Goal: Task Accomplishment & Management: Manage account settings

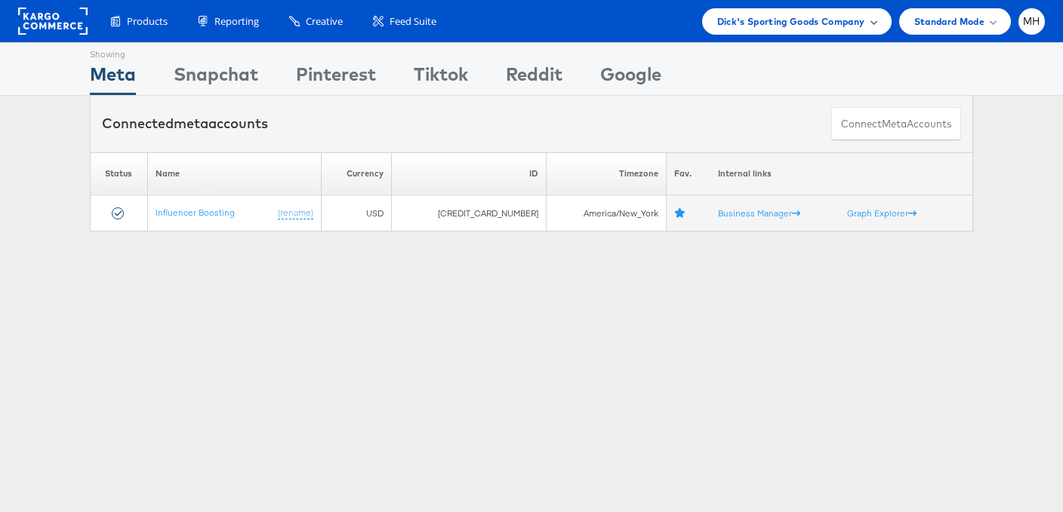
click at [800, 23] on span "Dick's Sporting Goods Company" at bounding box center [791, 22] width 148 height 16
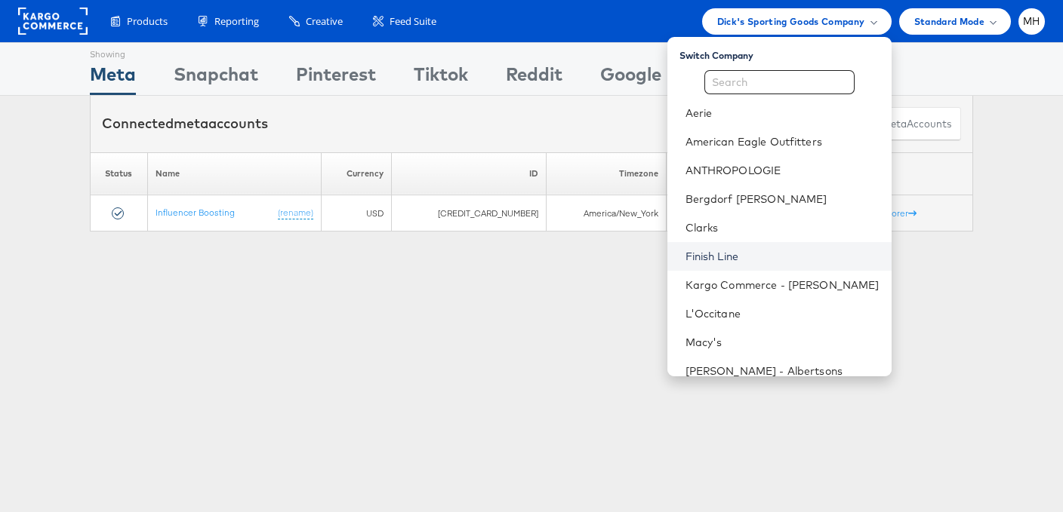
click at [776, 251] on link "Finish Line" at bounding box center [782, 256] width 194 height 15
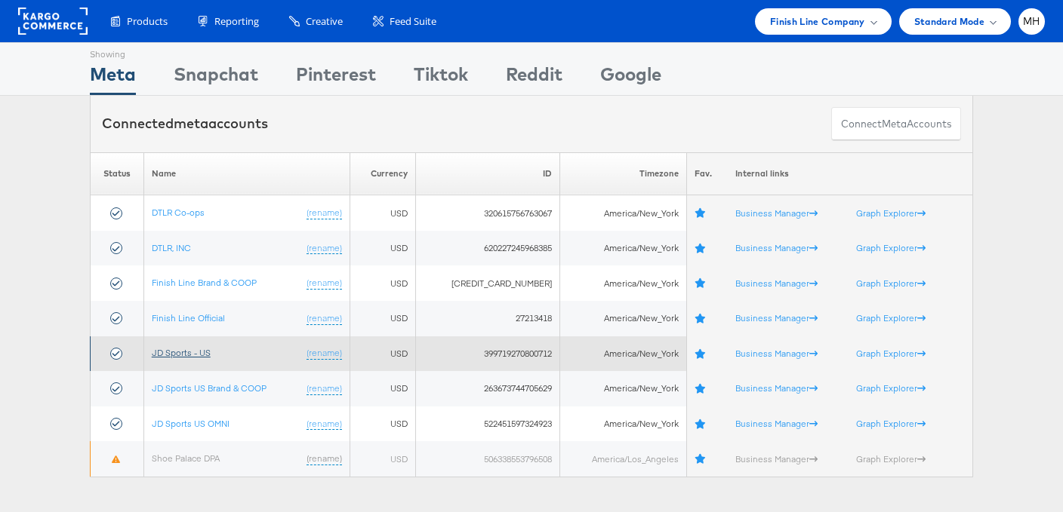
click at [196, 347] on link "JD Sports - US" at bounding box center [181, 352] width 59 height 11
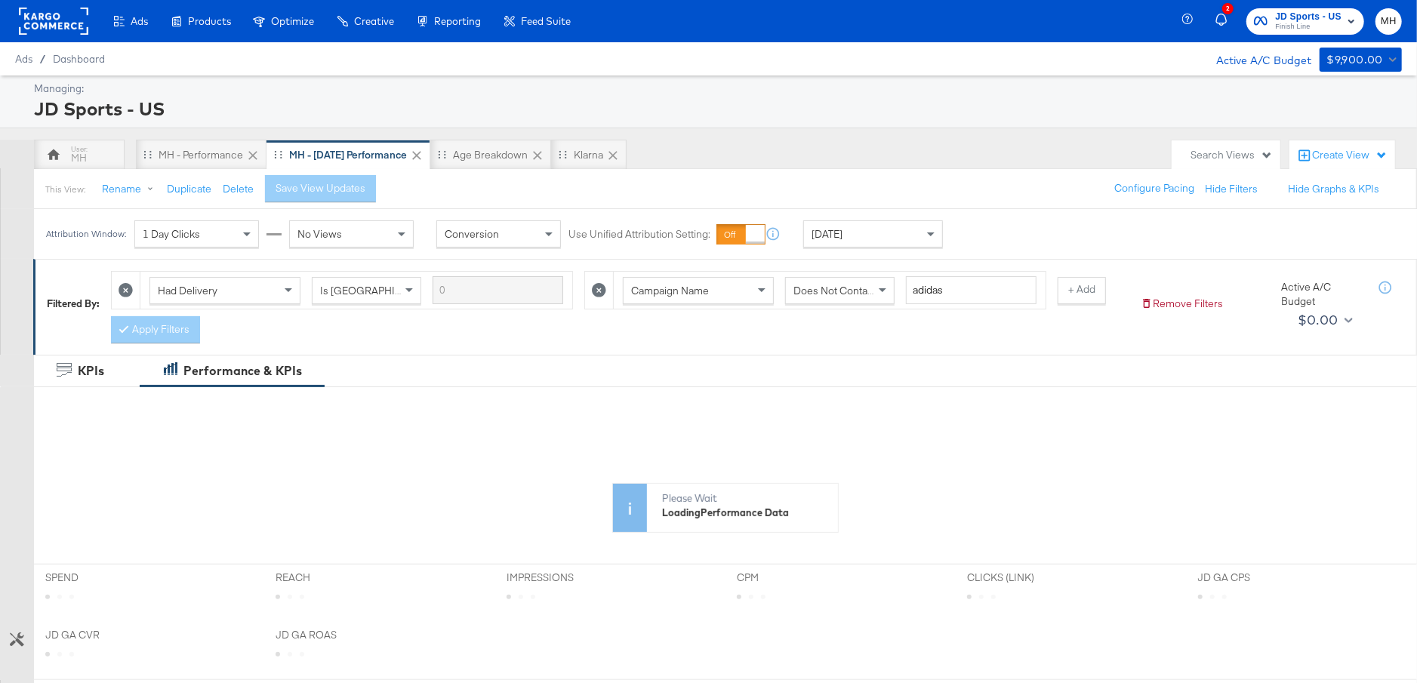
click at [1331, 21] on span "Finish Line" at bounding box center [1308, 27] width 66 height 12
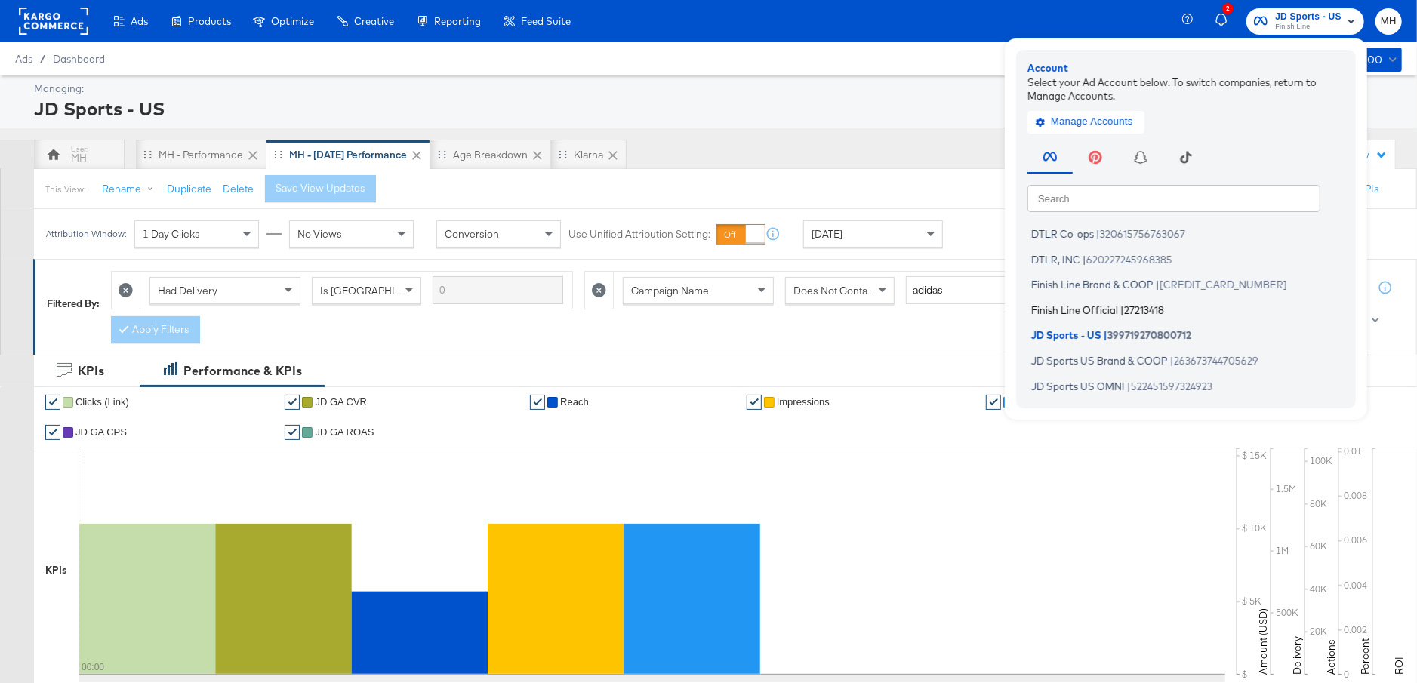
click at [1100, 309] on span "Finish Line Official" at bounding box center [1074, 309] width 87 height 12
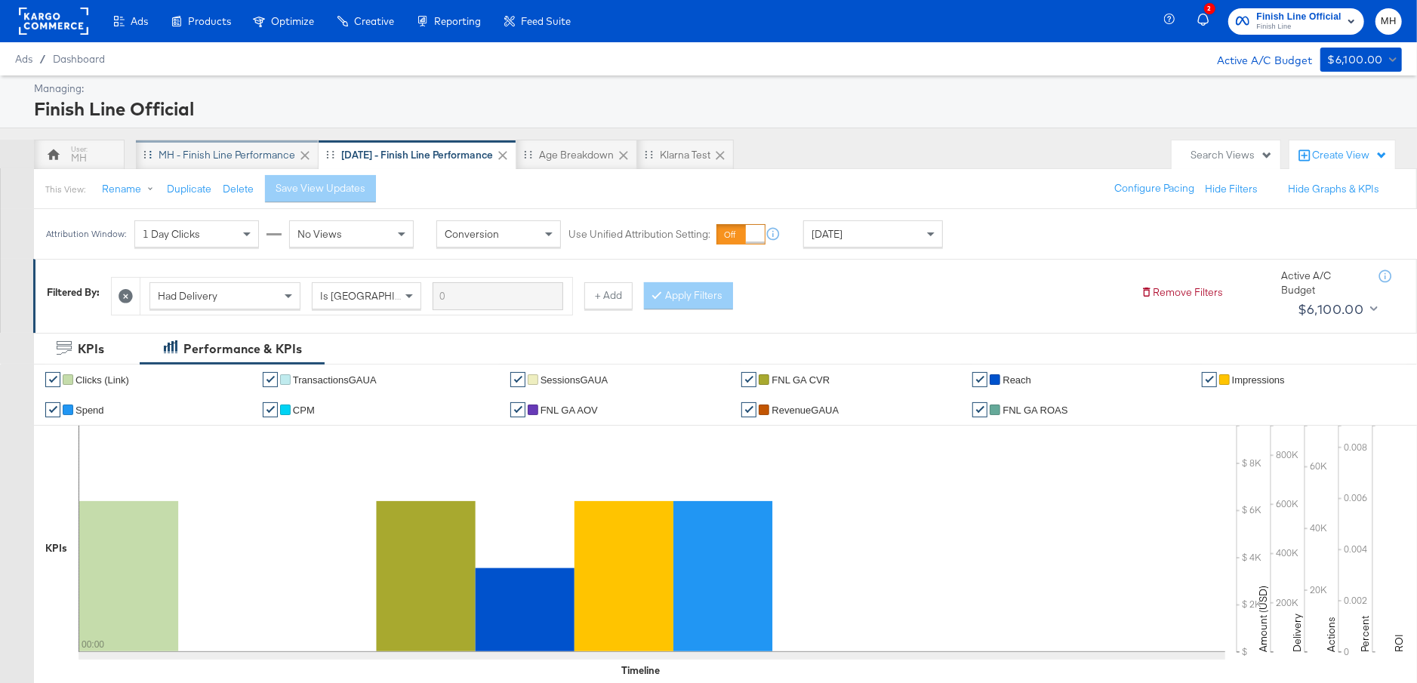
click at [233, 155] on div "MH - Finish Line Performance" at bounding box center [226, 155] width 137 height 14
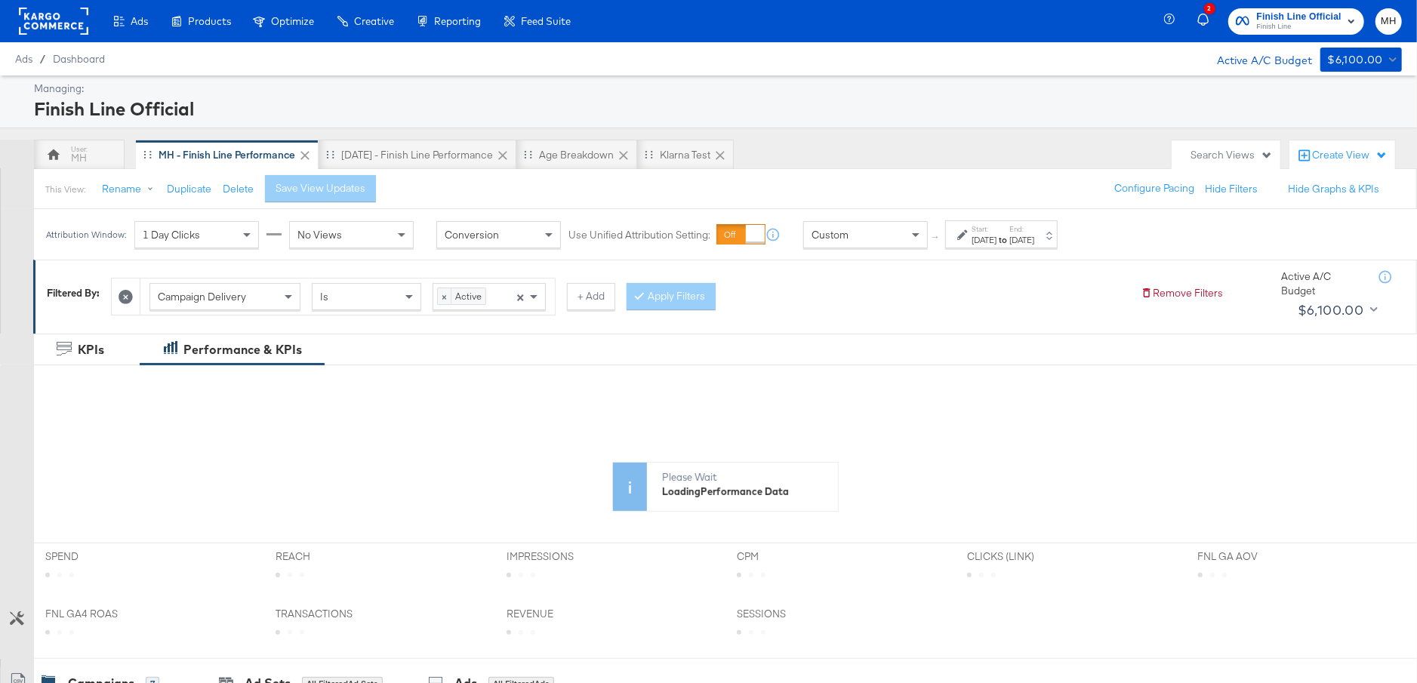
click at [1009, 243] on strong "to" at bounding box center [1002, 239] width 13 height 11
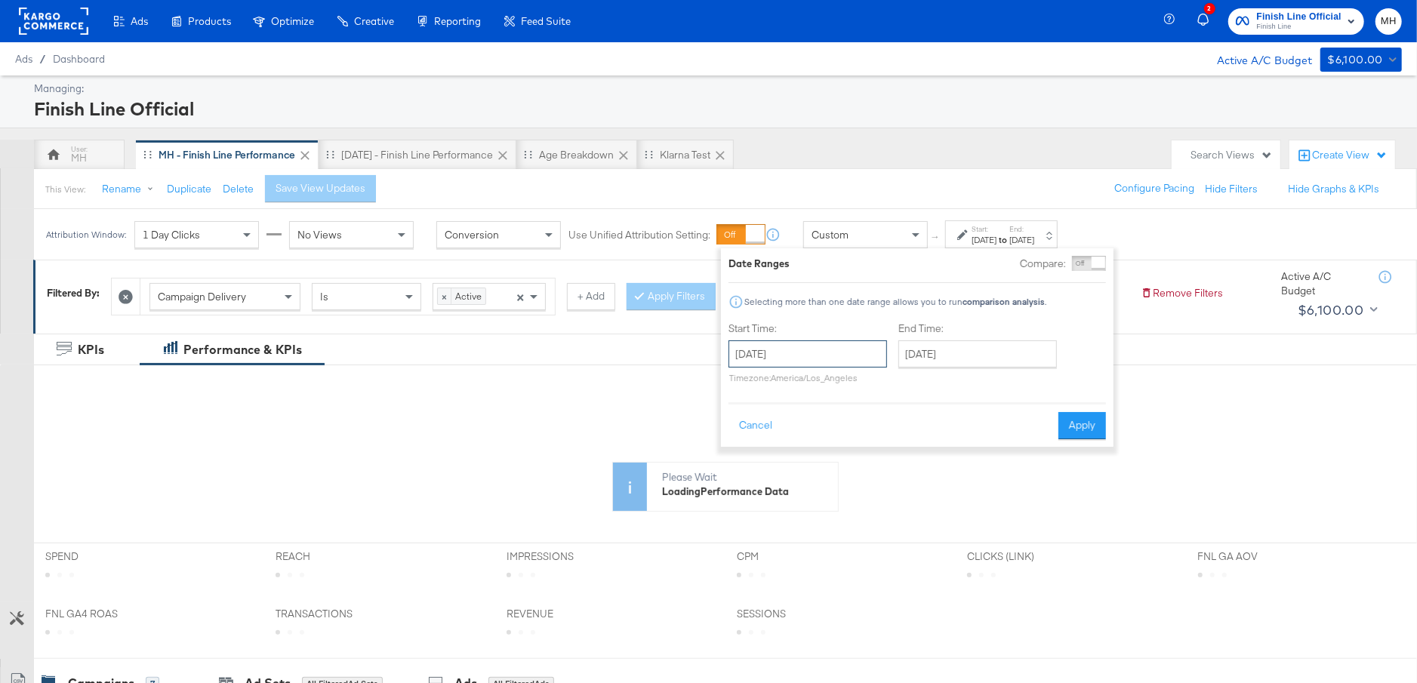
click at [857, 365] on input "October 5th 2025" at bounding box center [807, 353] width 158 height 27
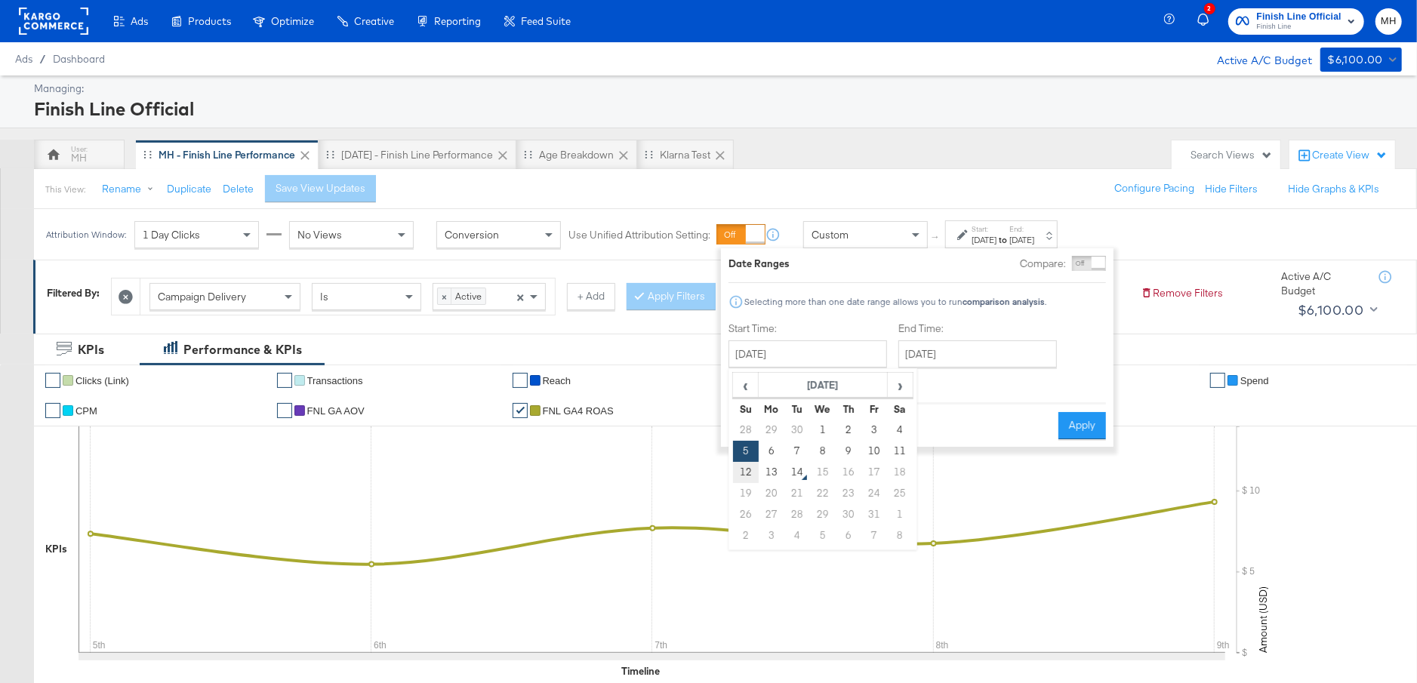
click at [749, 472] on td "12" at bounding box center [746, 472] width 26 height 21
type input "October 12th 2025"
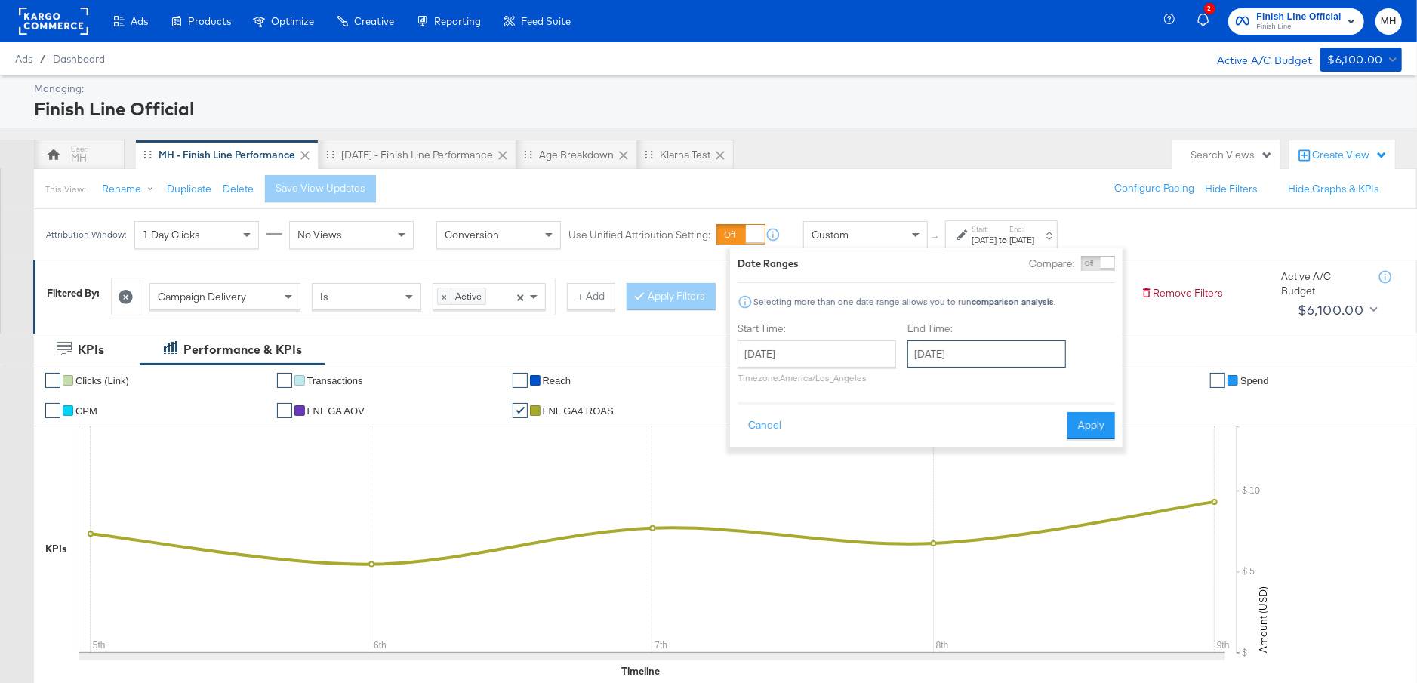
click at [941, 356] on input "October 12th 2025" at bounding box center [986, 353] width 158 height 27
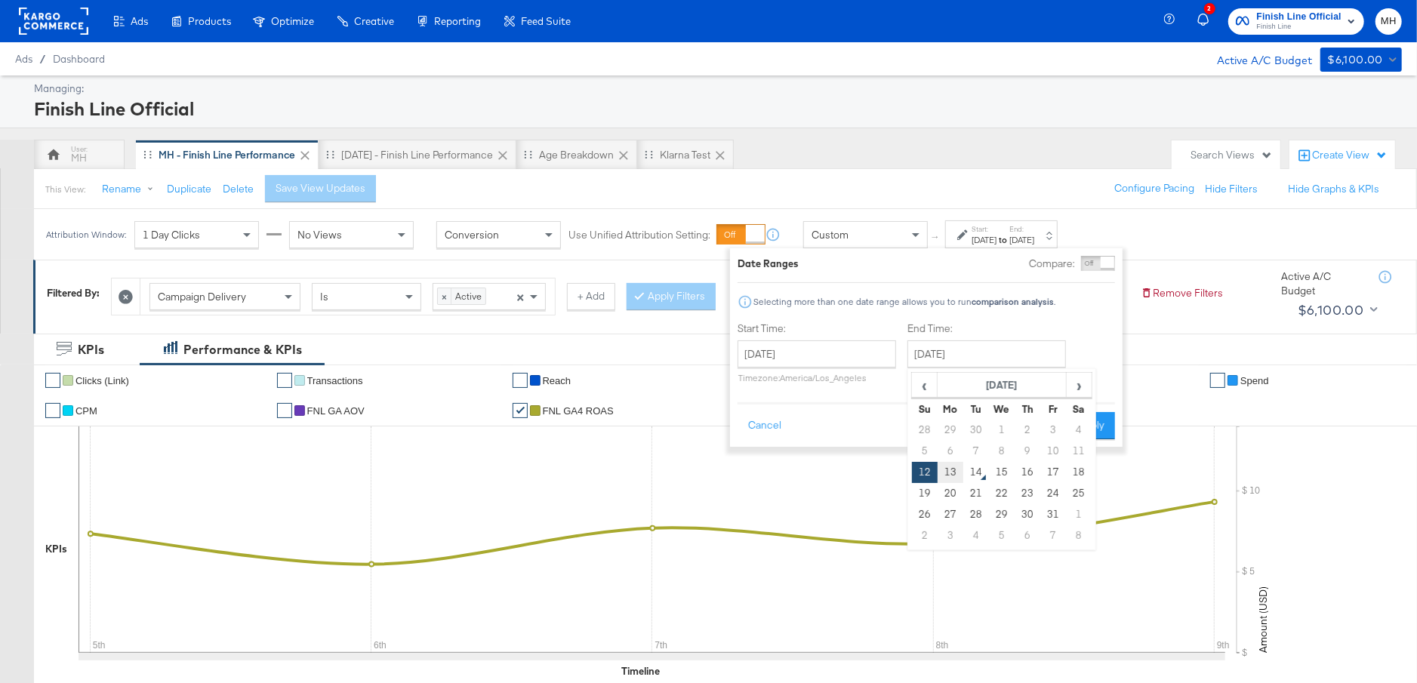
click at [951, 473] on td "13" at bounding box center [950, 472] width 26 height 21
type input "October 13th 2025"
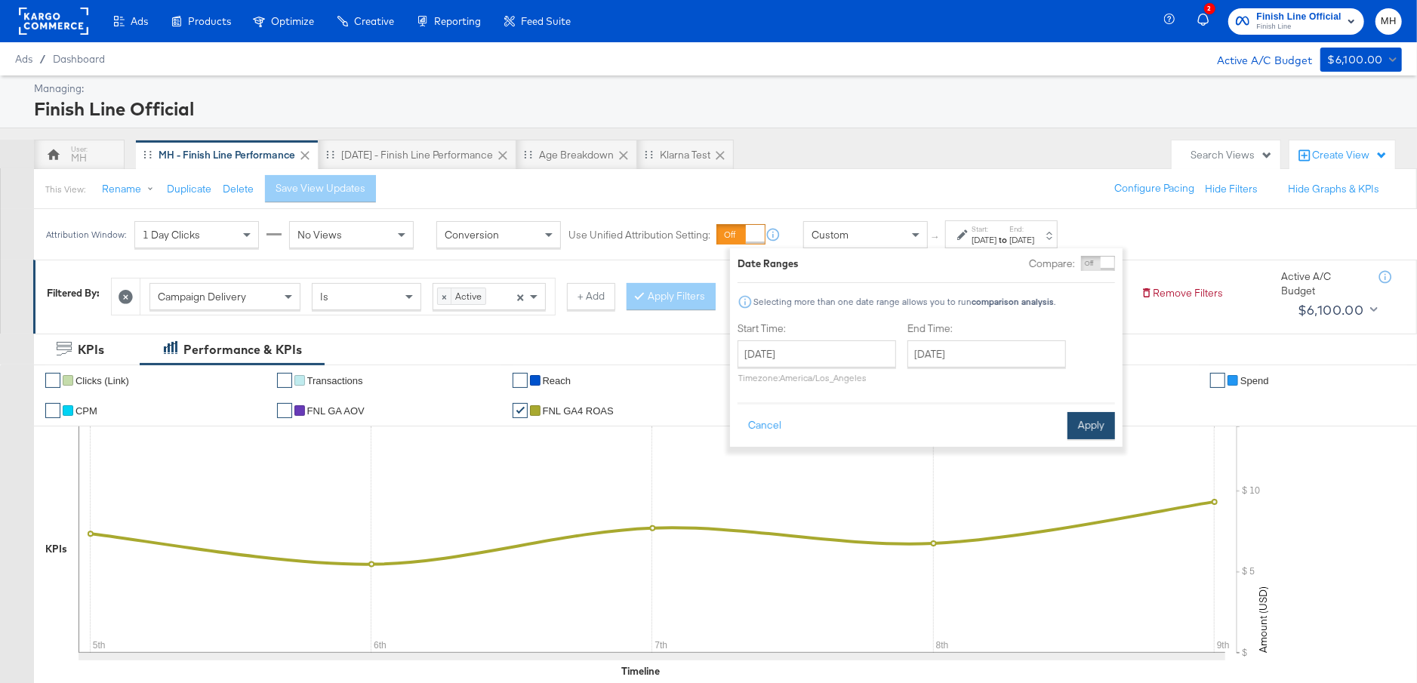
click at [1098, 424] on button "Apply" at bounding box center [1091, 425] width 48 height 27
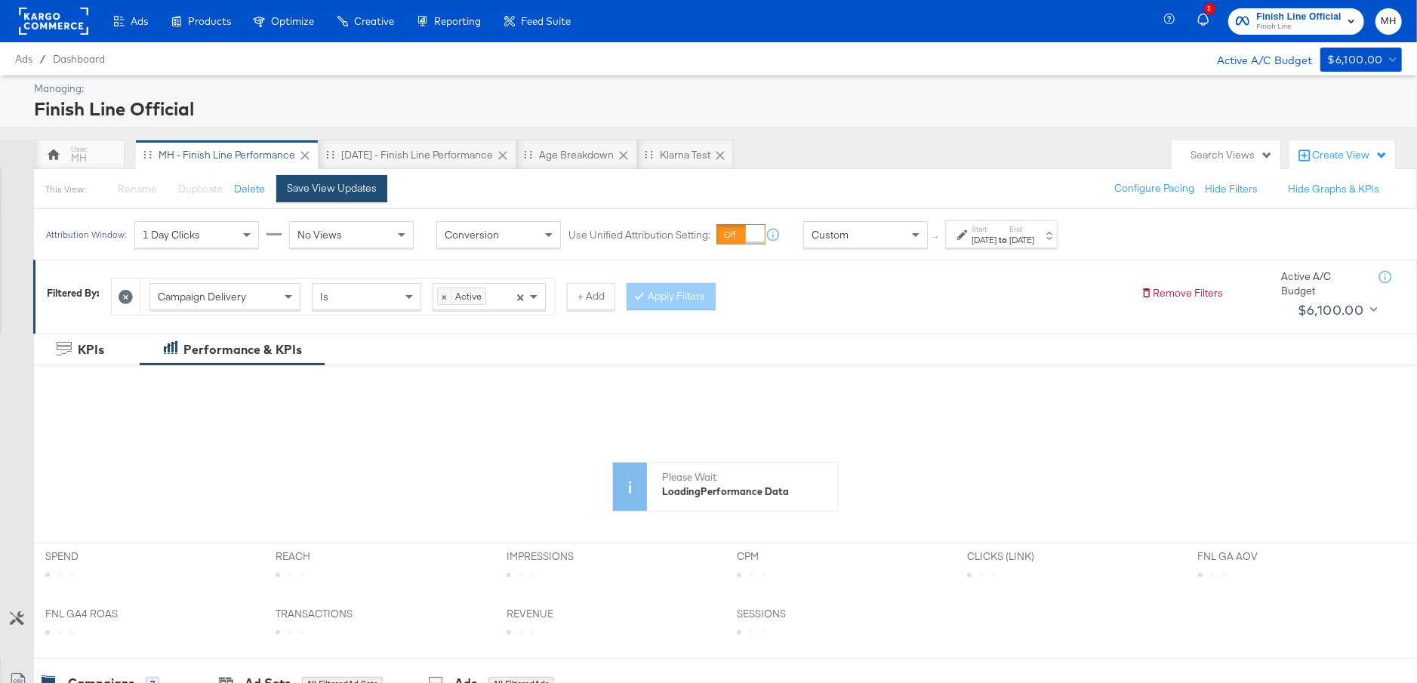
click at [349, 189] on div "Save View Updates" at bounding box center [332, 188] width 90 height 14
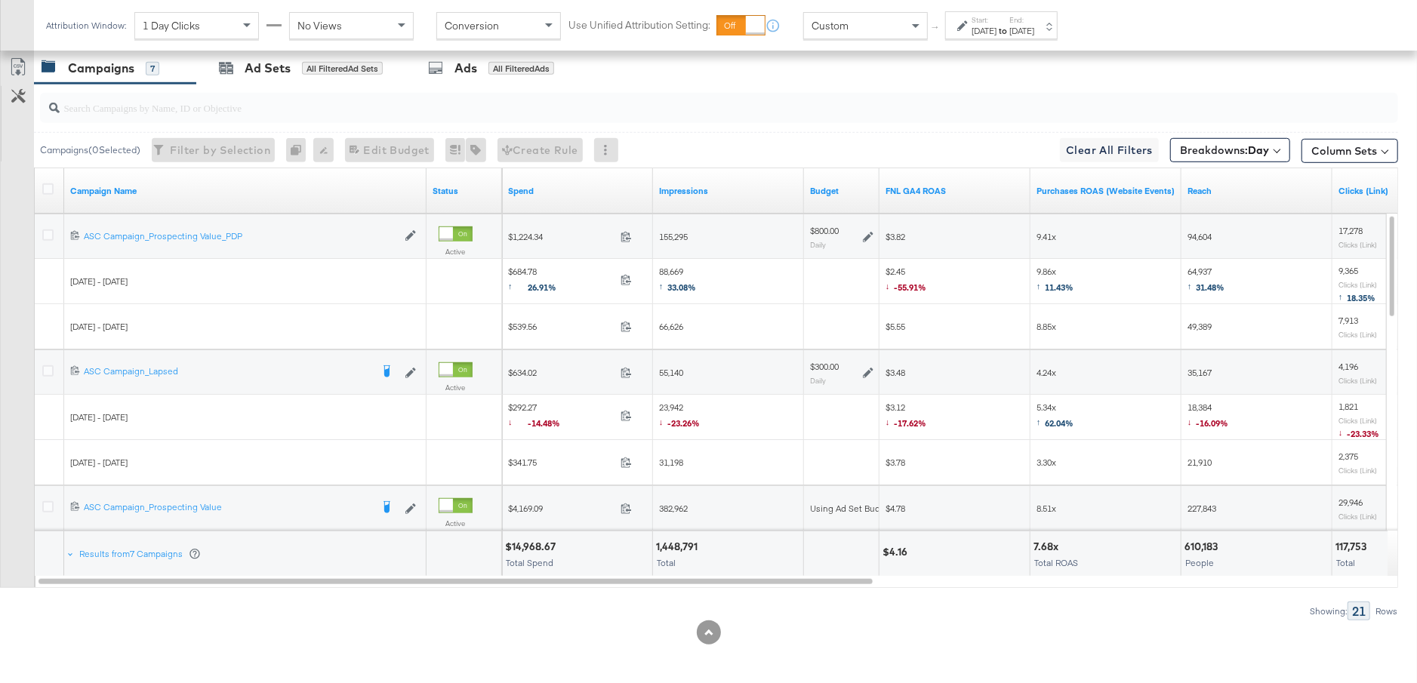
scroll to position [739, 0]
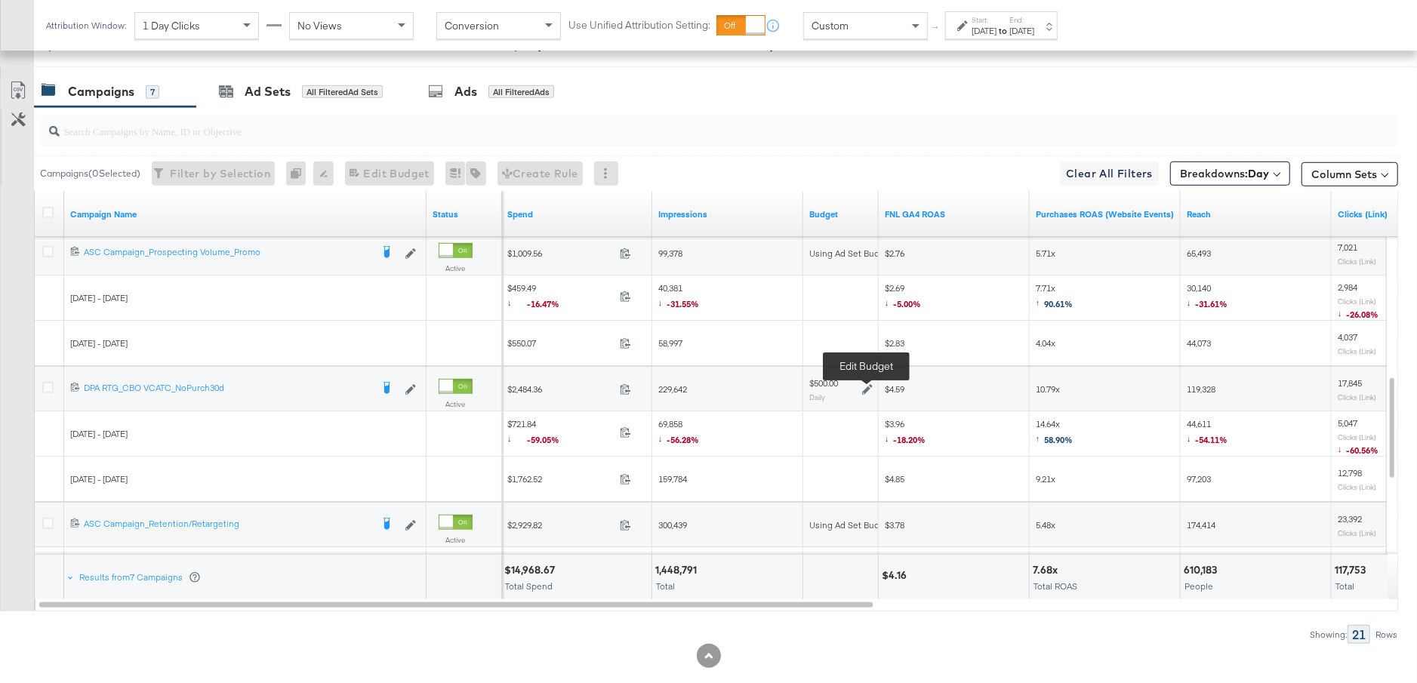
click at [867, 386] on icon at bounding box center [867, 389] width 11 height 11
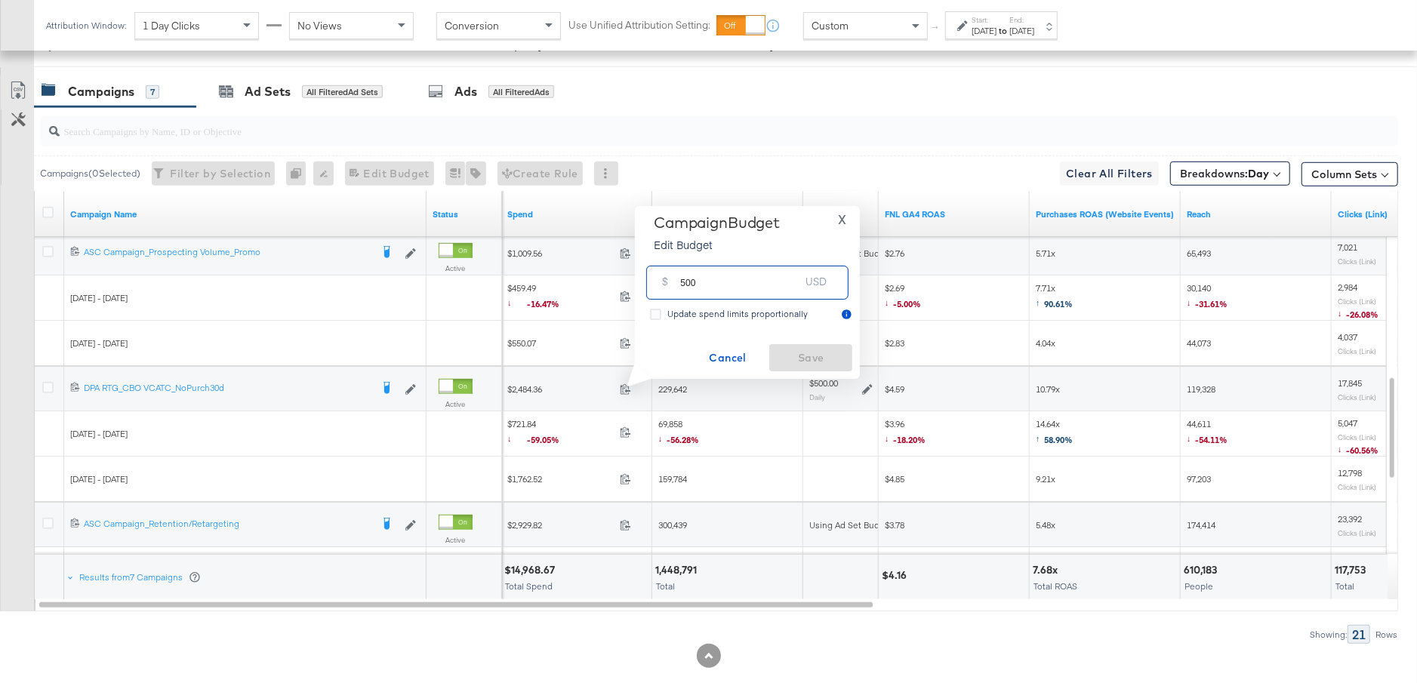
drag, startPoint x: 700, startPoint y: 285, endPoint x: 665, endPoint y: 285, distance: 35.5
click at [664, 285] on div "$ 500 USD" at bounding box center [747, 283] width 202 height 34
type input "300"
click at [798, 355] on span "Save" at bounding box center [810, 358] width 71 height 19
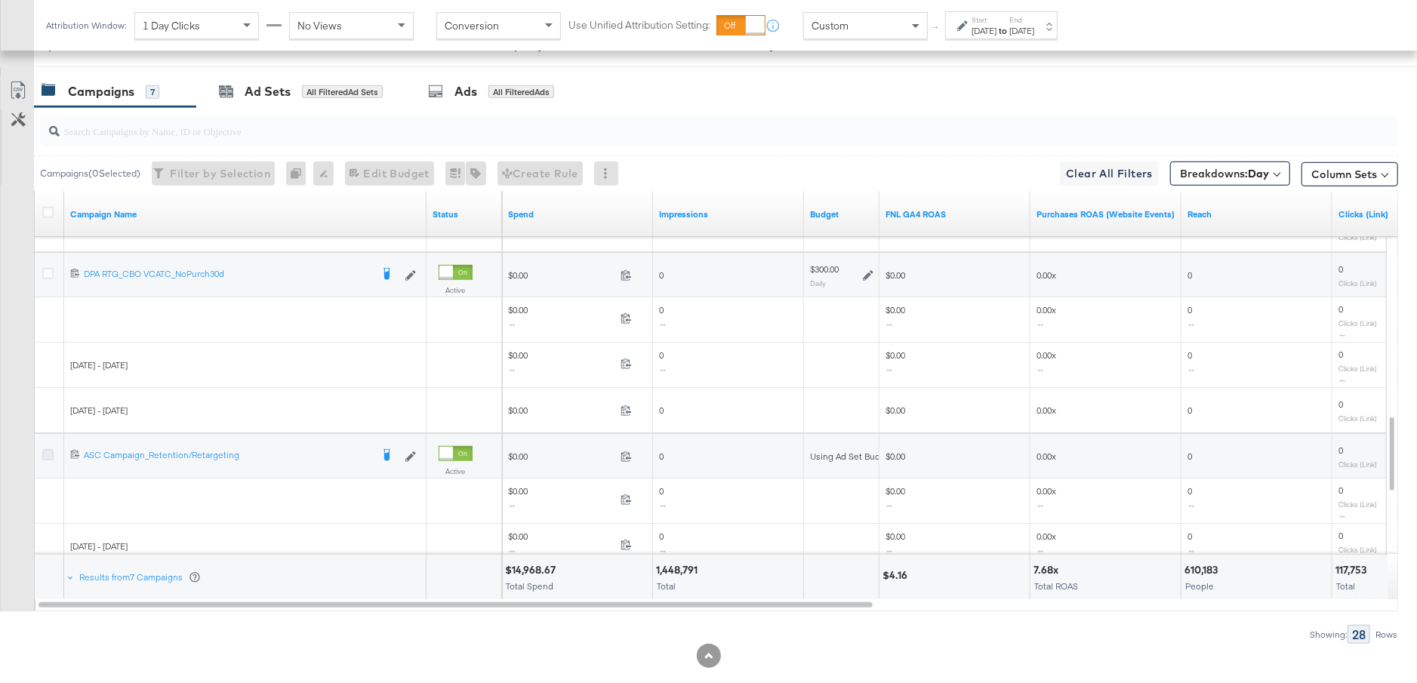
click at [48, 450] on icon at bounding box center [47, 454] width 11 height 11
click at [0, 0] on input "checkbox" at bounding box center [0, 0] width 0 height 0
click at [259, 91] on div "Ad Sets" at bounding box center [268, 91] width 46 height 17
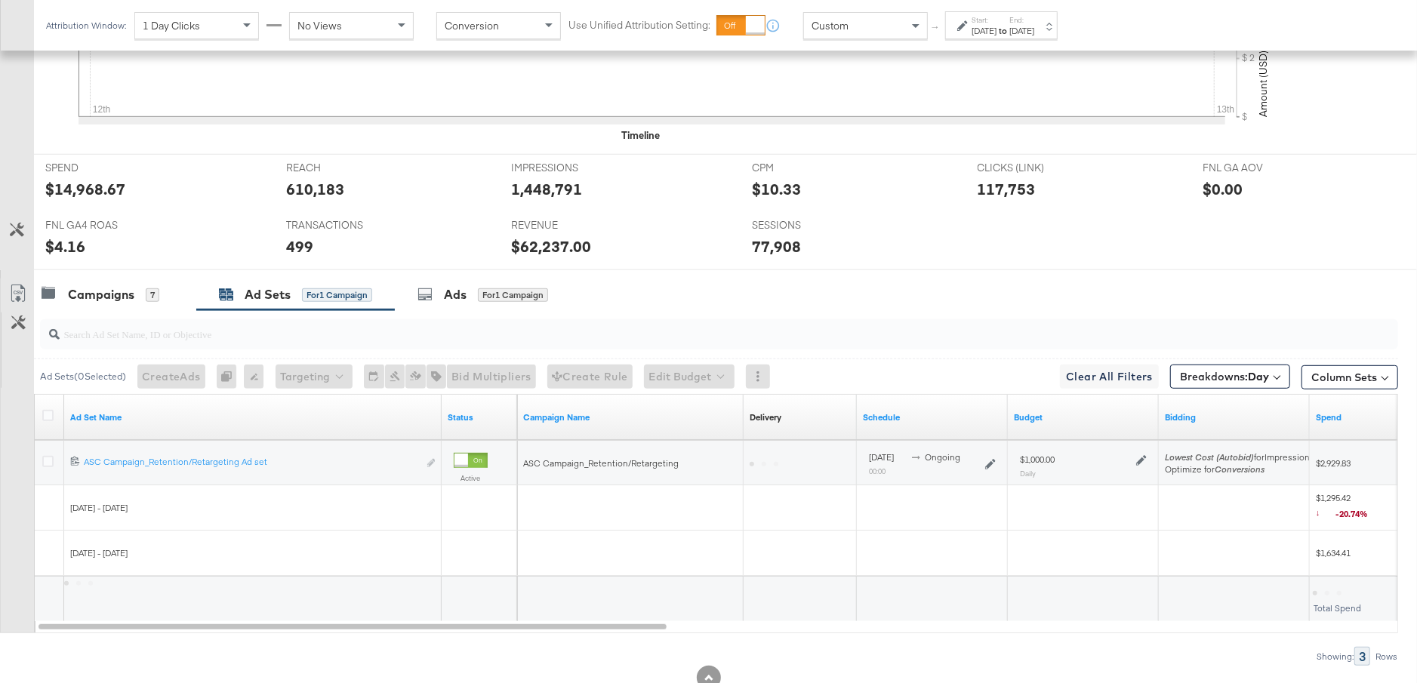
scroll to position [581, 0]
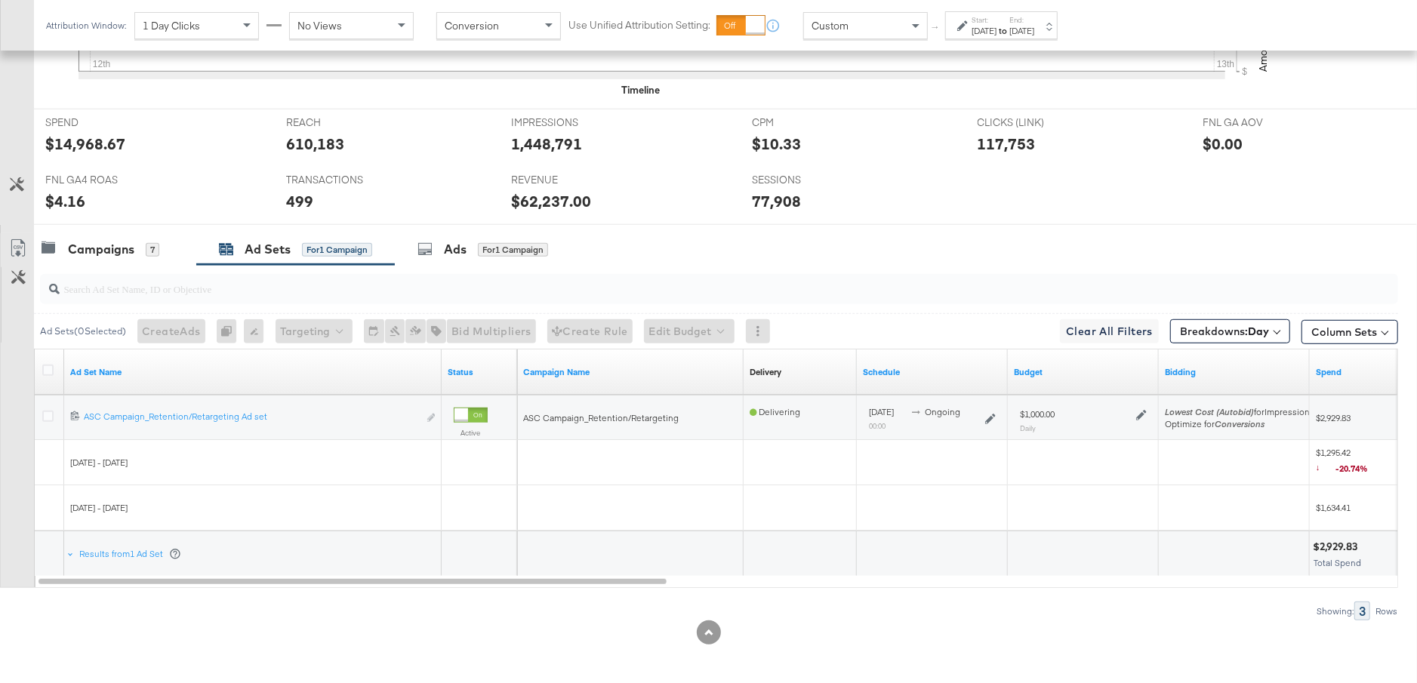
click at [1140, 412] on icon at bounding box center [1141, 415] width 11 height 11
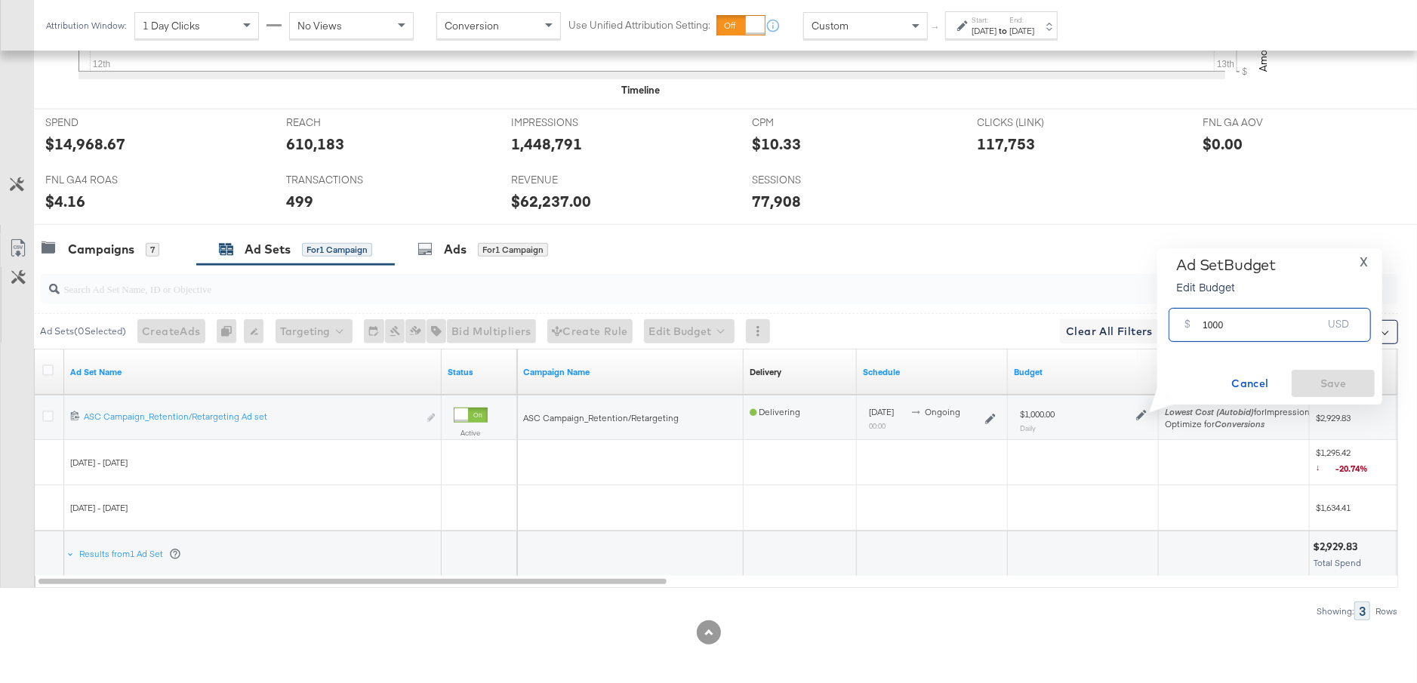
drag, startPoint x: 1231, startPoint y: 325, endPoint x: 1186, endPoint y: 325, distance: 45.3
click at [1186, 325] on div "$ 1000 USD" at bounding box center [1269, 325] width 202 height 34
type input "700"
click at [1320, 387] on span "Save" at bounding box center [1332, 383] width 71 height 19
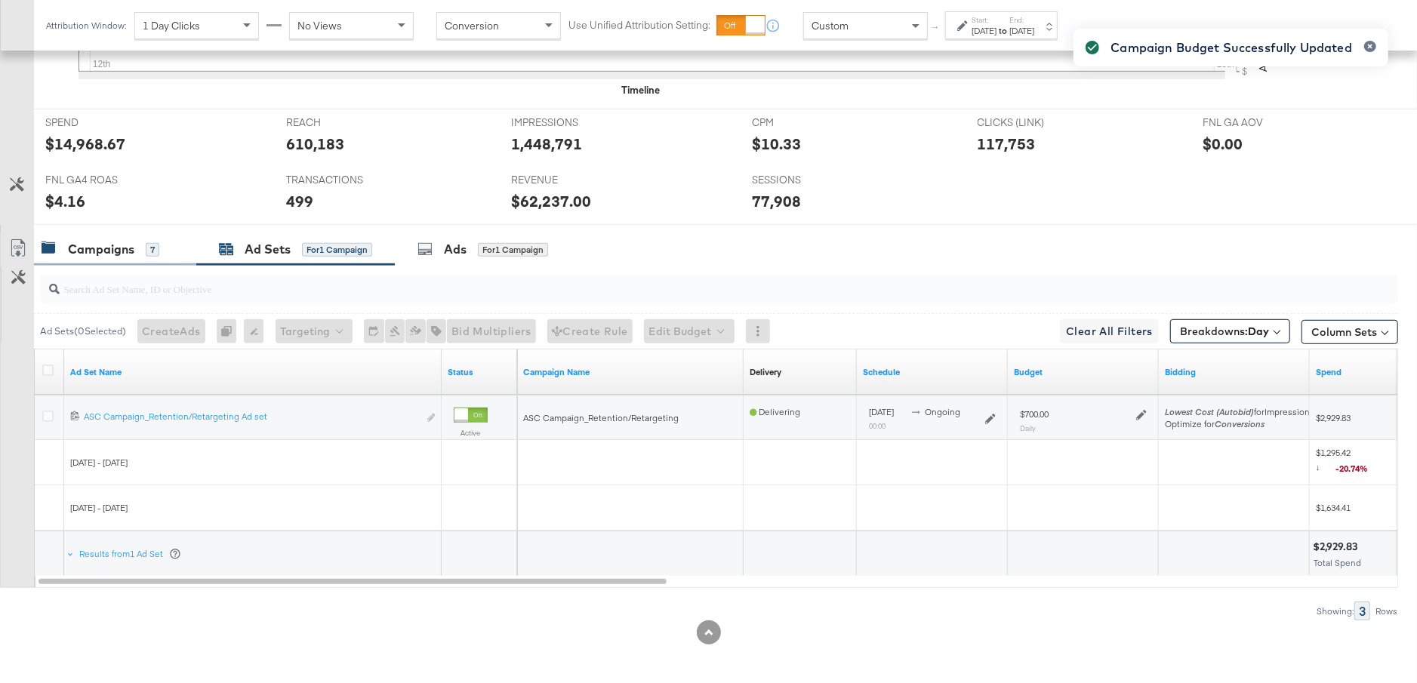
click at [120, 249] on div "Campaigns" at bounding box center [101, 249] width 66 height 17
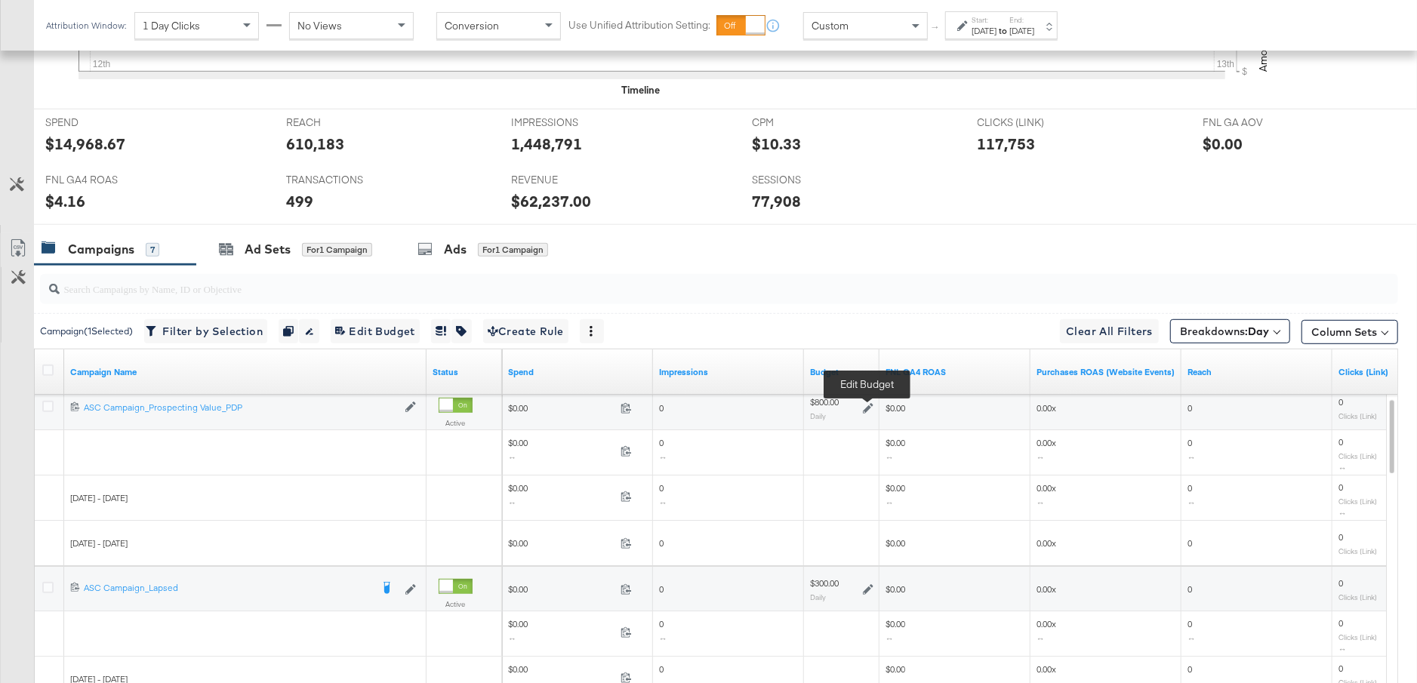
click at [866, 404] on icon at bounding box center [868, 408] width 11 height 11
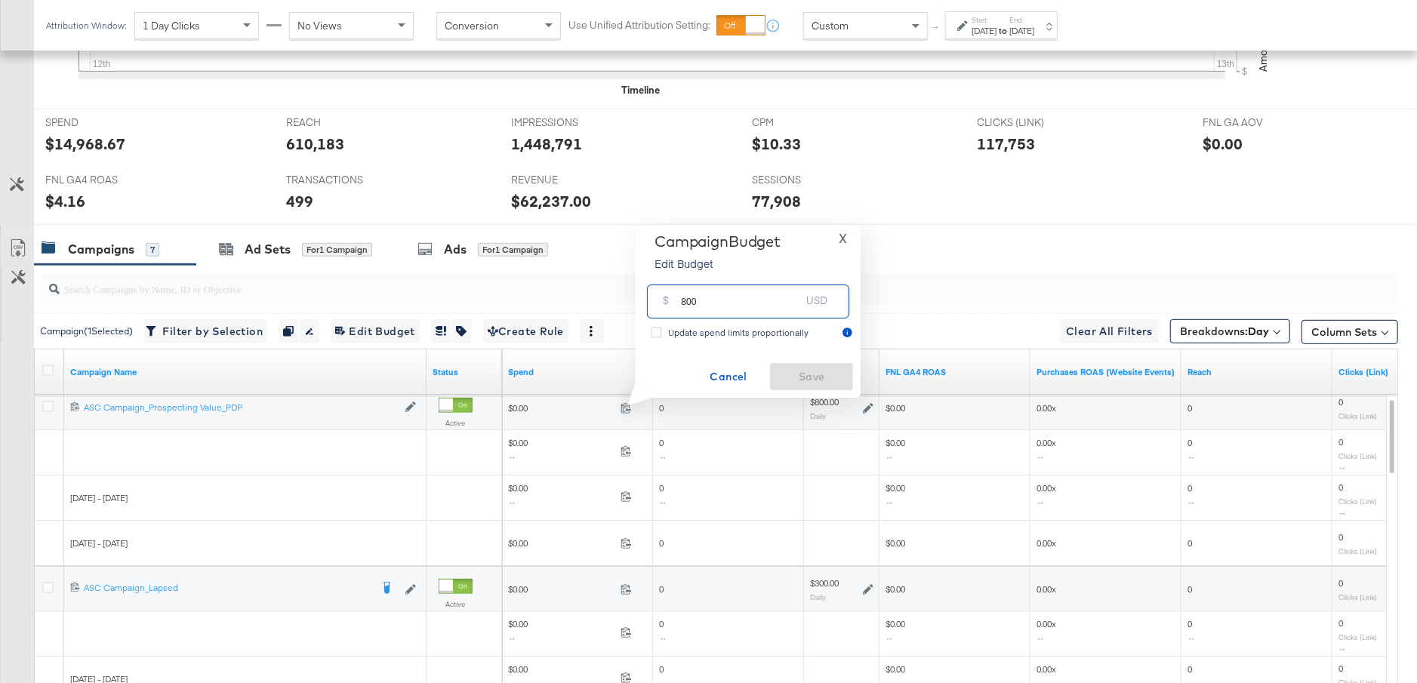
drag, startPoint x: 700, startPoint y: 307, endPoint x: 672, endPoint y: 306, distance: 28.7
click at [672, 306] on div "$ 800 USD" at bounding box center [748, 302] width 202 height 34
type input "700"
click at [817, 380] on span "Save" at bounding box center [811, 377] width 71 height 19
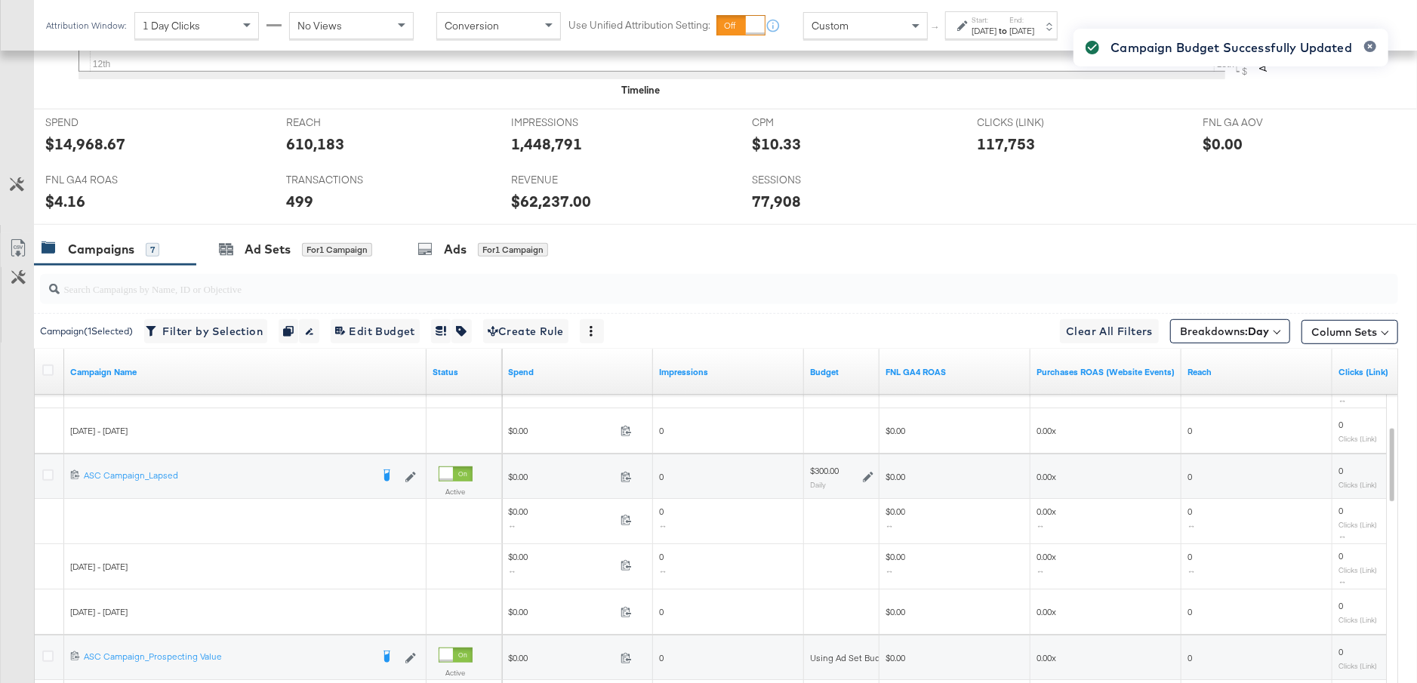
click at [868, 472] on icon at bounding box center [868, 477] width 11 height 11
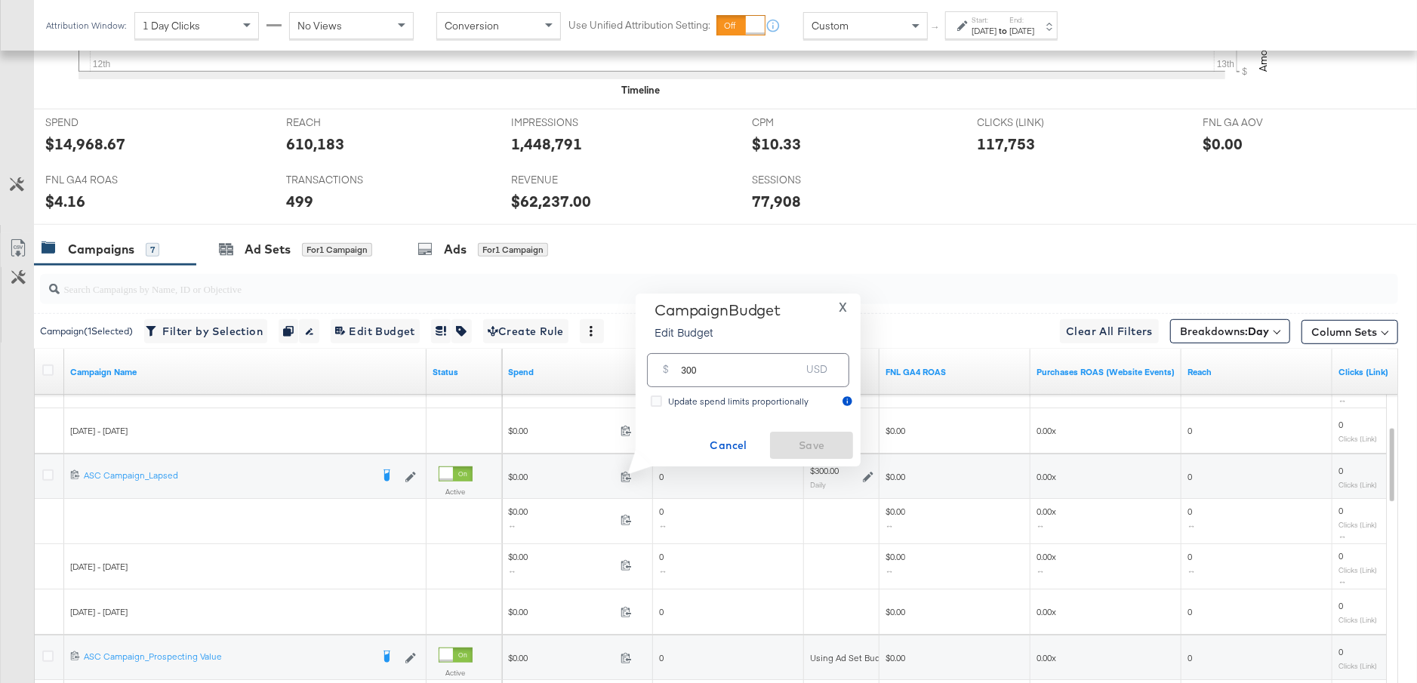
click at [845, 309] on span "X" at bounding box center [842, 307] width 8 height 21
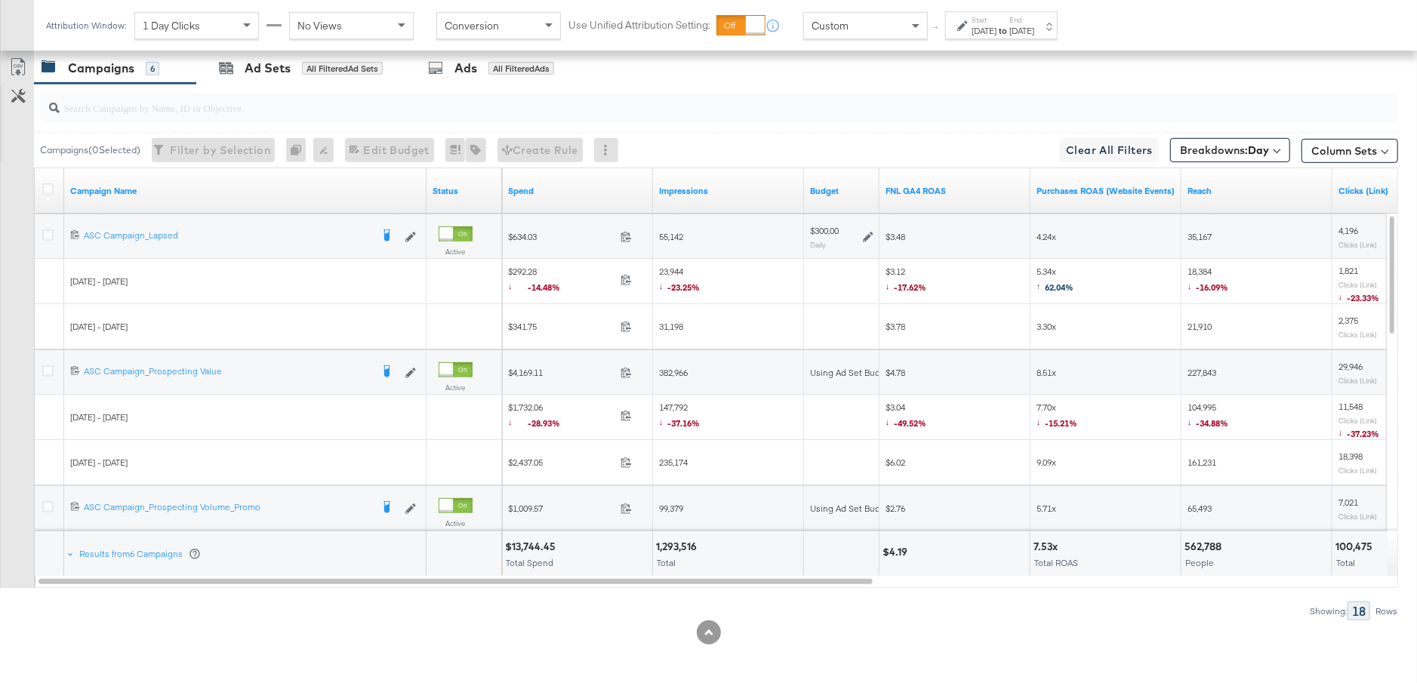
scroll to position [762, 0]
click at [574, 186] on link "Spend" at bounding box center [577, 191] width 139 height 12
click at [49, 371] on icon at bounding box center [47, 373] width 11 height 11
click at [0, 0] on input "checkbox" at bounding box center [0, 0] width 0 height 0
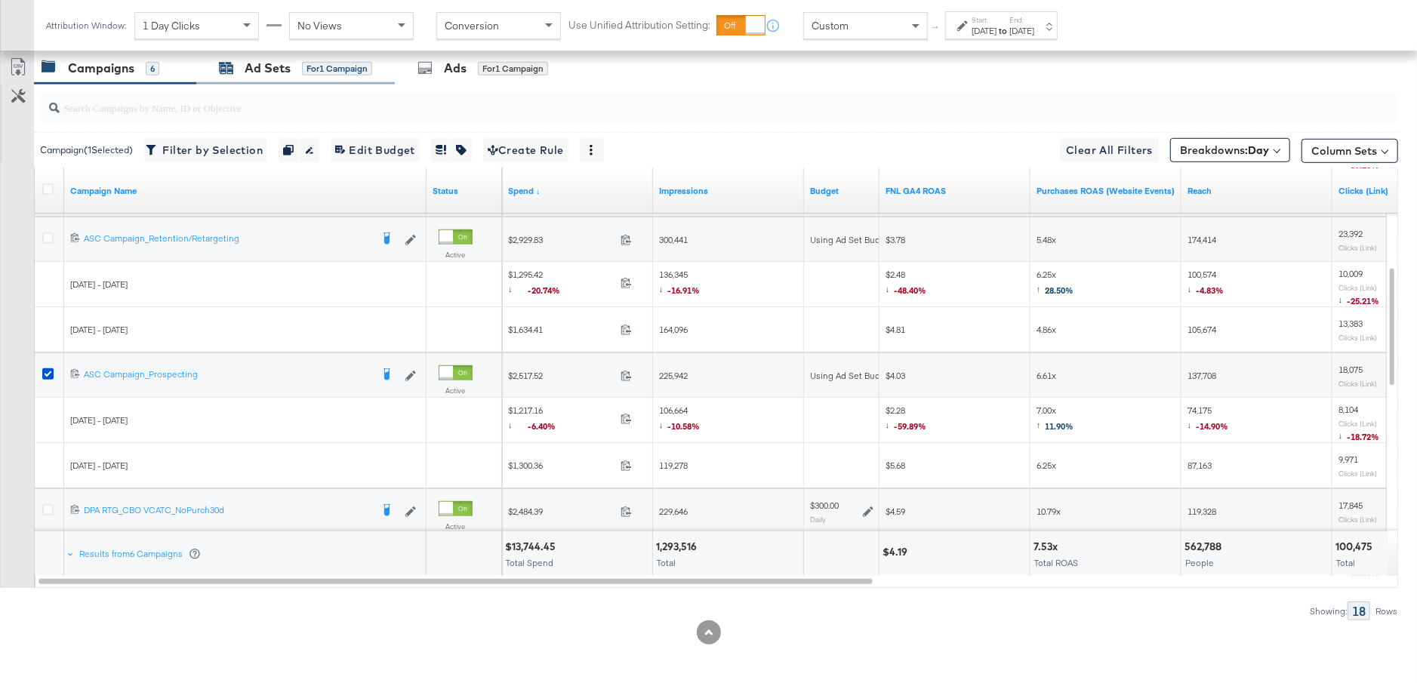
click at [329, 62] on div "for 1 Campaign" at bounding box center [337, 69] width 70 height 14
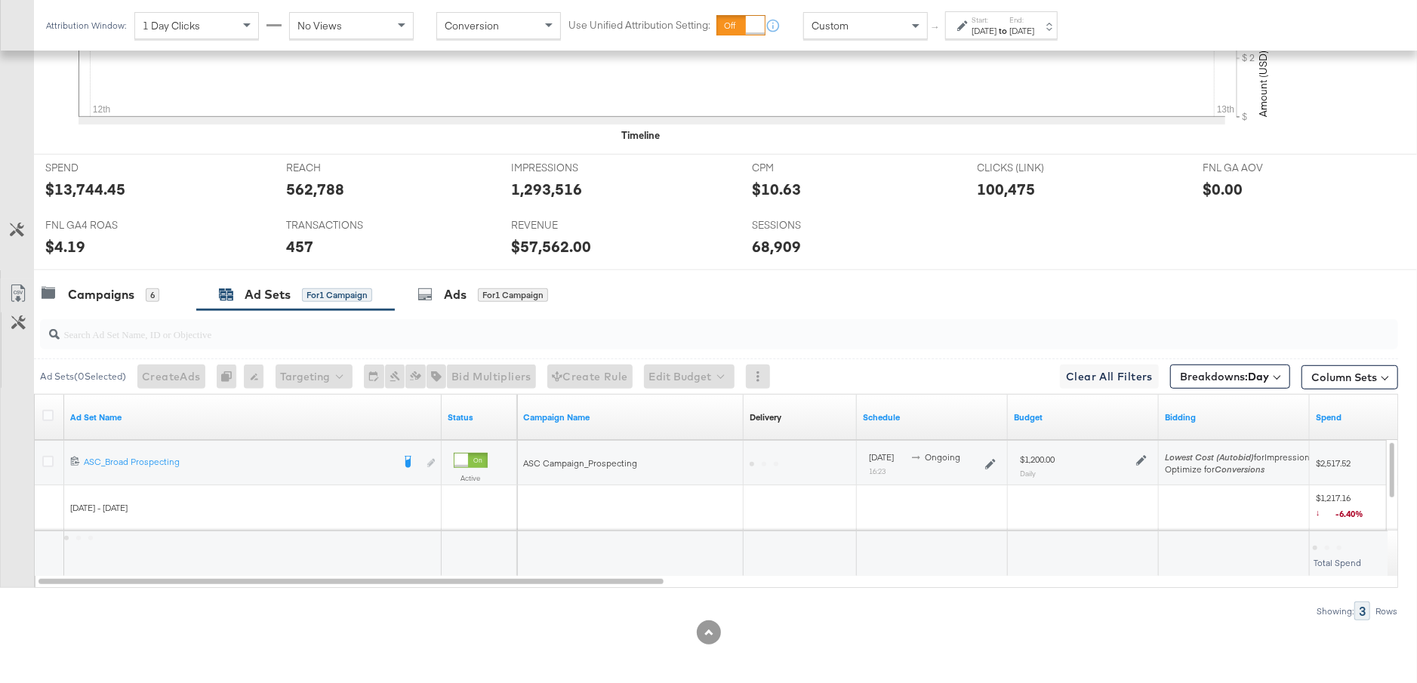
scroll to position [581, 0]
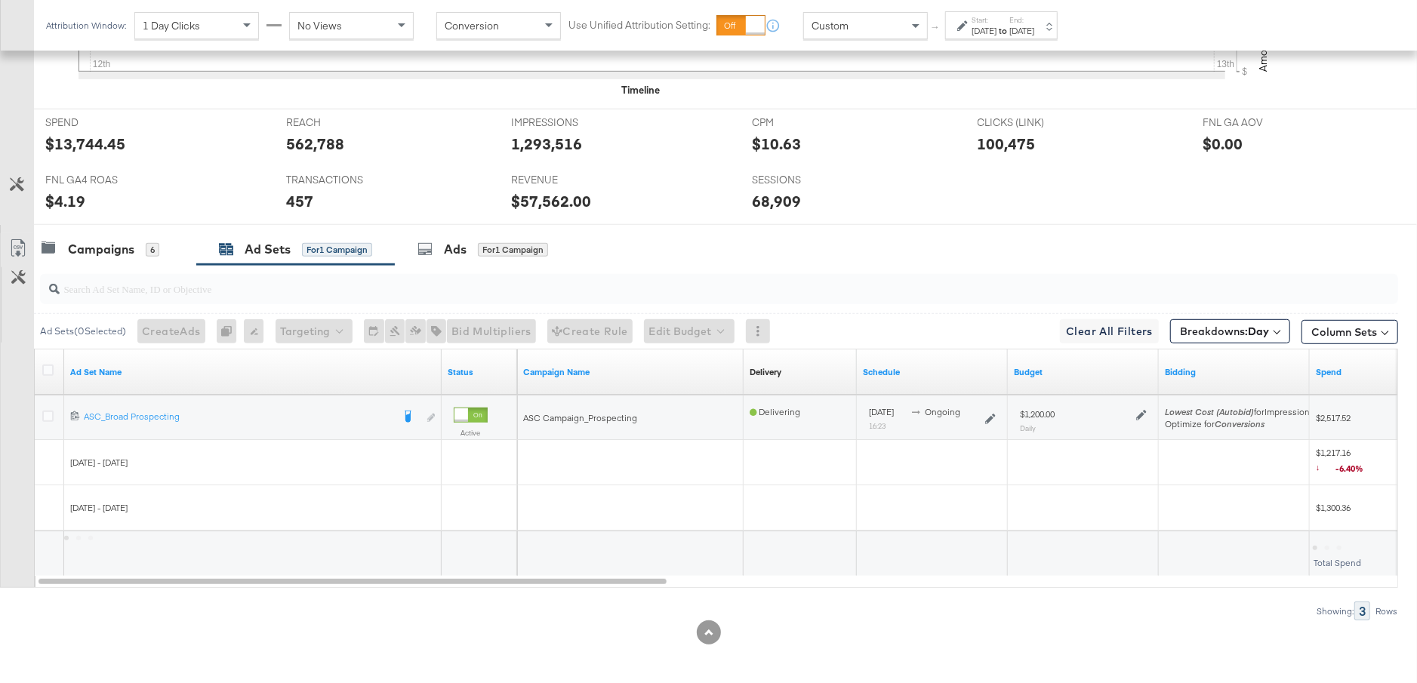
click at [1142, 410] on icon at bounding box center [1141, 415] width 11 height 11
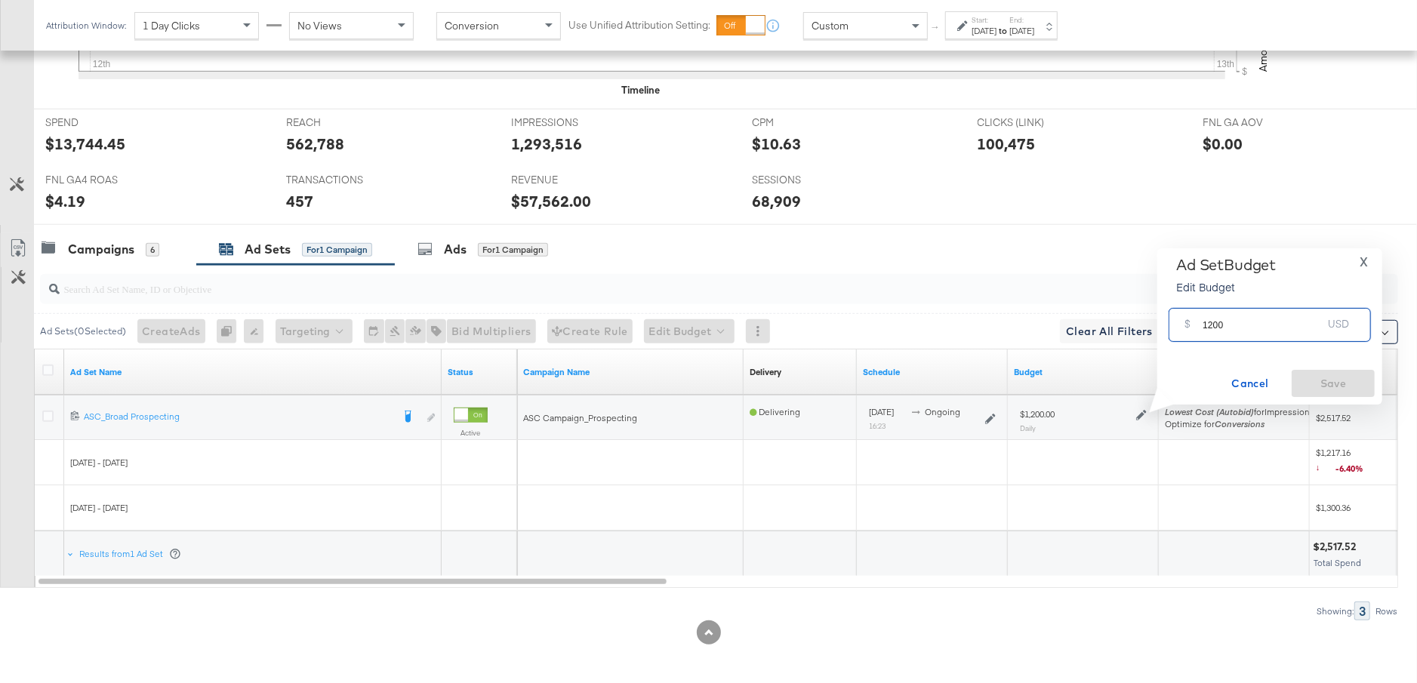
drag, startPoint x: 1233, startPoint y: 325, endPoint x: 1183, endPoint y: 325, distance: 50.6
click at [1183, 325] on div "$ 1200 USD" at bounding box center [1269, 325] width 202 height 34
type input "1000"
click at [1330, 386] on span "Save" at bounding box center [1332, 383] width 71 height 19
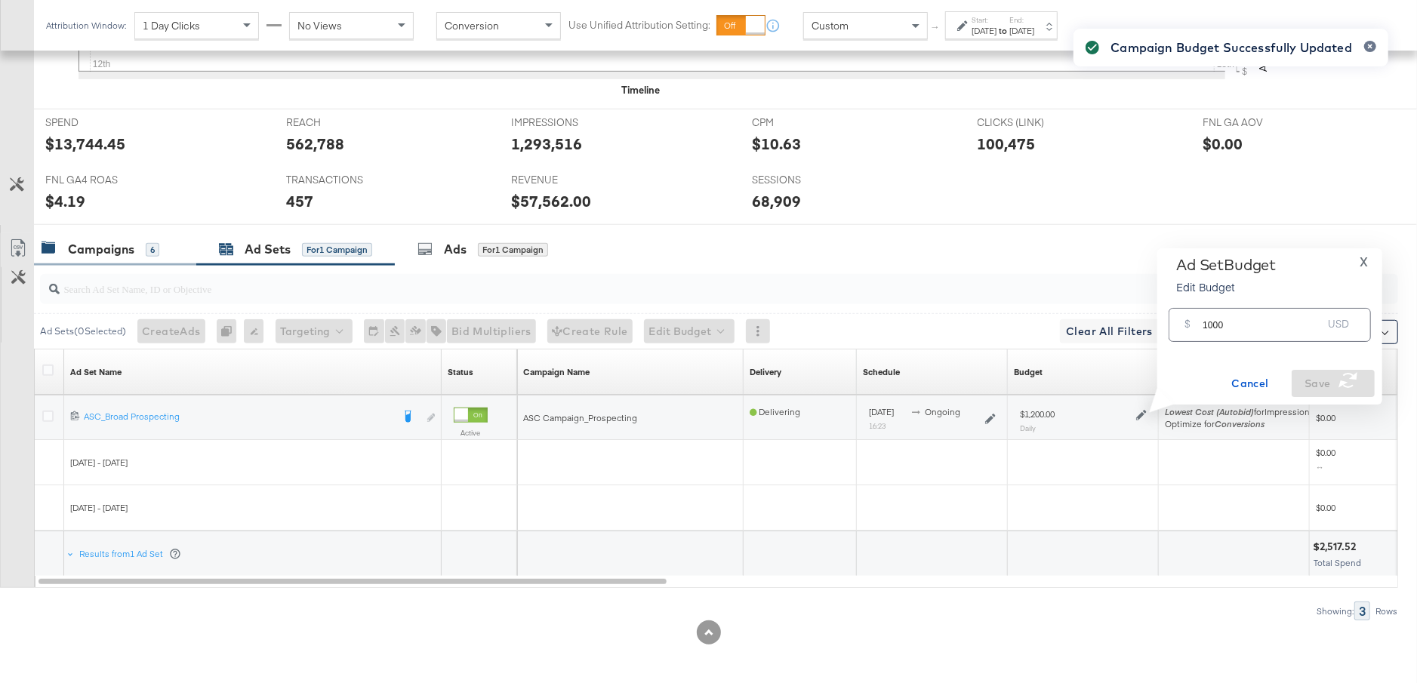
click at [134, 247] on div "Campaigns 6" at bounding box center [101, 249] width 118 height 17
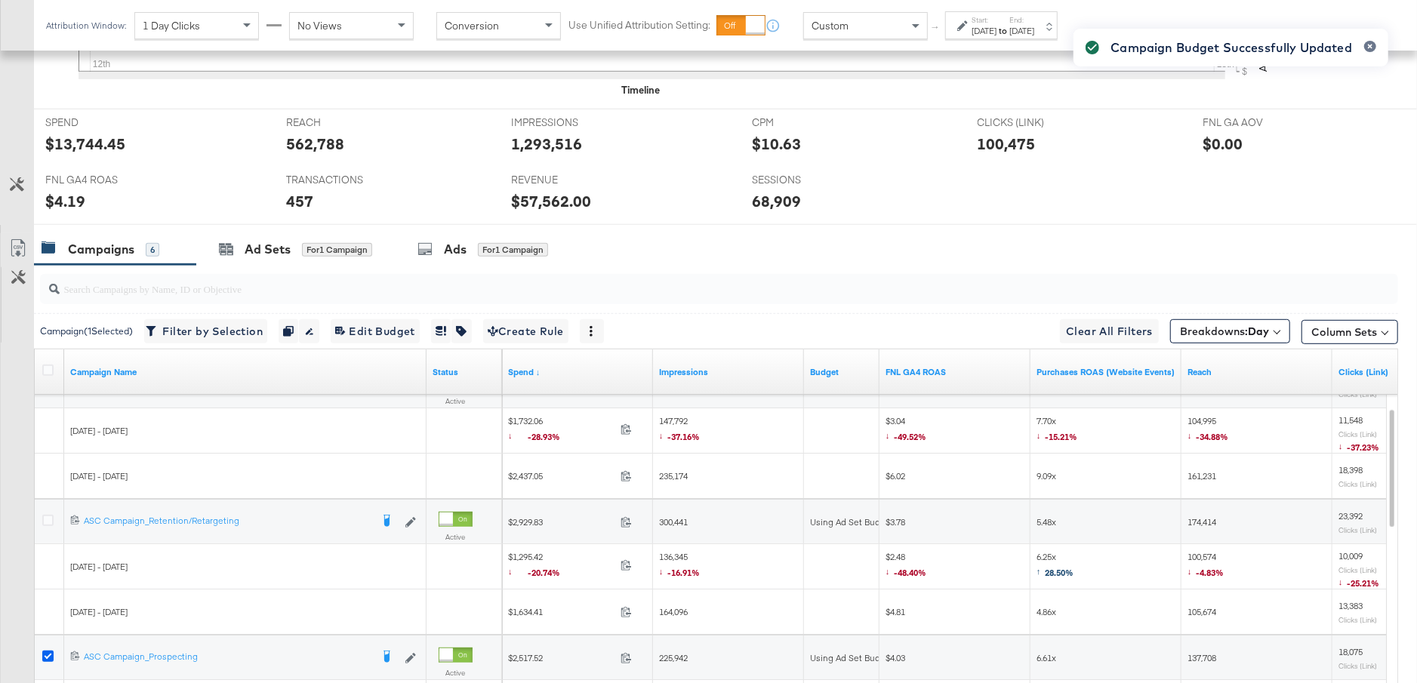
click at [47, 653] on icon at bounding box center [47, 656] width 11 height 11
click at [0, 0] on input "checkbox" at bounding box center [0, 0] width 0 height 0
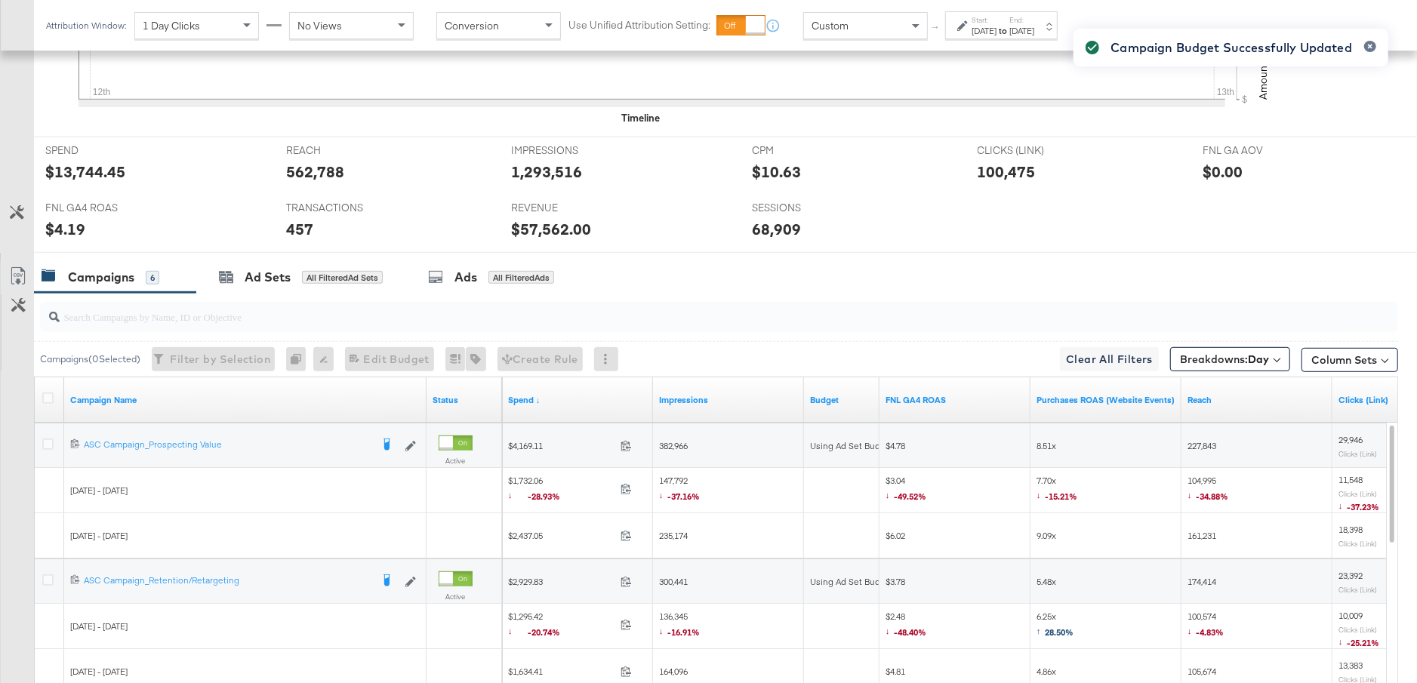
scroll to position [552, 0]
click at [46, 441] on icon at bounding box center [47, 444] width 11 height 11
click at [0, 0] on input "checkbox" at bounding box center [0, 0] width 0 height 0
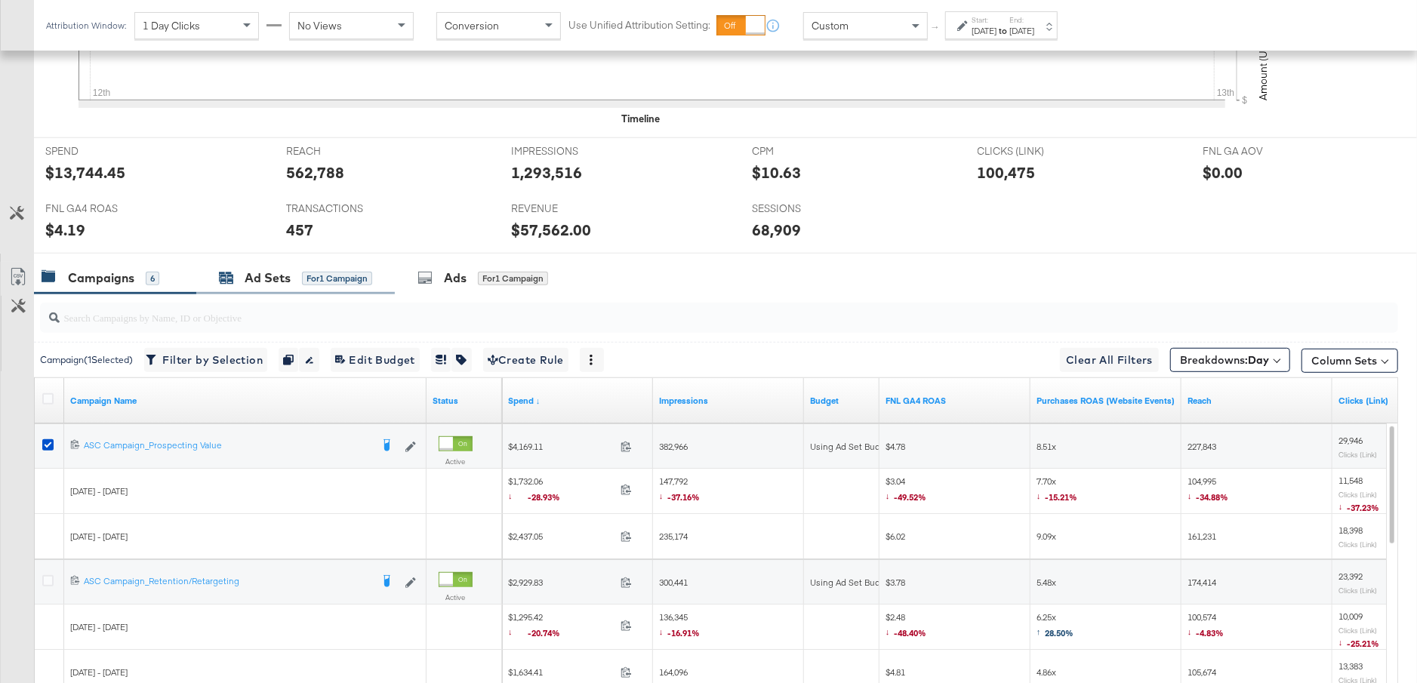
click at [314, 272] on div "for 1 Campaign" at bounding box center [337, 279] width 70 height 14
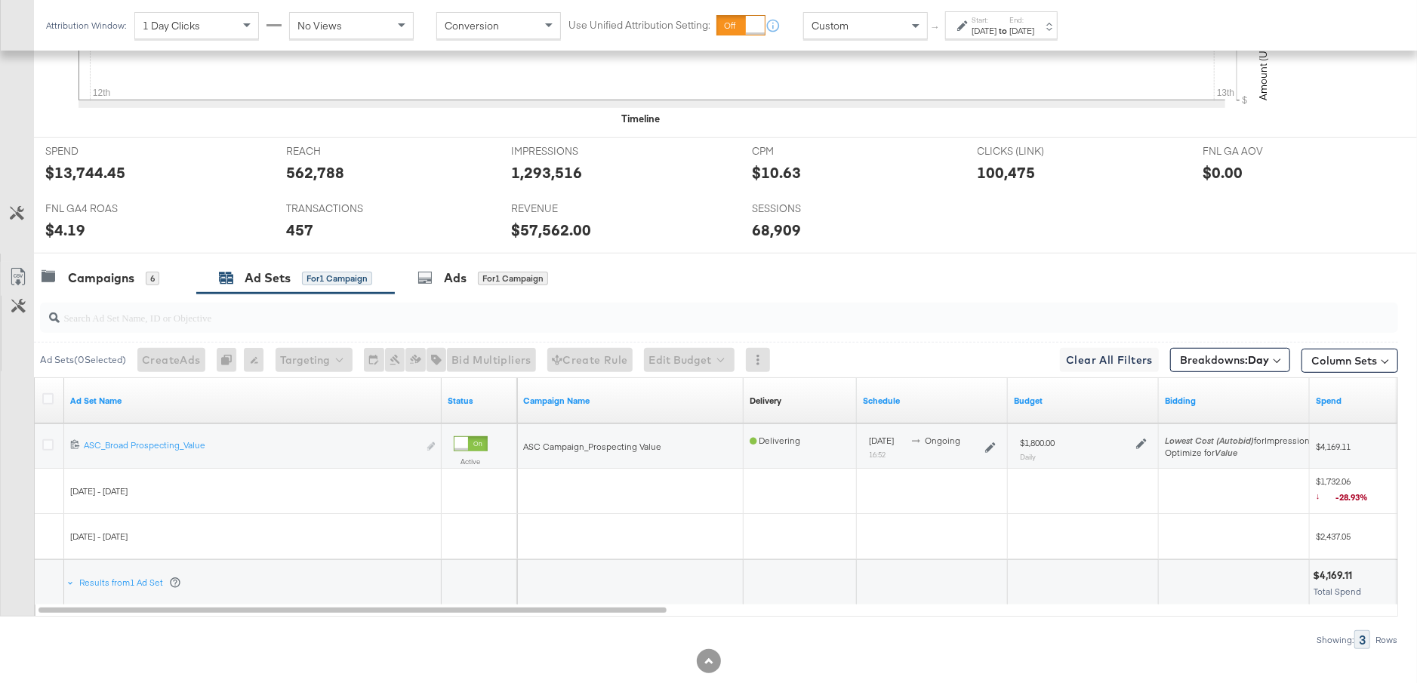
click at [1145, 442] on icon at bounding box center [1141, 443] width 11 height 11
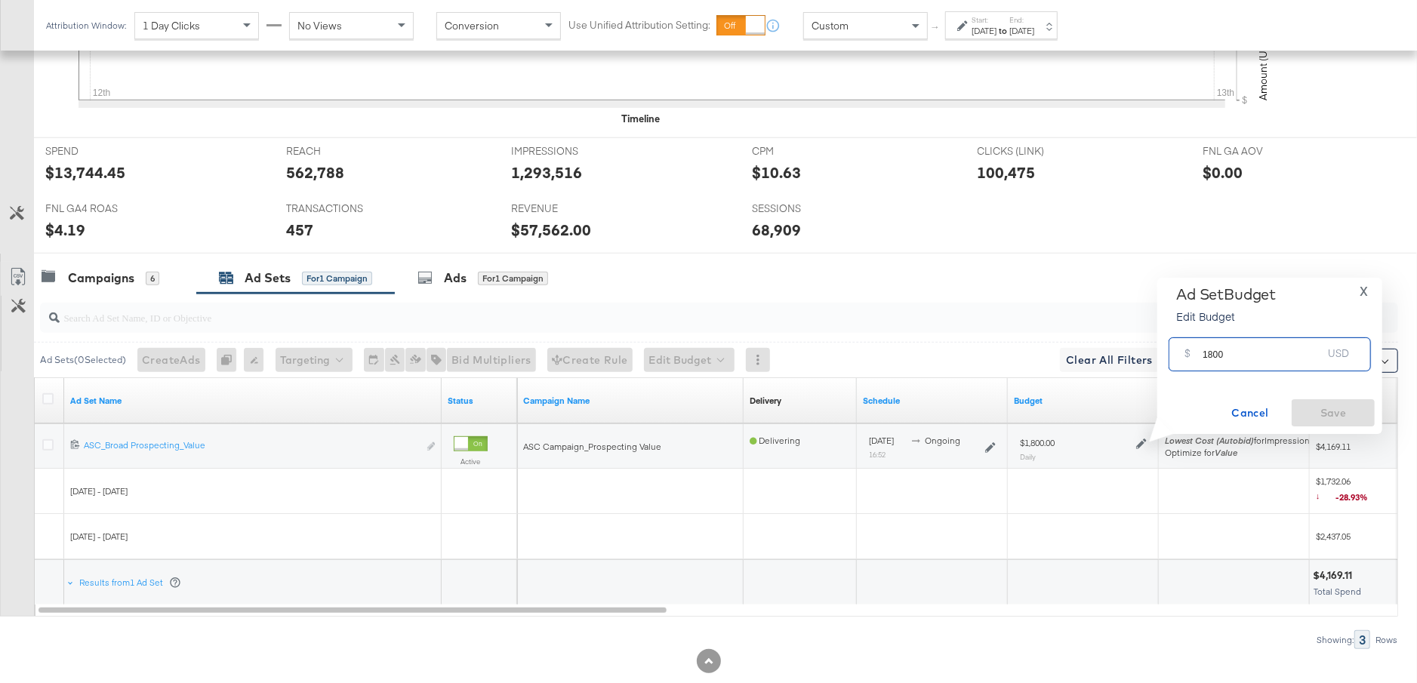
drag, startPoint x: 1232, startPoint y: 361, endPoint x: 1192, endPoint y: 358, distance: 39.4
click at [1192, 358] on div "$ 1800 USD" at bounding box center [1269, 354] width 202 height 34
type input "1400"
click at [1320, 415] on span "Save" at bounding box center [1332, 413] width 71 height 19
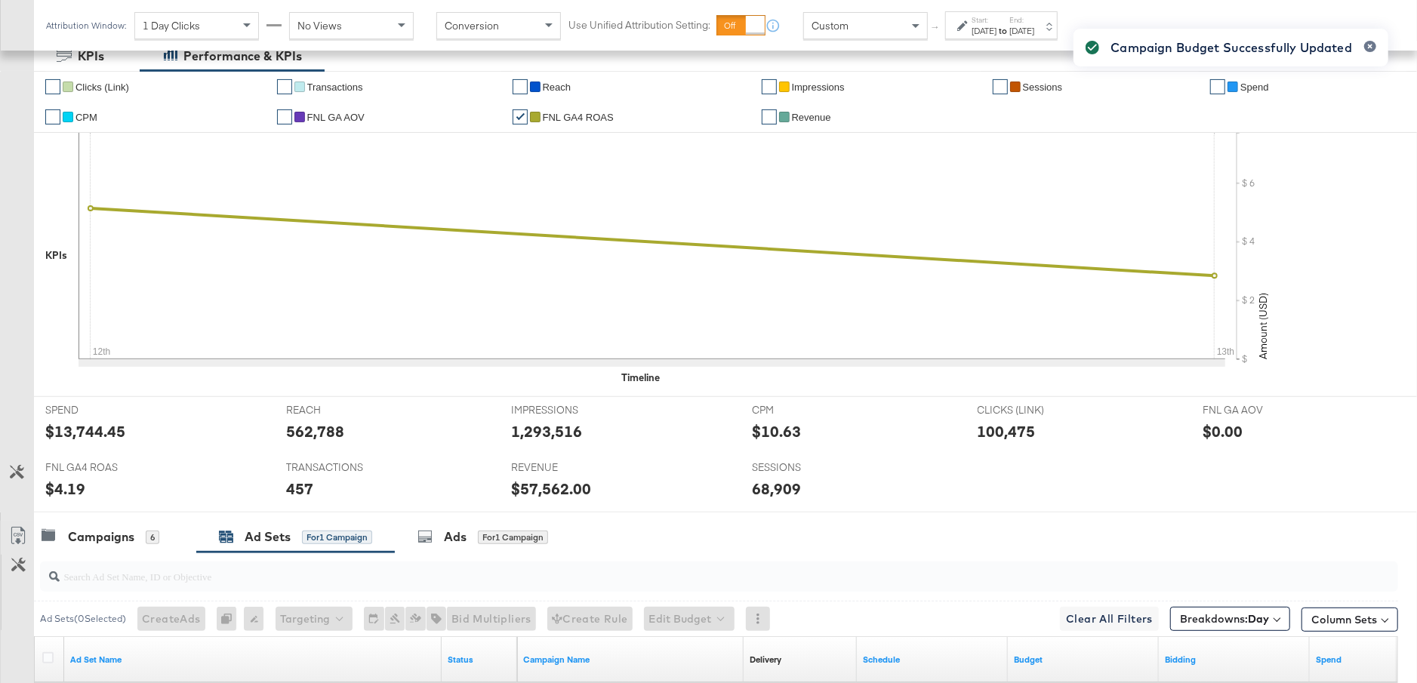
scroll to position [0, 0]
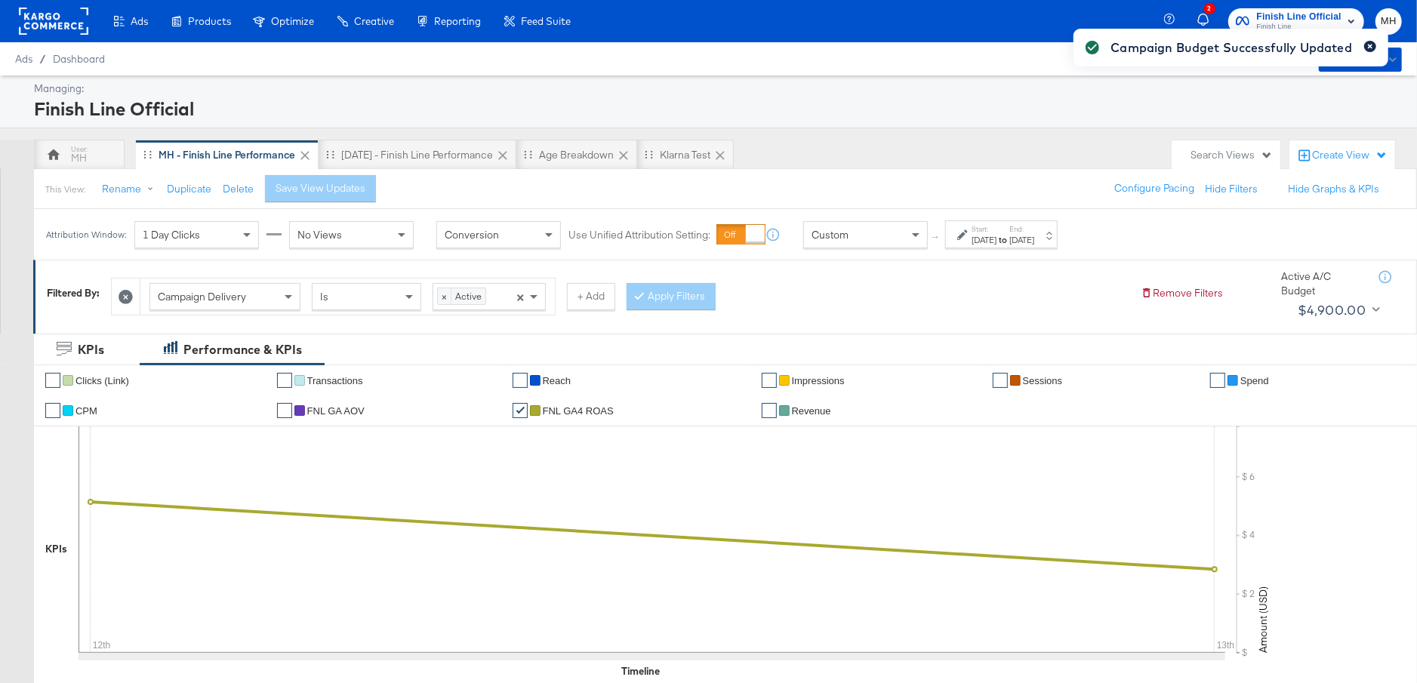
click at [1371, 45] on icon "button" at bounding box center [1369, 47] width 5 height 5
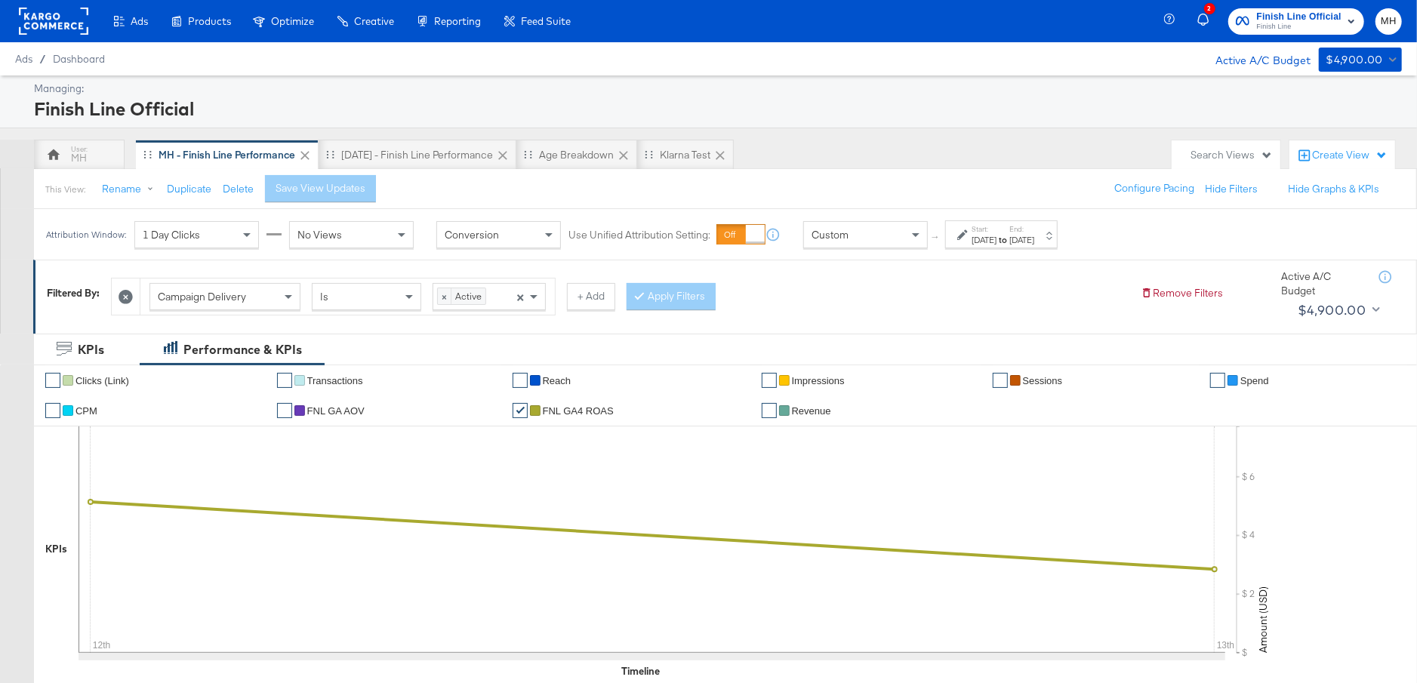
click at [1323, 25] on span "Finish Line" at bounding box center [1299, 27] width 85 height 12
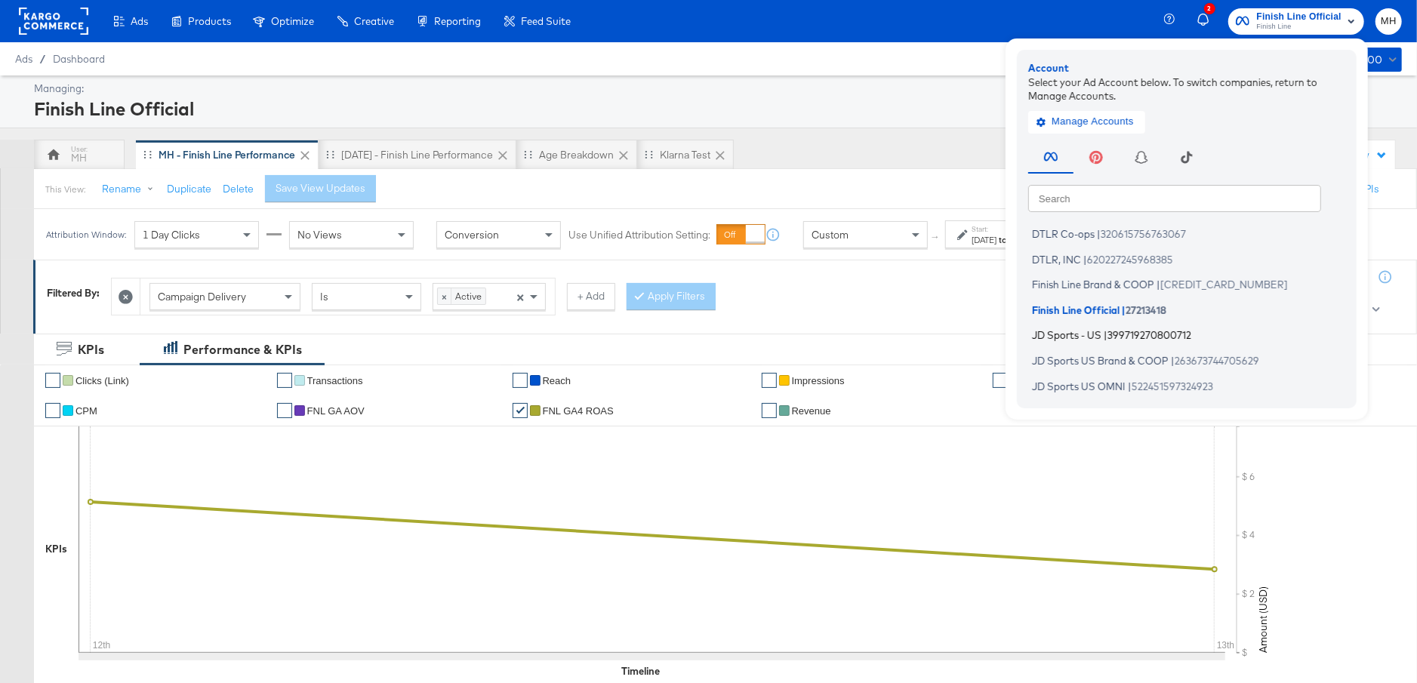
click at [1117, 331] on span "399719270800712" at bounding box center [1149, 335] width 84 height 12
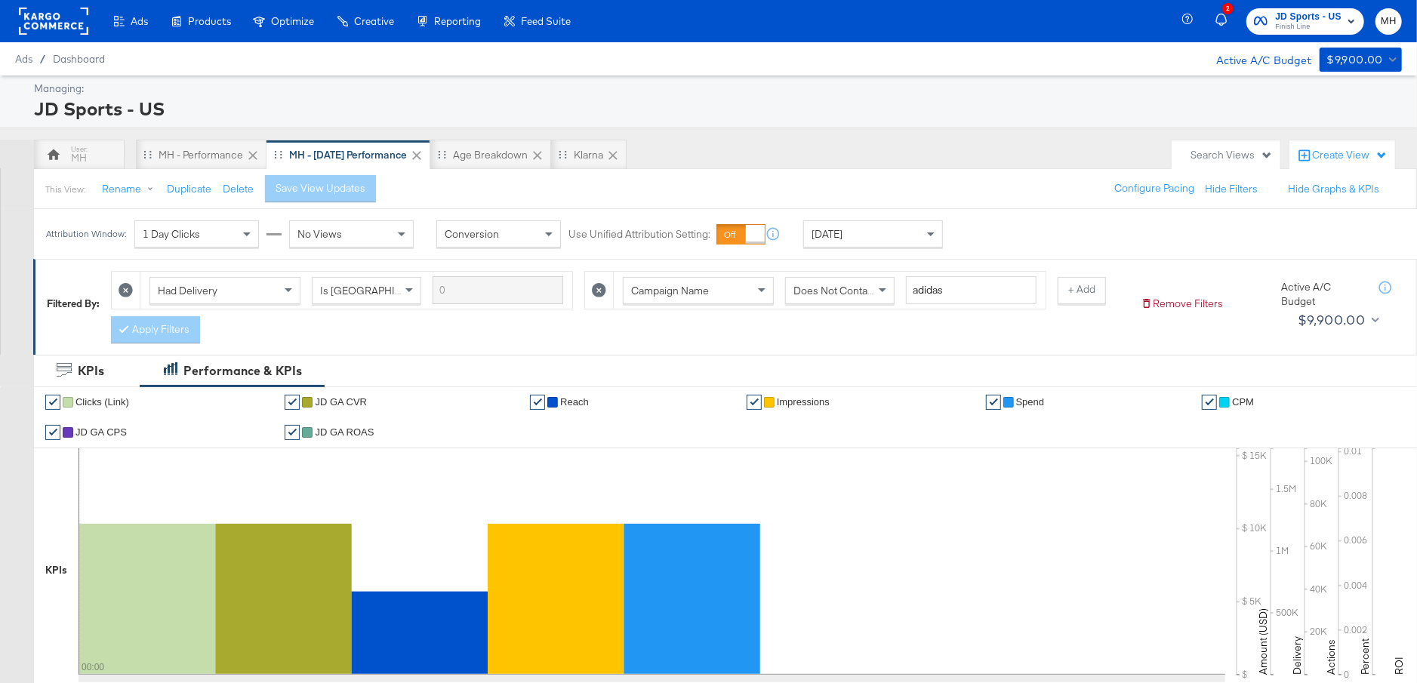
scroll to position [783, 0]
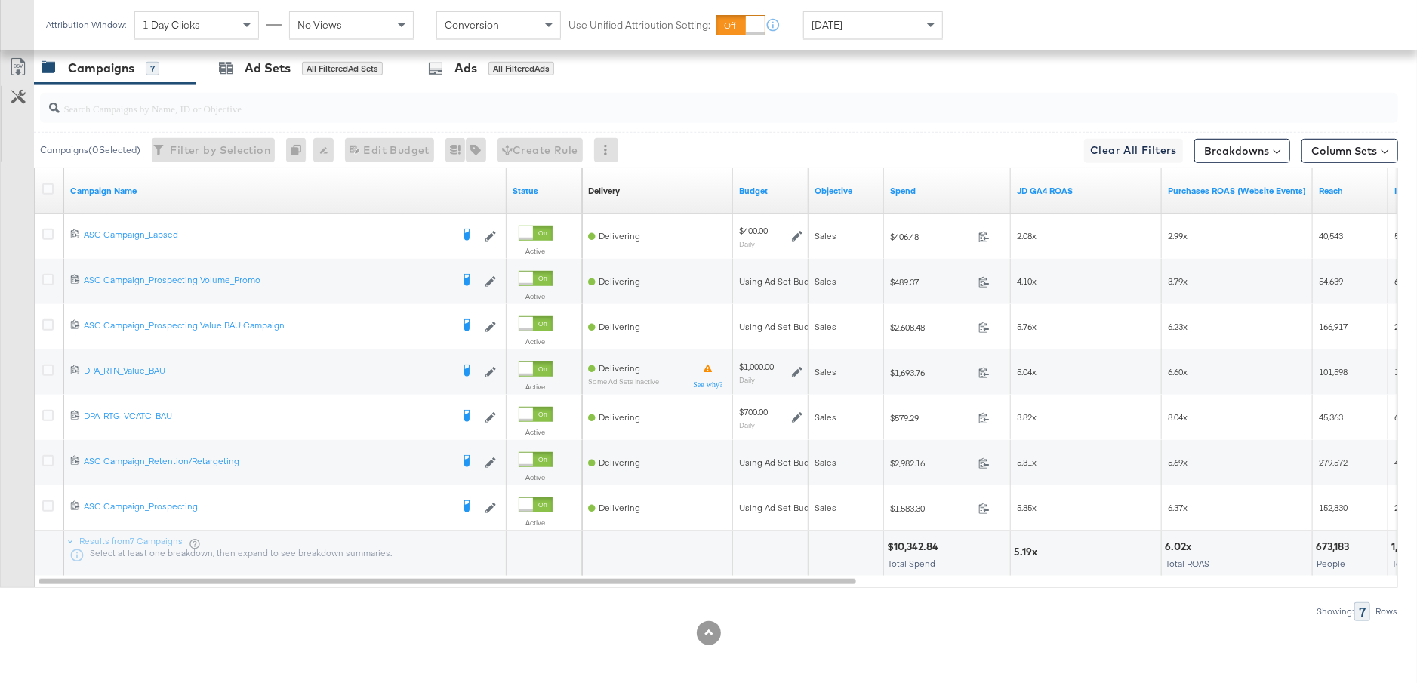
click at [940, 199] on div "Spend" at bounding box center [947, 190] width 127 height 45
click at [940, 188] on link "Spend" at bounding box center [947, 191] width 115 height 12
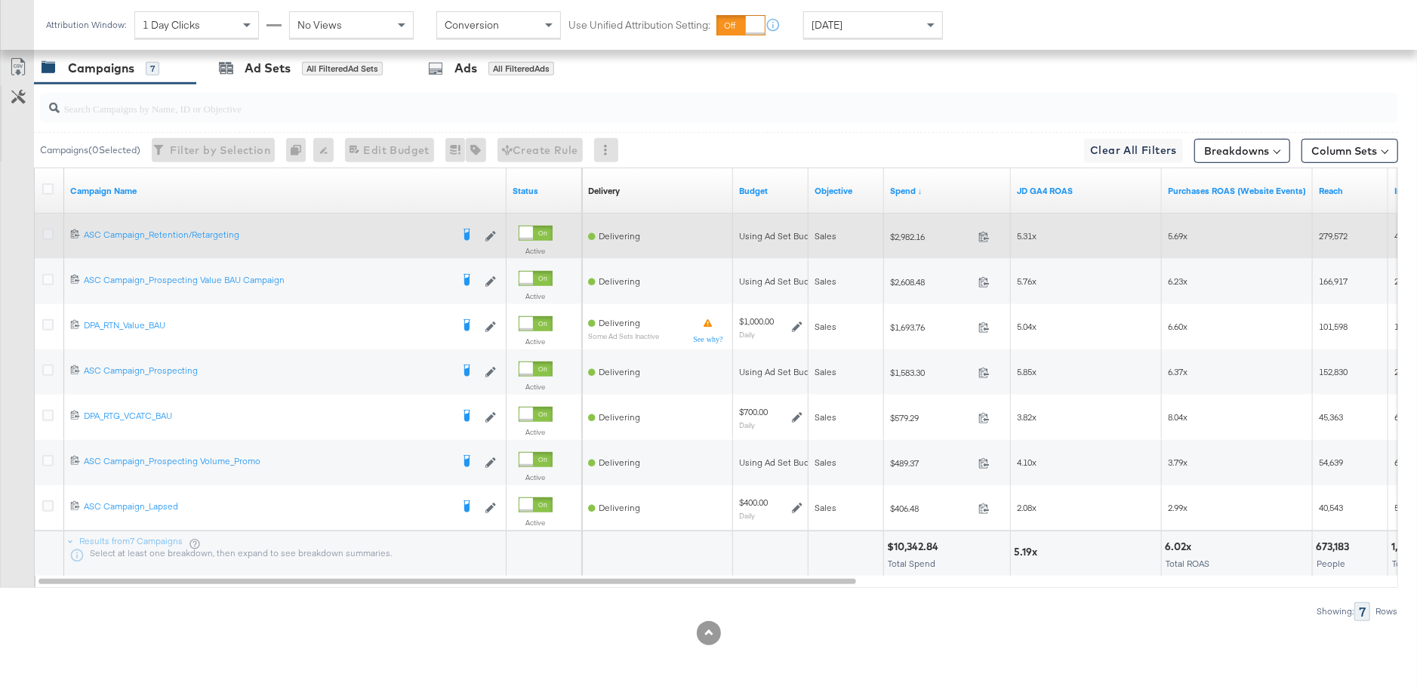
click at [48, 229] on icon at bounding box center [47, 234] width 11 height 11
click at [0, 0] on input "checkbox" at bounding box center [0, 0] width 0 height 0
click at [47, 230] on icon at bounding box center [47, 234] width 11 height 11
click at [0, 0] on input "checkbox" at bounding box center [0, 0] width 0 height 0
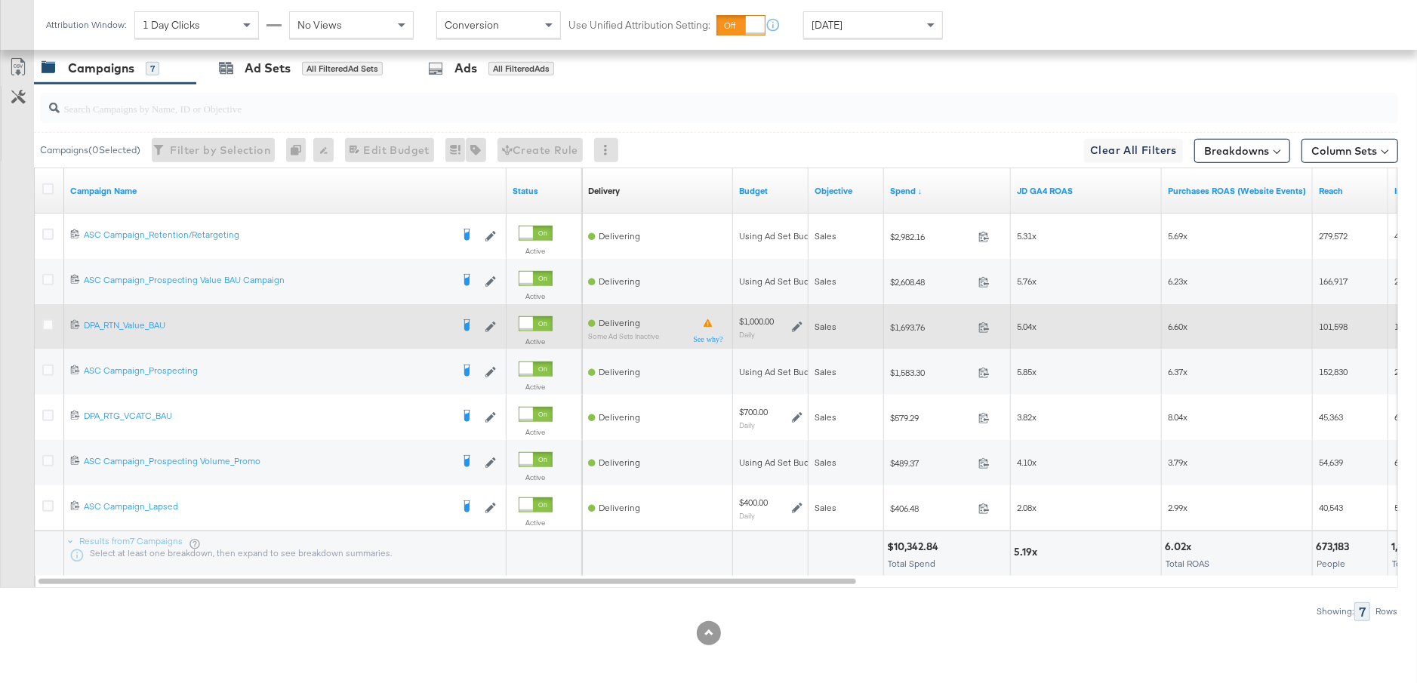
click at [795, 327] on icon at bounding box center [797, 326] width 11 height 11
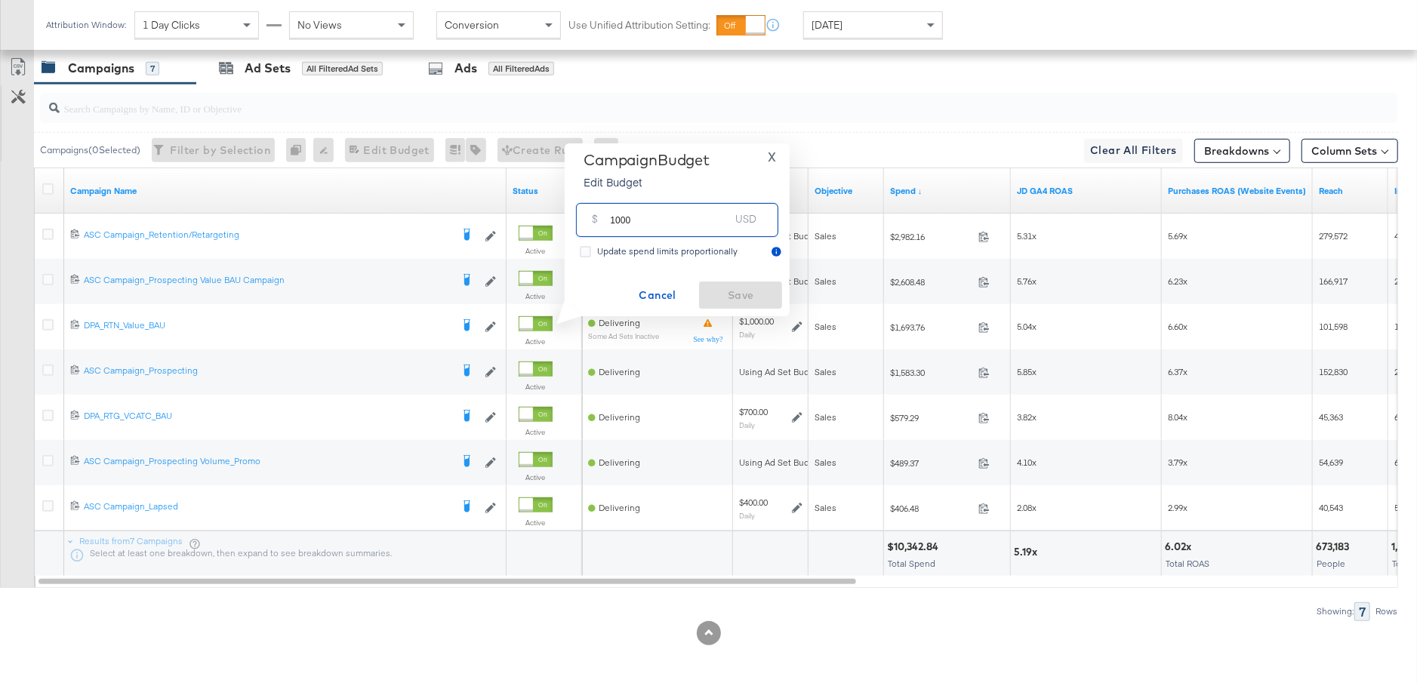
drag, startPoint x: 647, startPoint y: 222, endPoint x: 584, endPoint y: 220, distance: 62.7
click at [584, 220] on div "$ 1000 USD" at bounding box center [677, 220] width 202 height 34
type input "600"
click at [768, 292] on span "Save" at bounding box center [740, 295] width 71 height 19
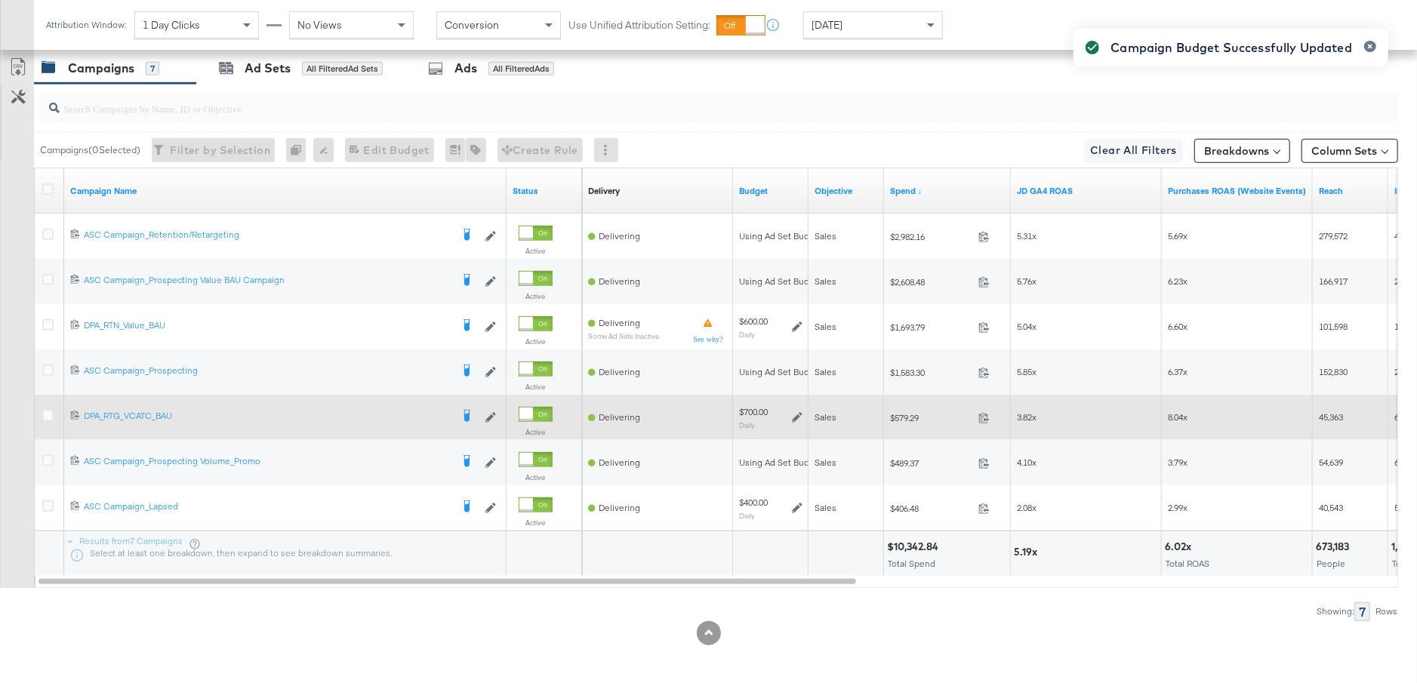
click at [799, 416] on icon at bounding box center [797, 417] width 11 height 11
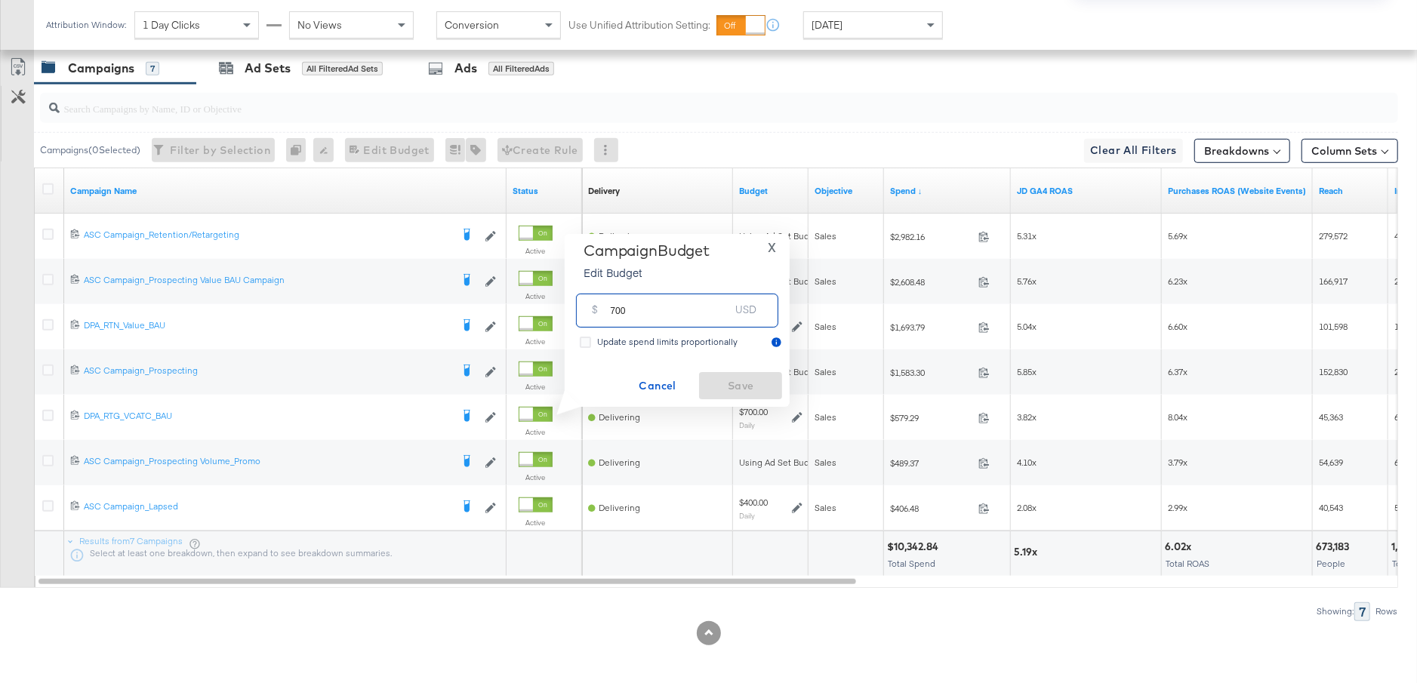
drag, startPoint x: 633, startPoint y: 312, endPoint x: 600, endPoint y: 312, distance: 33.2
click at [600, 312] on div "$ 700 USD" at bounding box center [677, 311] width 202 height 34
type input "500"
click at [728, 389] on span "Save" at bounding box center [740, 386] width 71 height 19
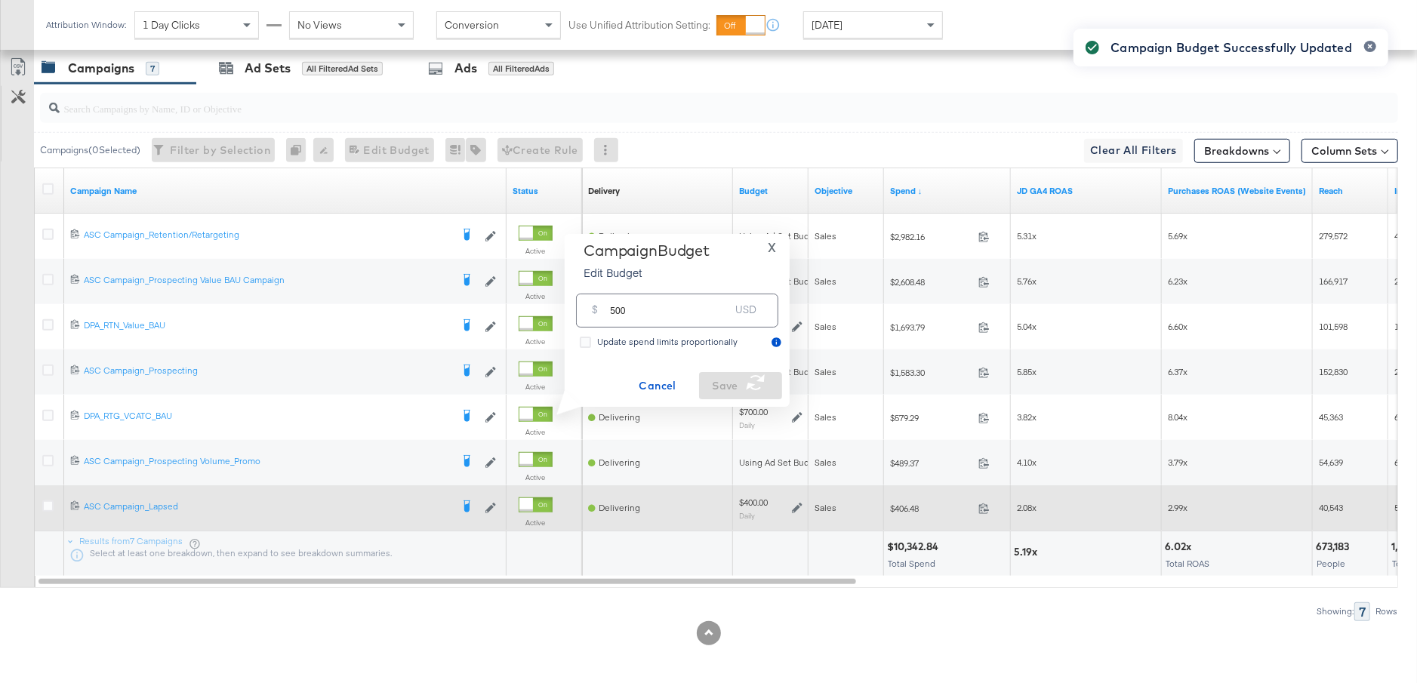
click at [798, 504] on icon at bounding box center [797, 508] width 11 height 11
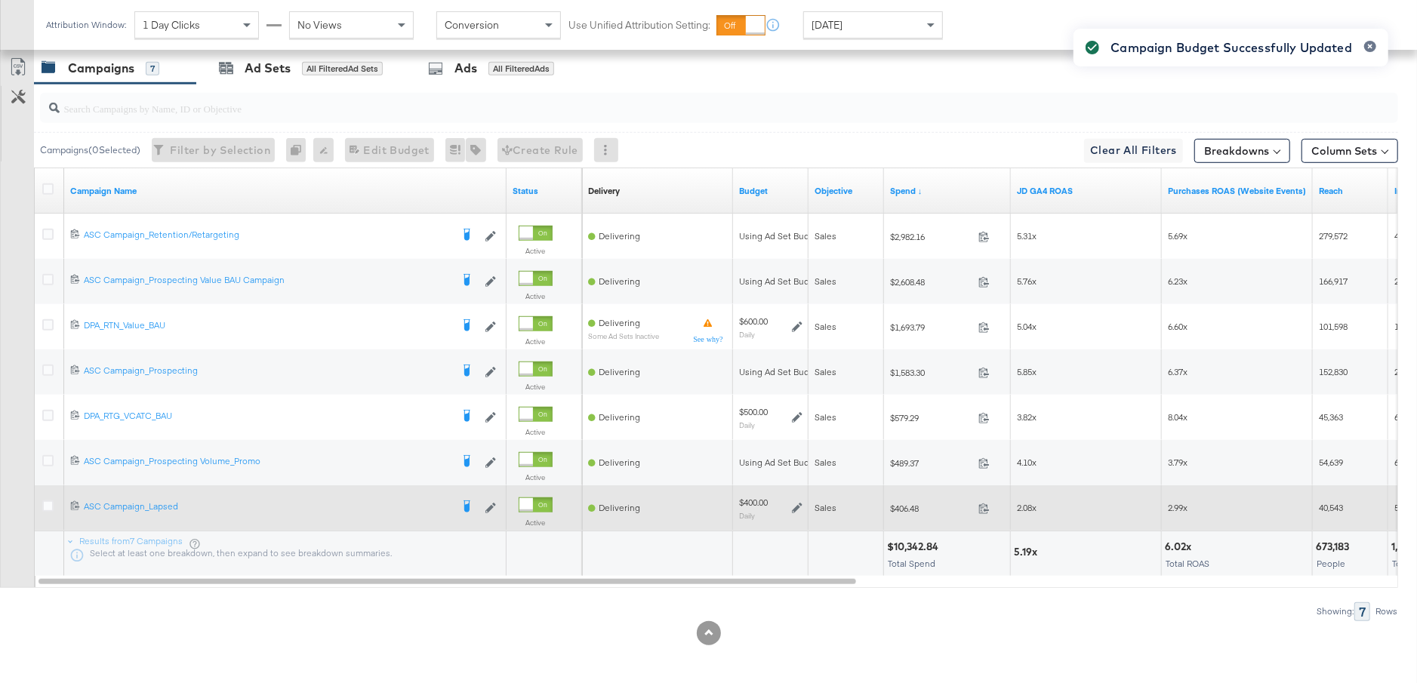
click at [800, 506] on icon at bounding box center [797, 508] width 11 height 11
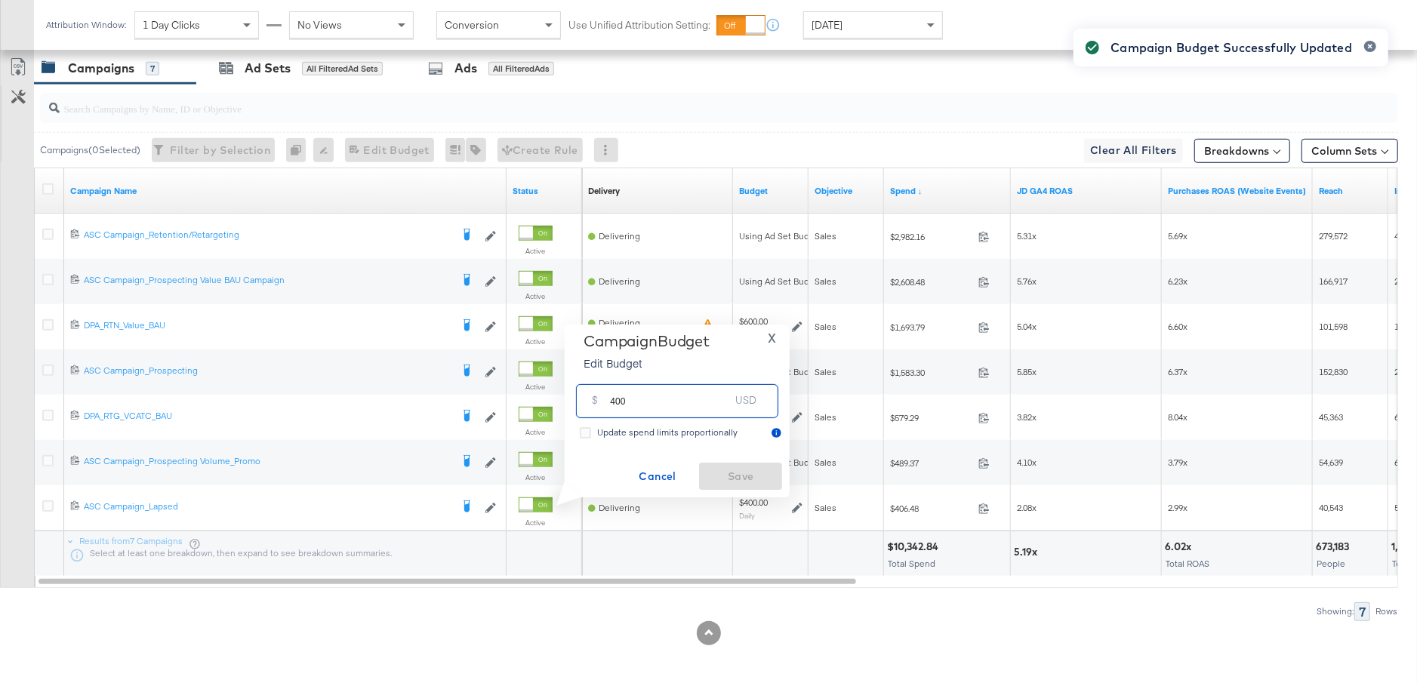
drag, startPoint x: 625, startPoint y: 403, endPoint x: 601, endPoint y: 403, distance: 23.4
click at [601, 403] on div "$ 400 USD" at bounding box center [677, 401] width 202 height 34
type input "300"
click at [732, 479] on span "Save" at bounding box center [740, 476] width 71 height 19
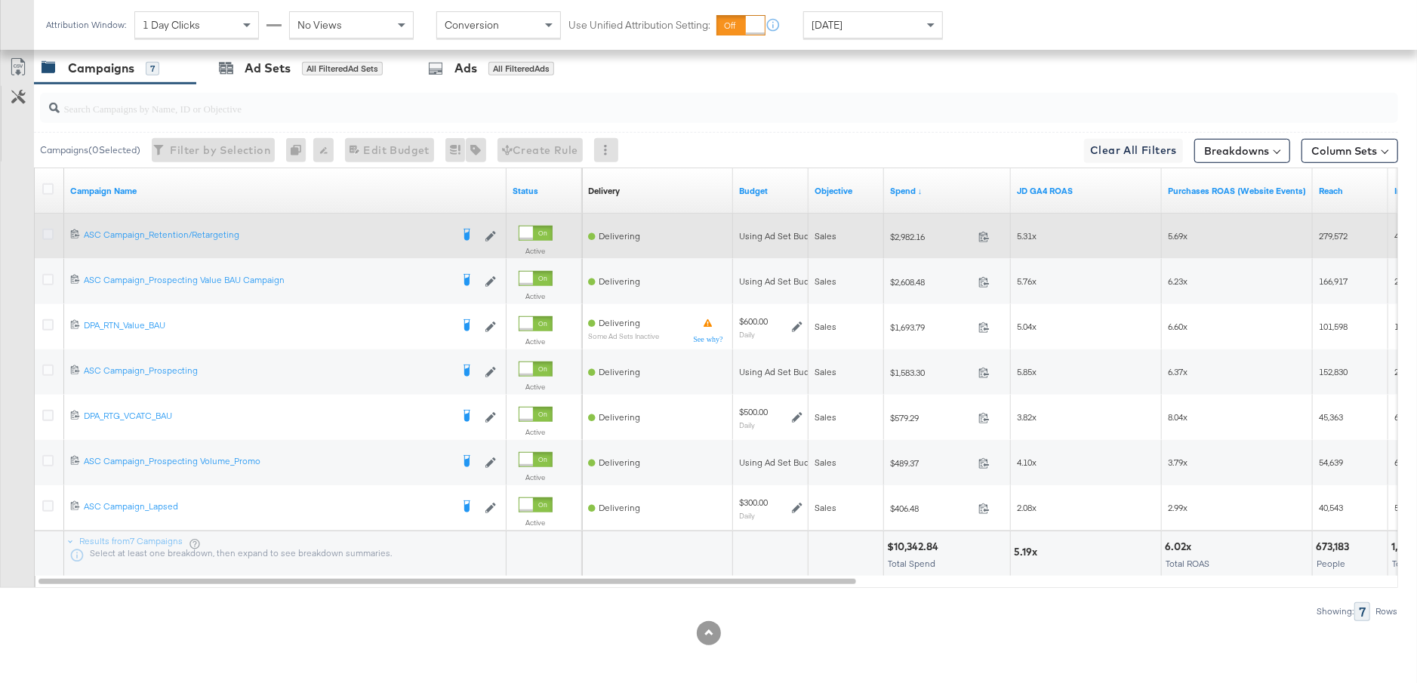
click at [43, 229] on icon at bounding box center [47, 234] width 11 height 11
click at [0, 0] on input "checkbox" at bounding box center [0, 0] width 0 height 0
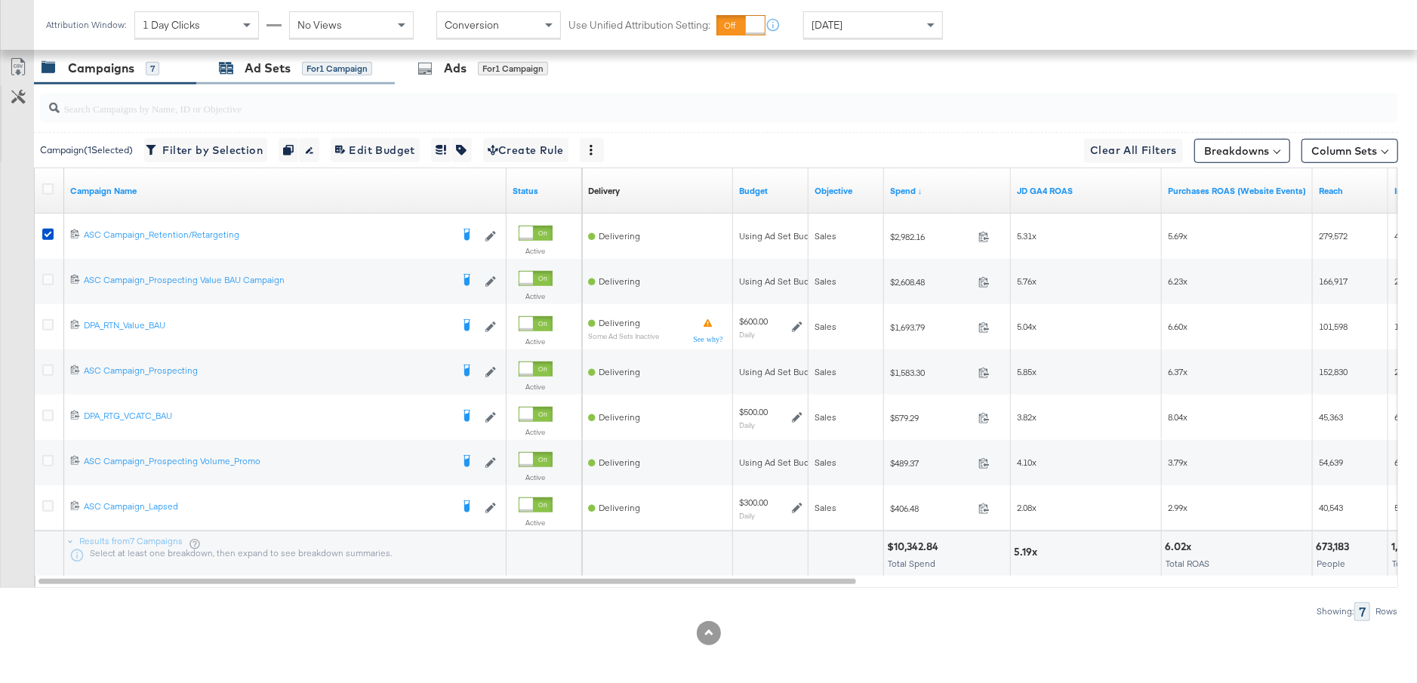
click at [278, 63] on div "Ad Sets" at bounding box center [268, 68] width 46 height 17
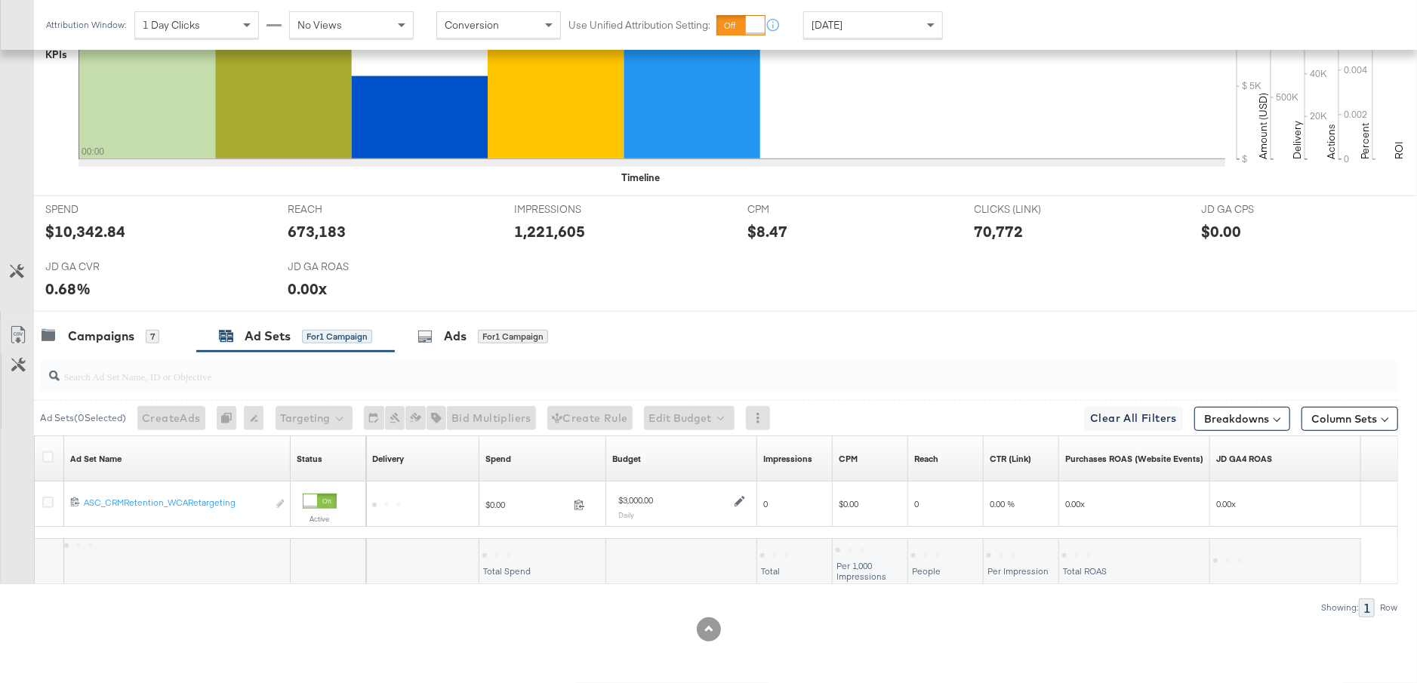
scroll to position [512, 0]
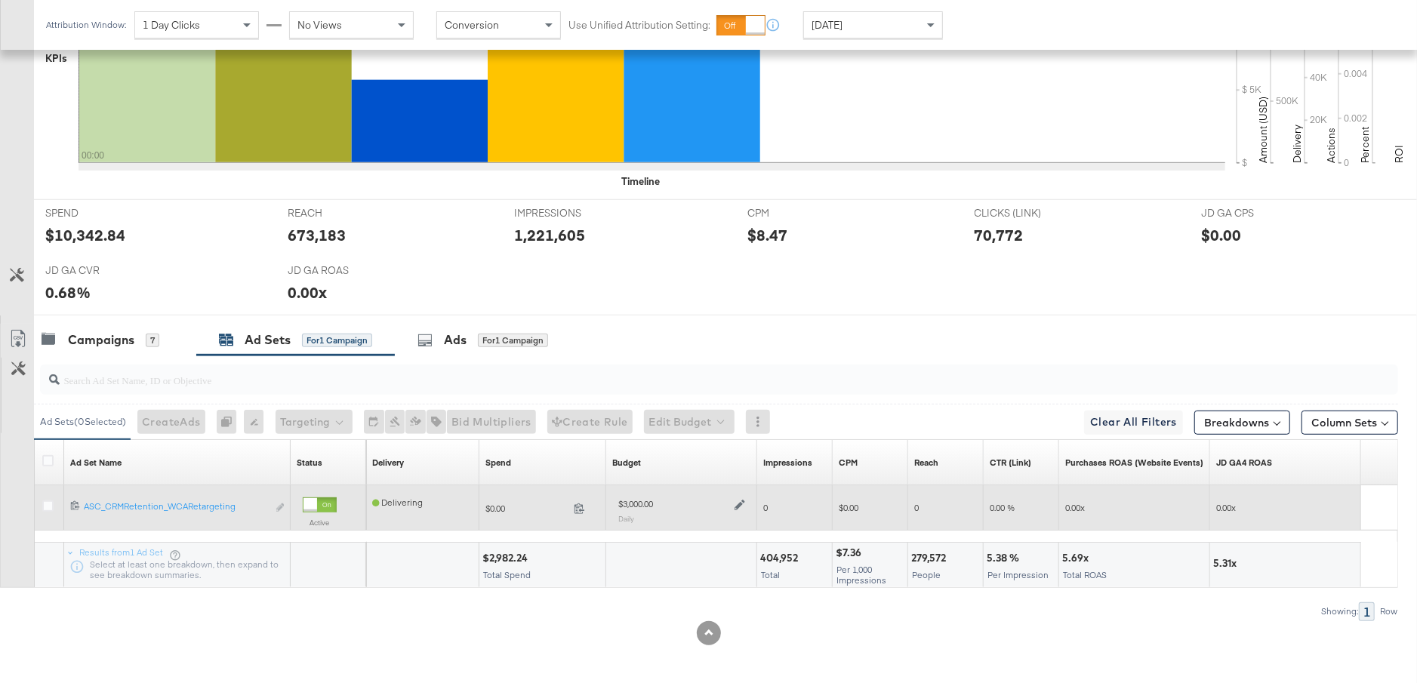
click at [737, 500] on icon at bounding box center [739, 505] width 11 height 11
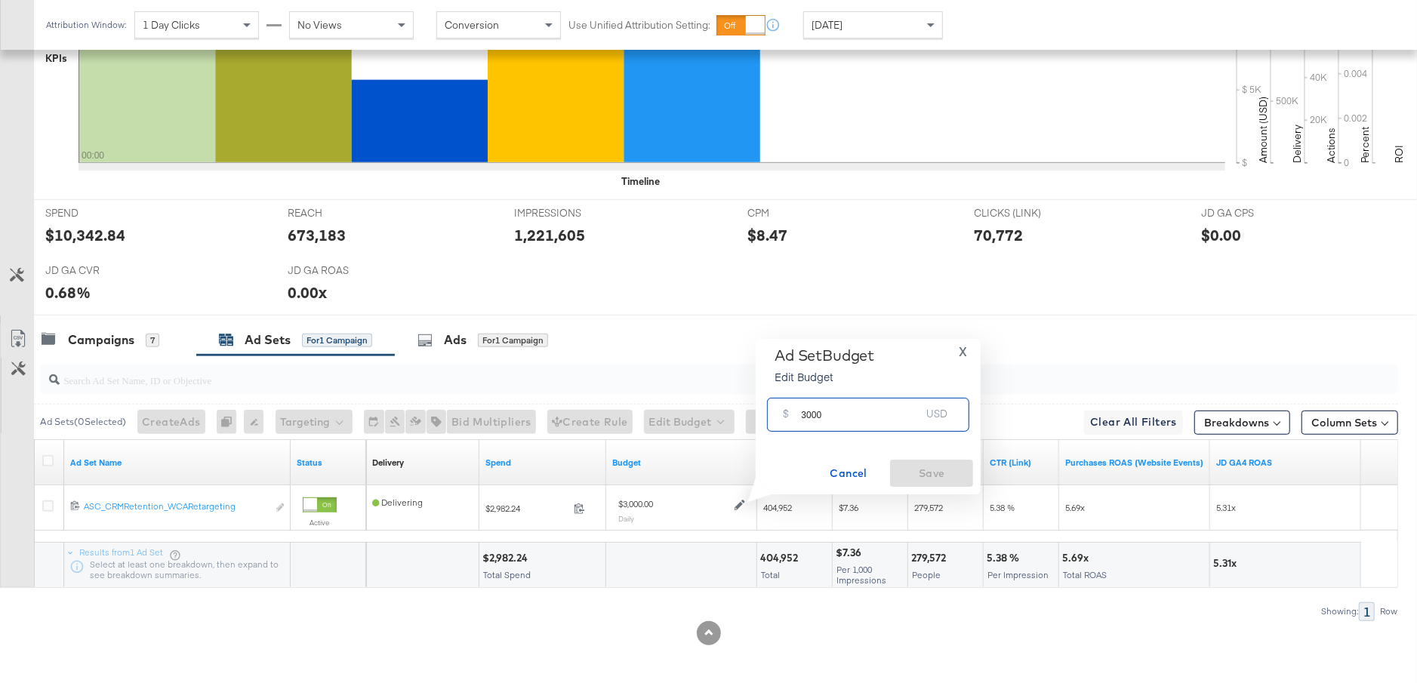
drag, startPoint x: 832, startPoint y: 417, endPoint x: 791, endPoint y: 417, distance: 40.8
click at [790, 417] on div "$ 3000 USD" at bounding box center [868, 415] width 202 height 34
type input "1500"
click at [944, 471] on span "Save" at bounding box center [931, 473] width 71 height 19
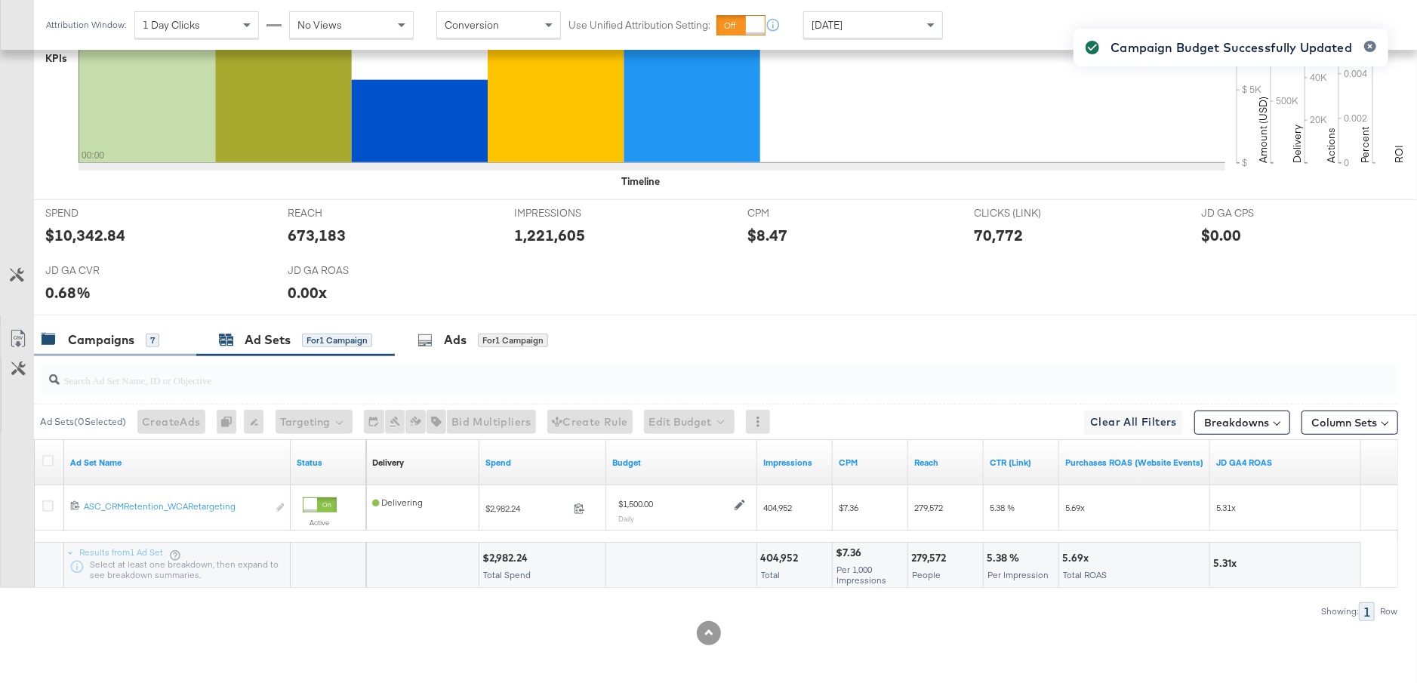
click at [94, 331] on div "Campaigns" at bounding box center [101, 339] width 66 height 17
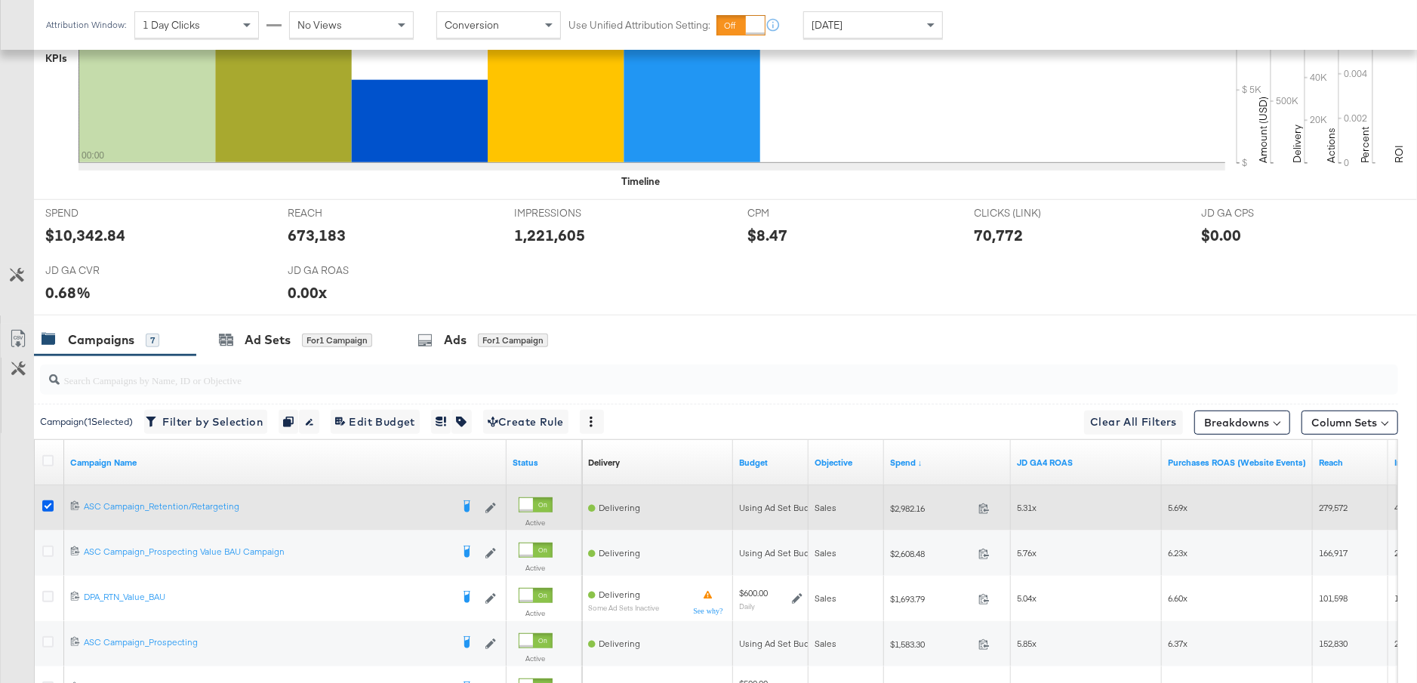
click at [47, 500] on icon at bounding box center [47, 505] width 11 height 11
click at [0, 0] on input "checkbox" at bounding box center [0, 0] width 0 height 0
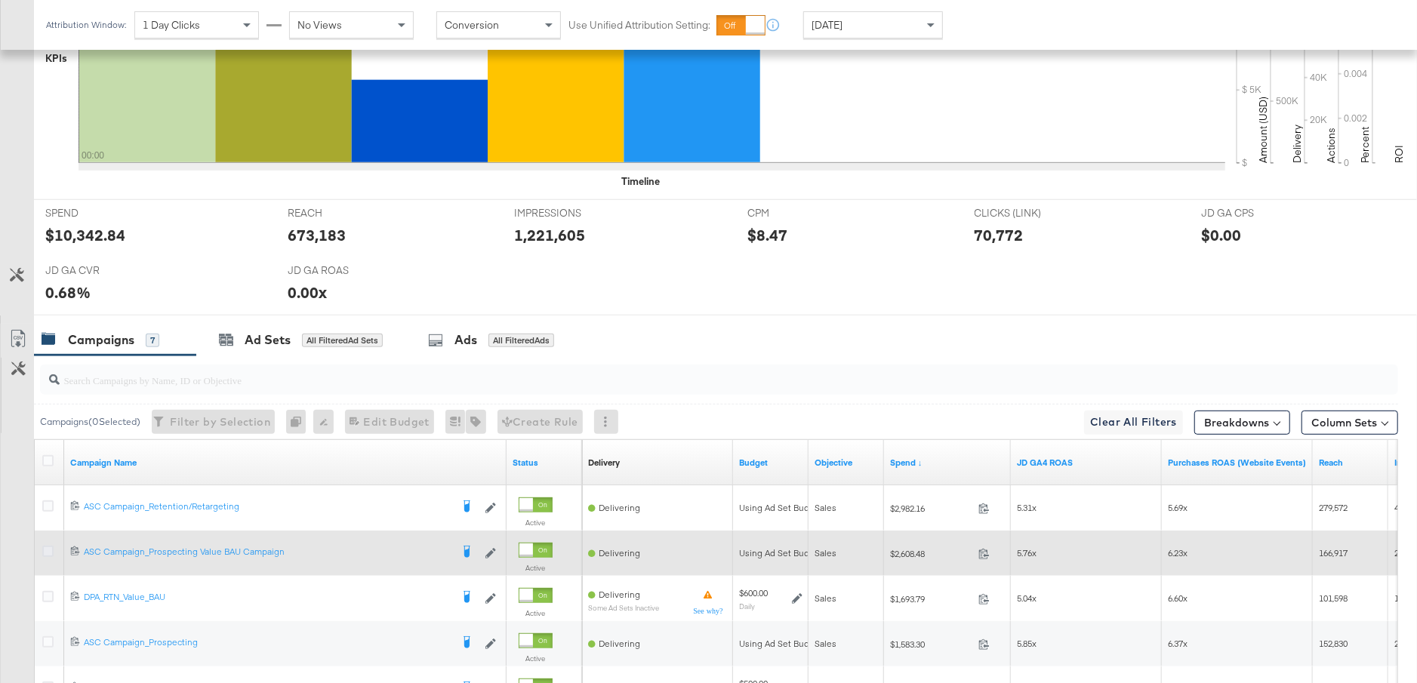
click at [48, 549] on icon at bounding box center [47, 551] width 11 height 11
click at [0, 0] on input "checkbox" at bounding box center [0, 0] width 0 height 0
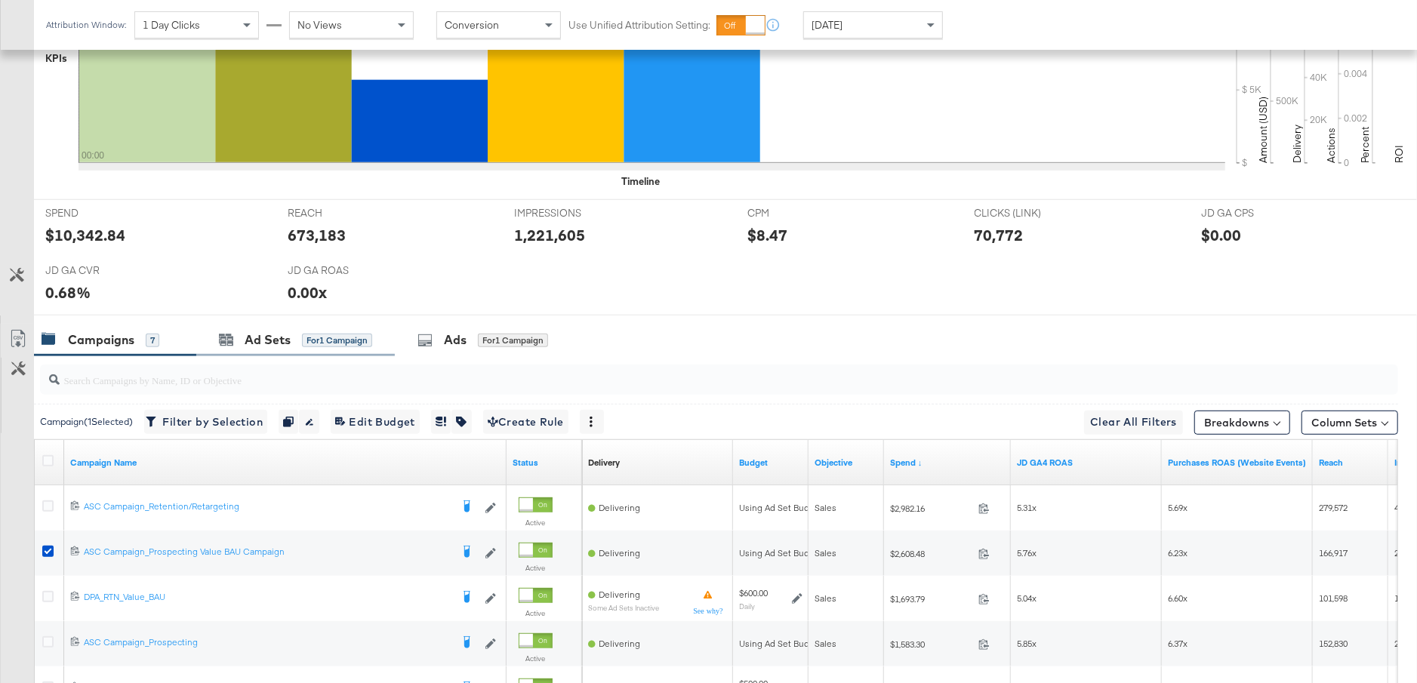
click at [280, 348] on div "Ad Sets for 1 Campaign" at bounding box center [295, 340] width 198 height 32
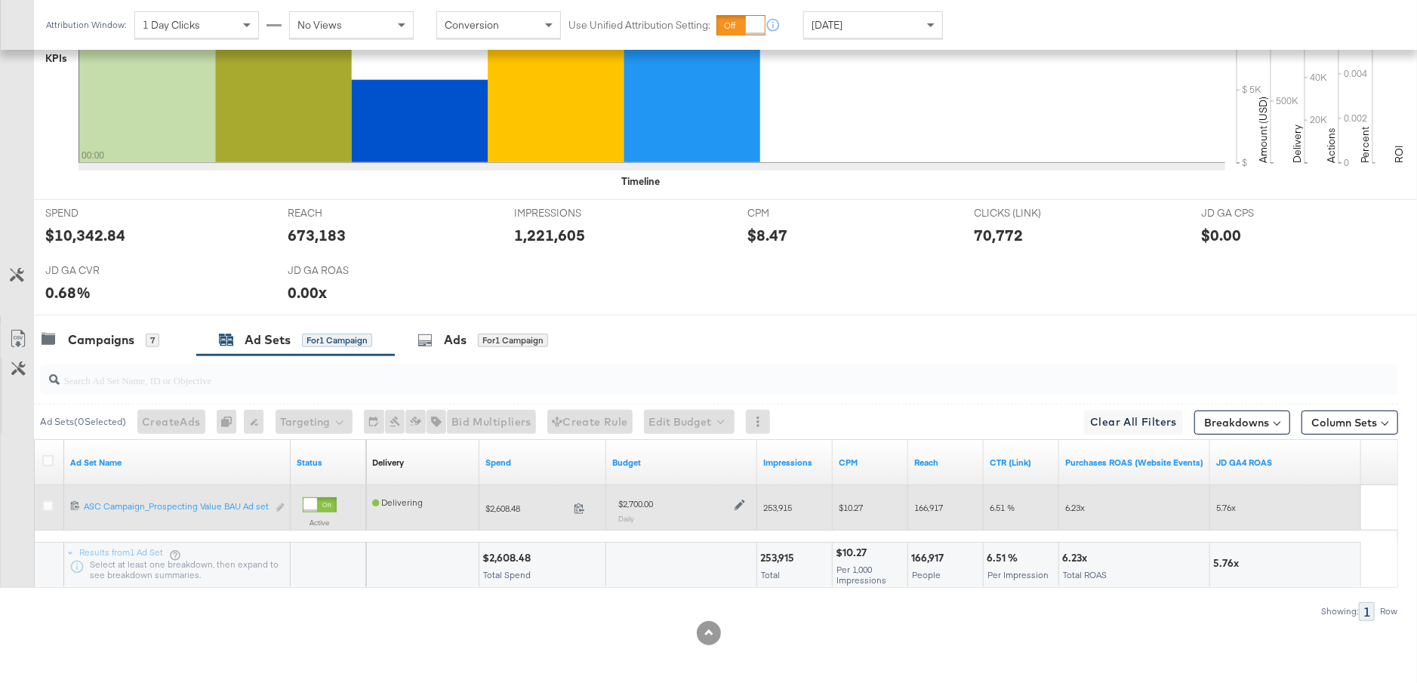
click at [741, 500] on icon at bounding box center [739, 505] width 11 height 11
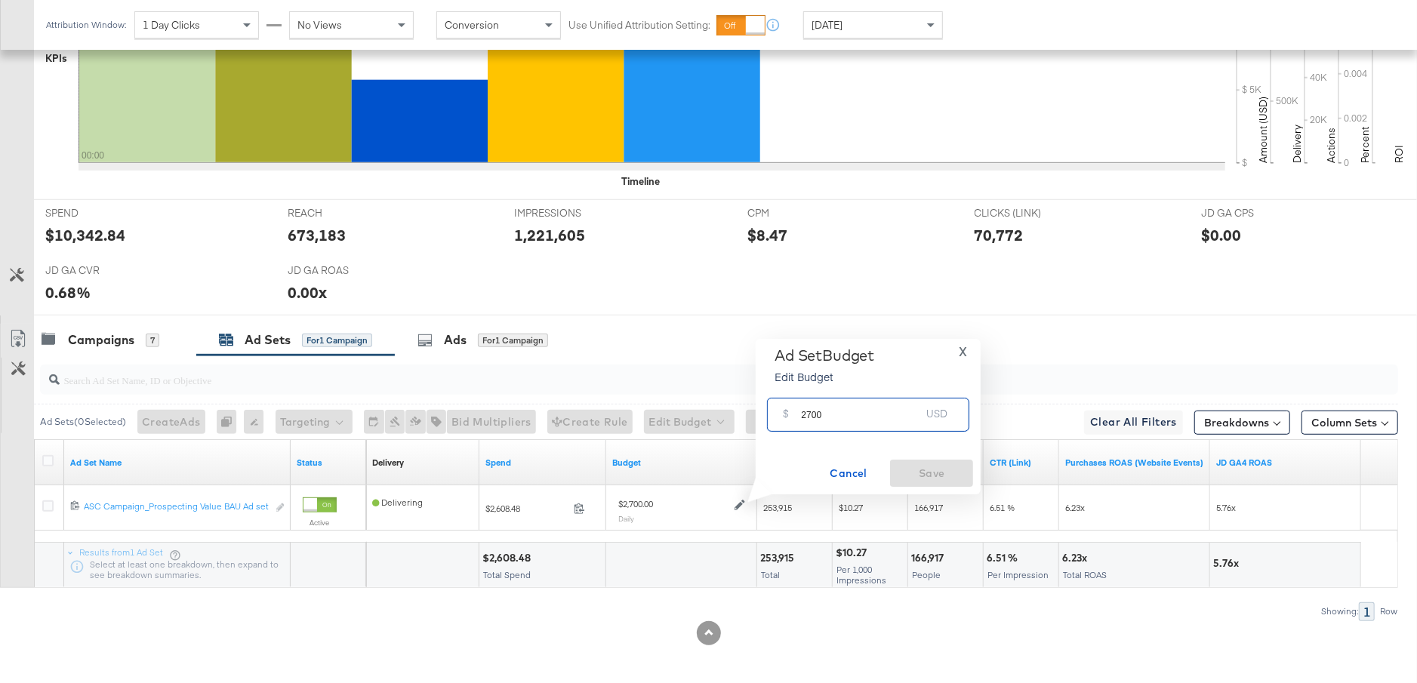
drag, startPoint x: 828, startPoint y: 422, endPoint x: 783, endPoint y: 421, distance: 44.5
click at [783, 421] on div "$ 2700 USD" at bounding box center [868, 415] width 202 height 34
type input "2000"
click at [950, 476] on span "Save" at bounding box center [931, 473] width 71 height 19
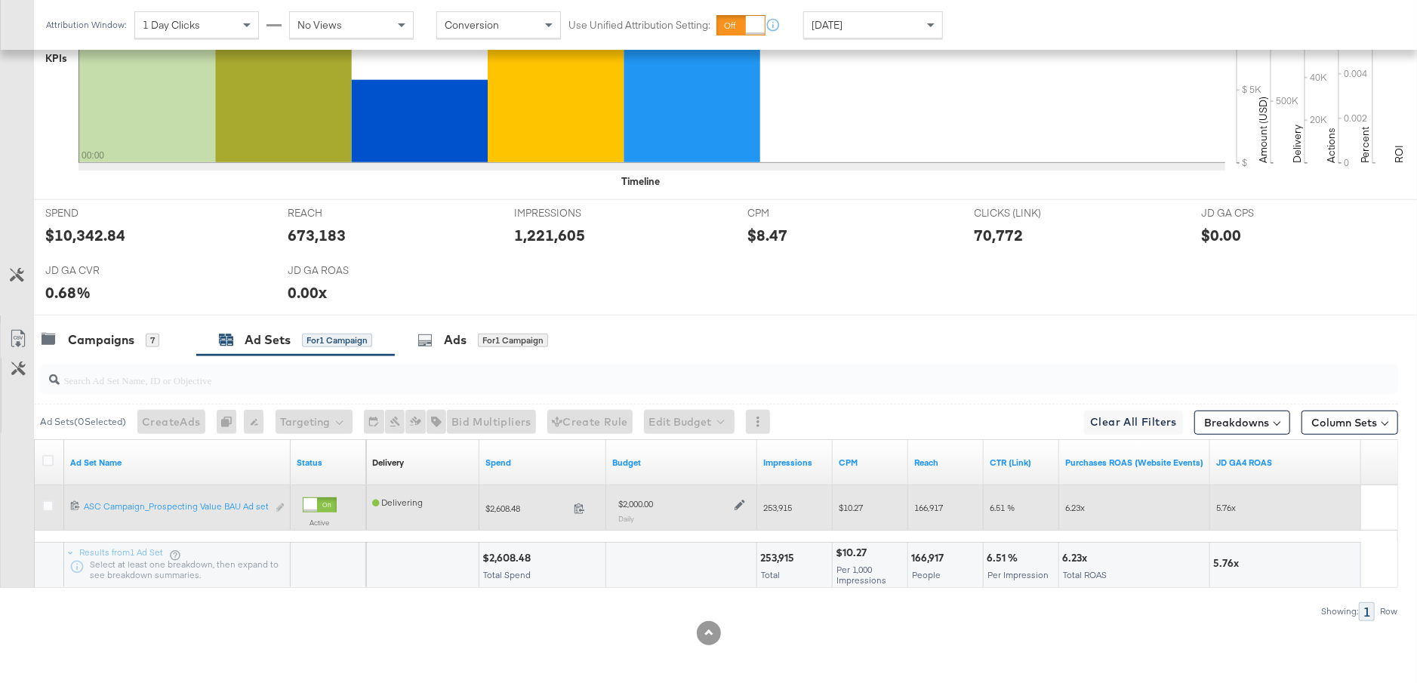
click at [741, 500] on icon at bounding box center [739, 505] width 11 height 11
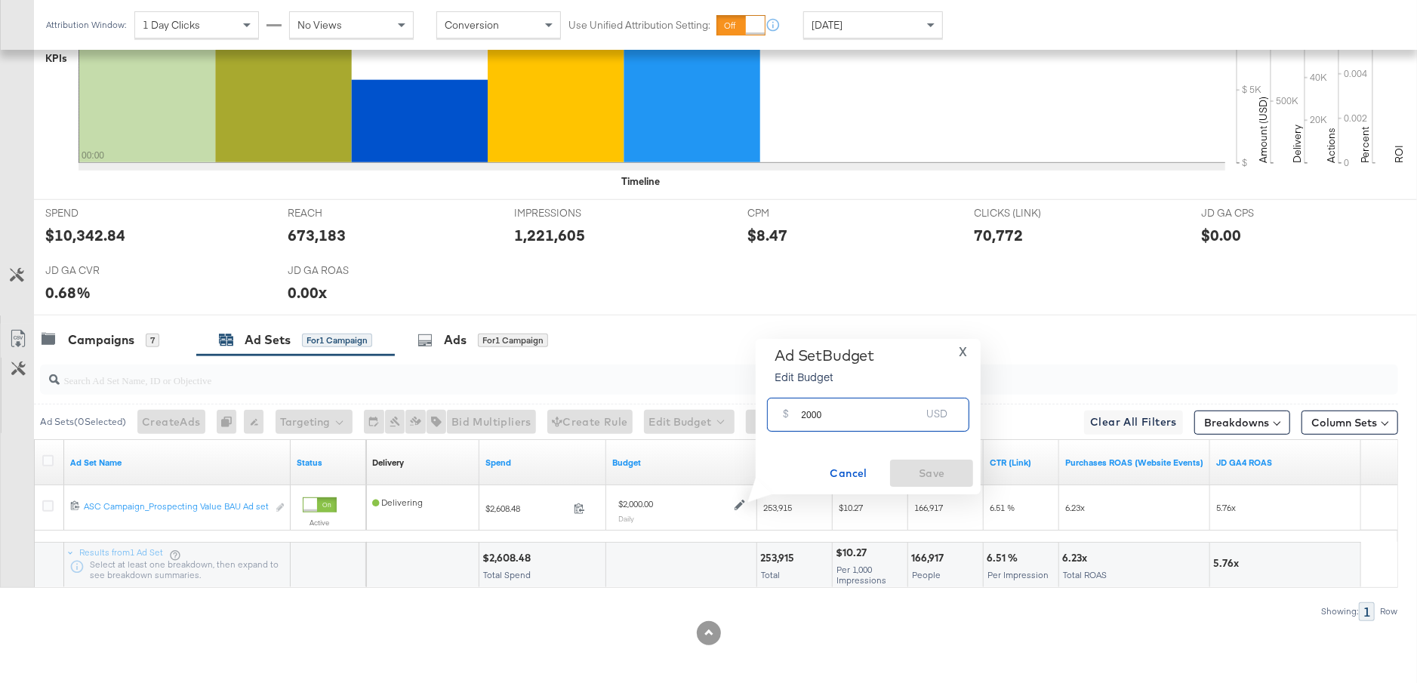
drag, startPoint x: 832, startPoint y: 414, endPoint x: 790, endPoint y: 415, distance: 41.5
click at [790, 415] on div "$ 2000 USD" at bounding box center [868, 415] width 202 height 34
type input "2500"
click at [910, 471] on span "Save" at bounding box center [931, 473] width 71 height 19
click at [149, 338] on div "7" at bounding box center [153, 341] width 14 height 14
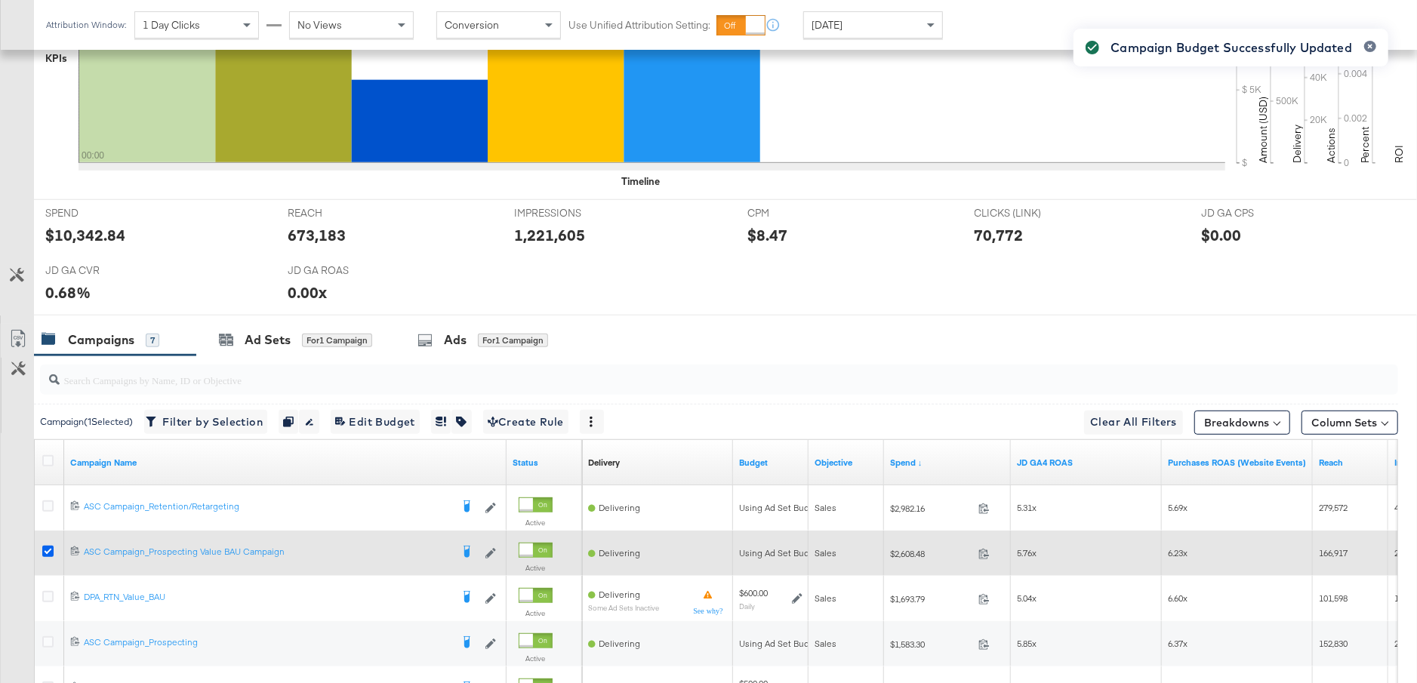
click at [45, 546] on icon at bounding box center [47, 551] width 11 height 11
click at [0, 0] on input "checkbox" at bounding box center [0, 0] width 0 height 0
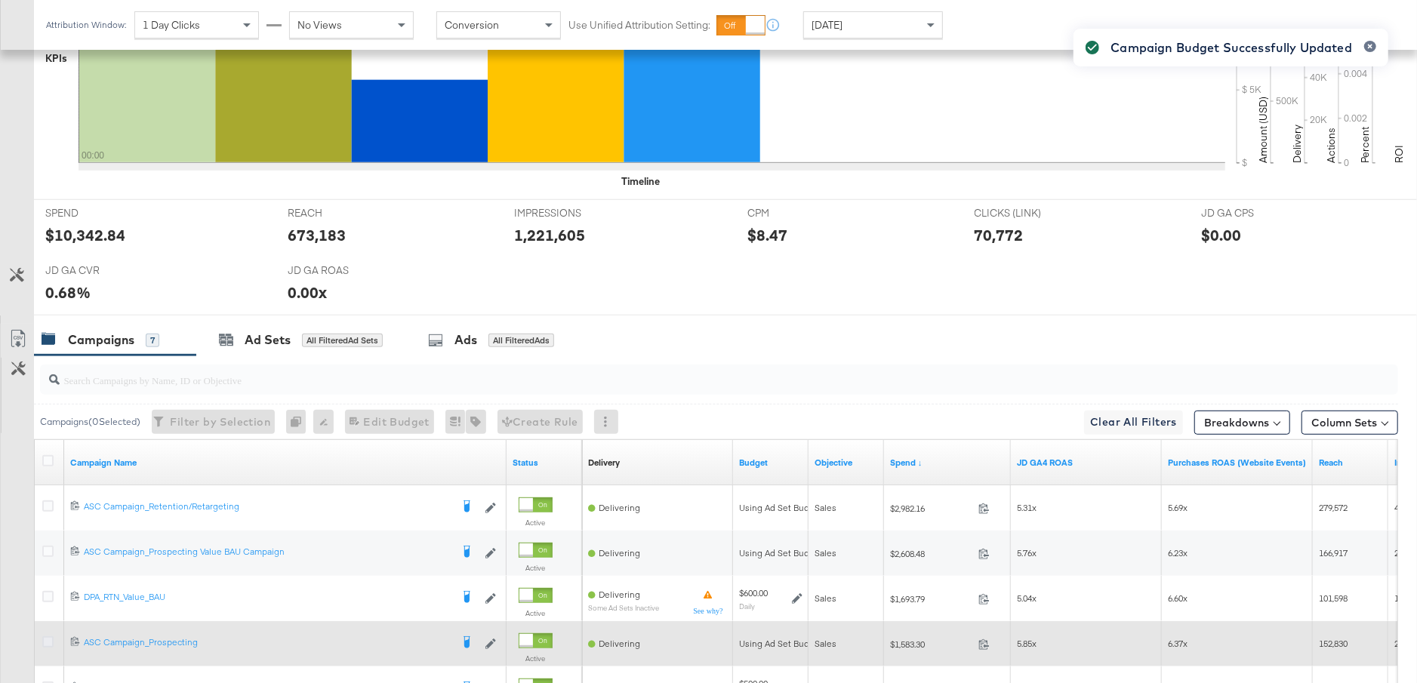
click at [47, 636] on icon at bounding box center [47, 641] width 11 height 11
click at [0, 0] on input "checkbox" at bounding box center [0, 0] width 0 height 0
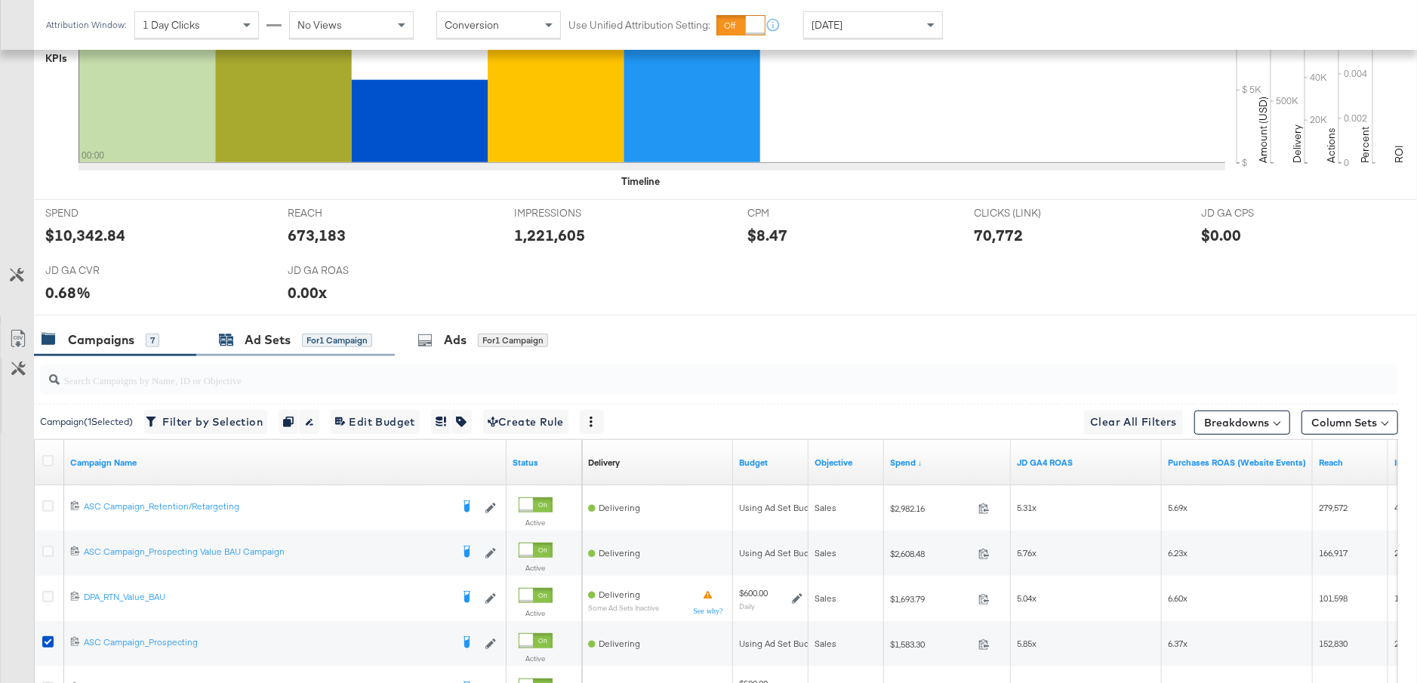
click at [282, 345] on div "Ad Sets" at bounding box center [268, 339] width 46 height 17
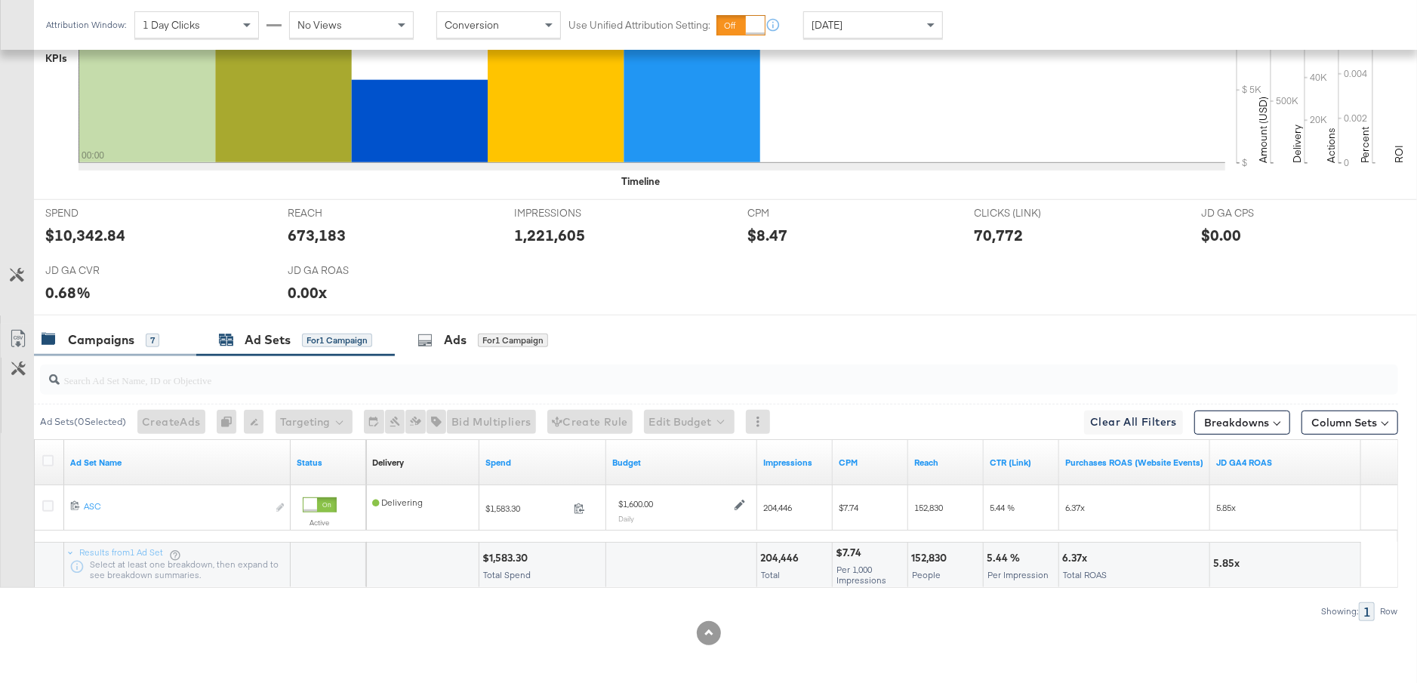
click at [140, 324] on div "Campaigns 7" at bounding box center [115, 340] width 162 height 32
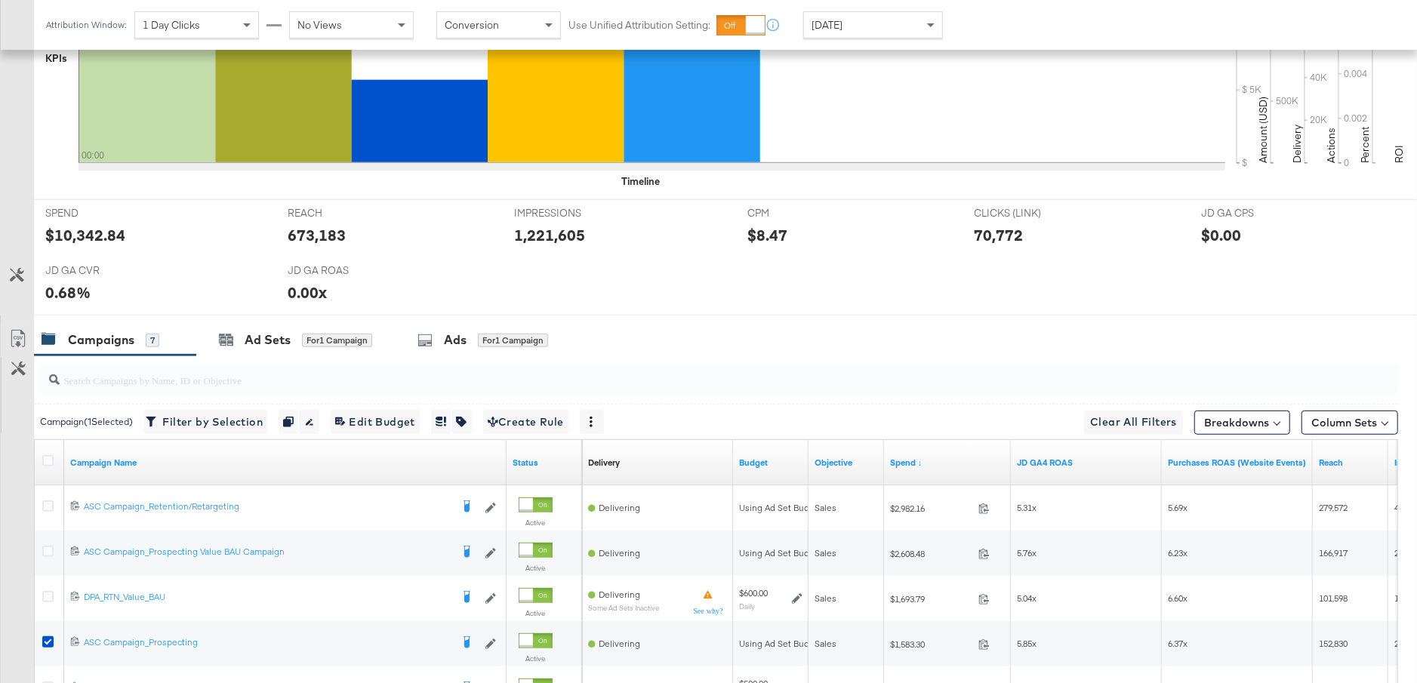
scroll to position [0, 0]
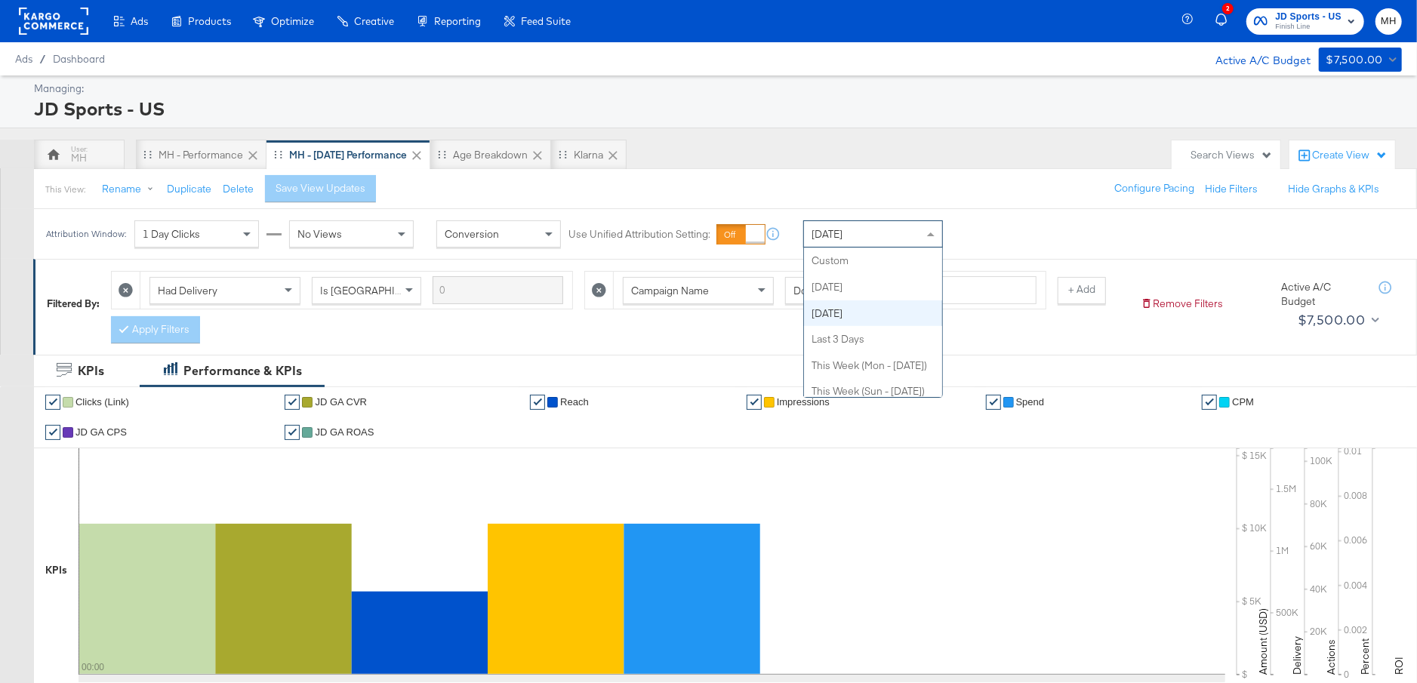
click at [879, 239] on div "Yesterday" at bounding box center [873, 234] width 138 height 26
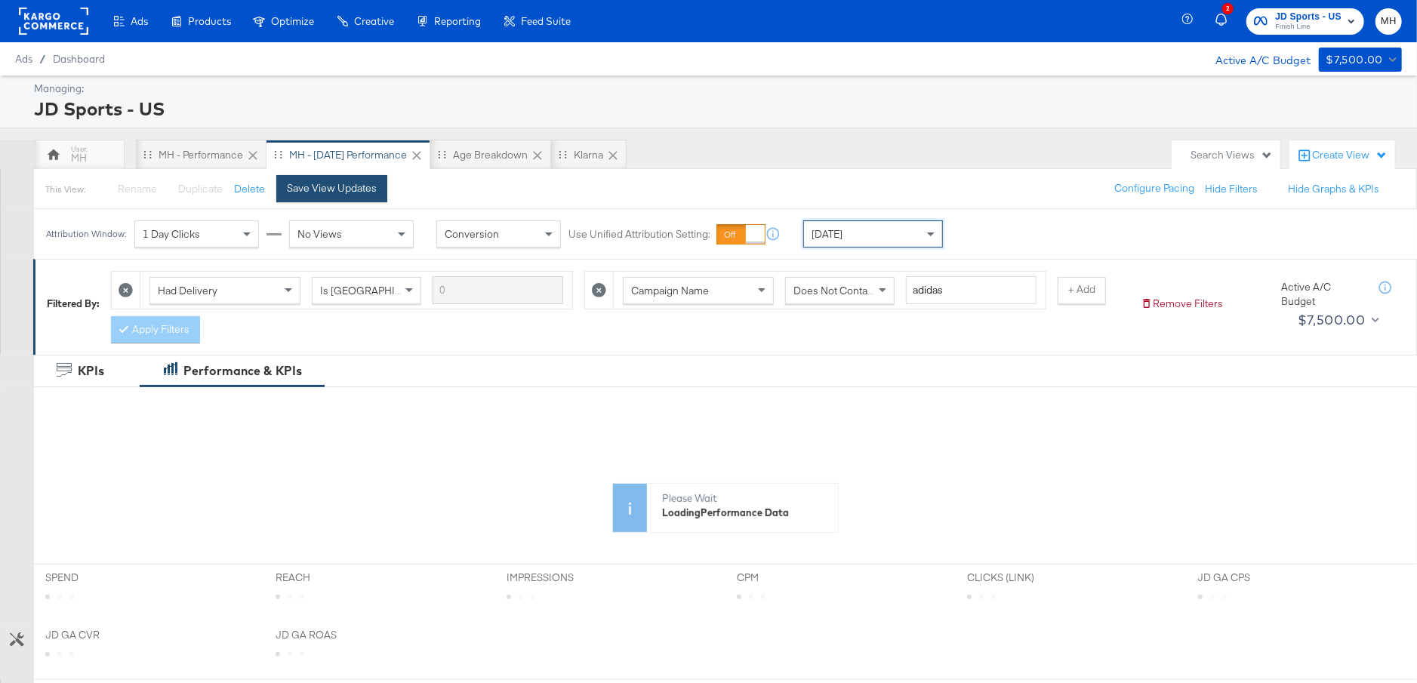
click at [318, 195] on button "Save View Updates" at bounding box center [331, 188] width 111 height 27
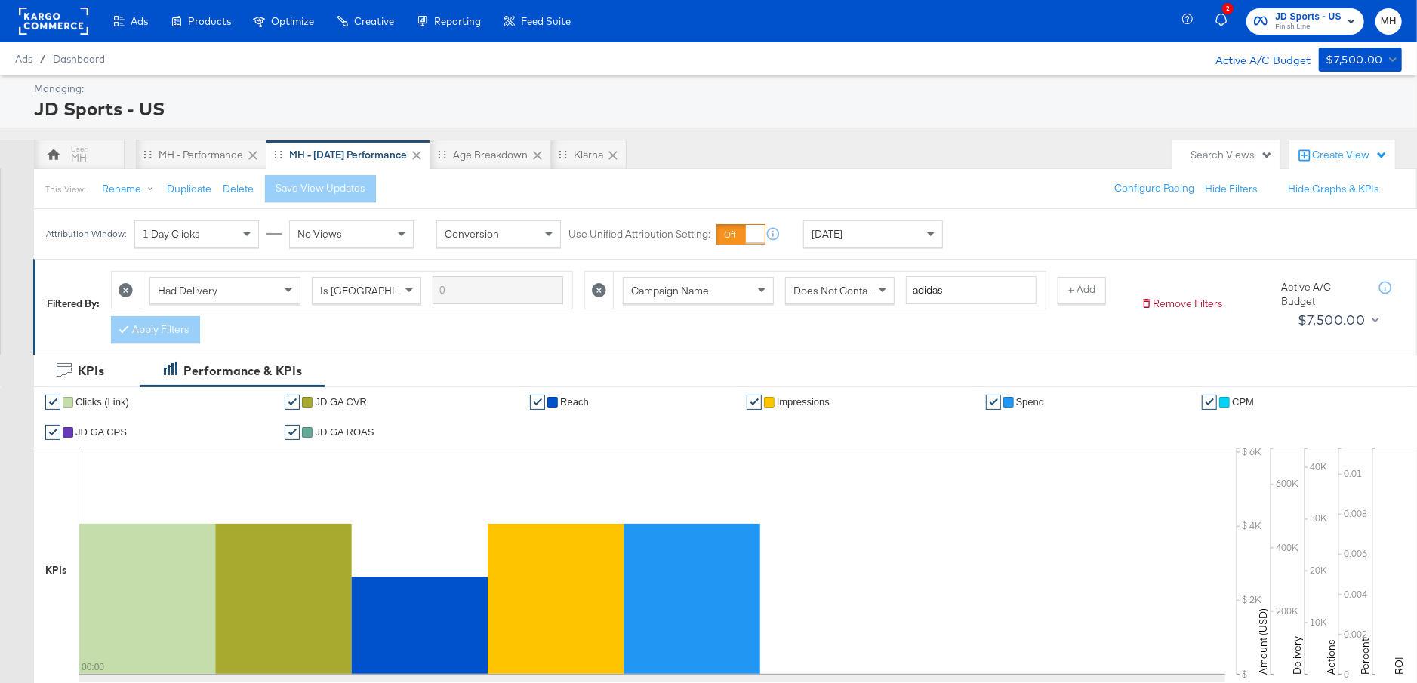
click at [48, 23] on rect at bounding box center [53, 21] width 69 height 27
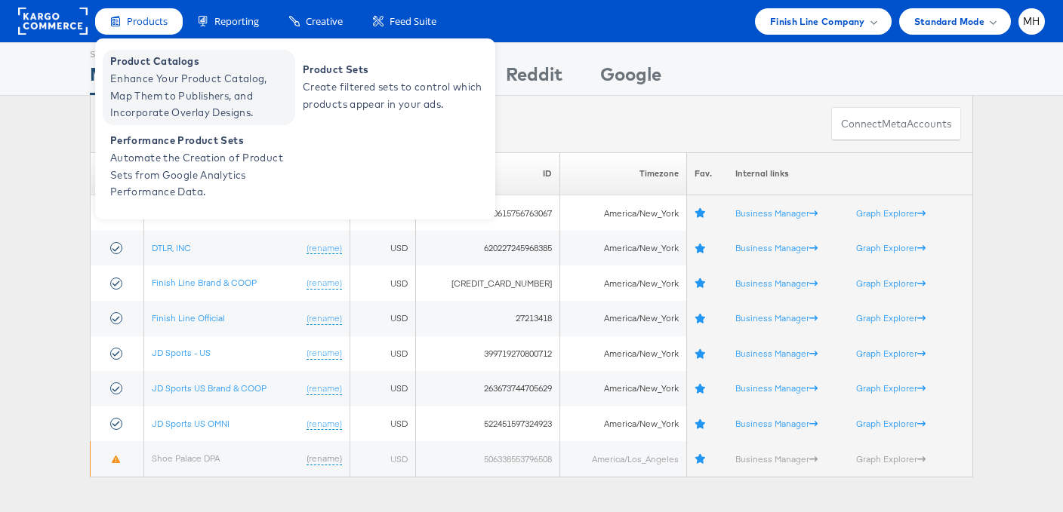
click at [160, 66] on span "Product Catalogs" at bounding box center [200, 61] width 181 height 17
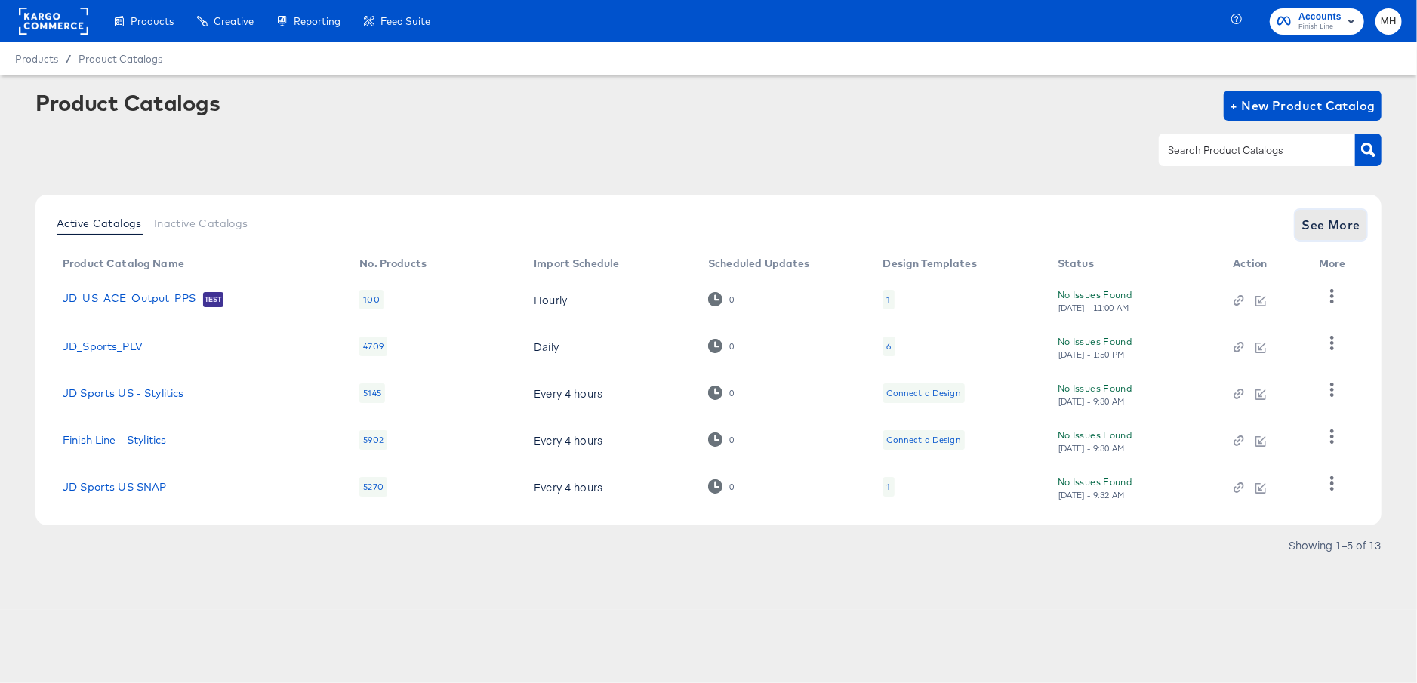
click at [1324, 216] on span "See More" at bounding box center [1330, 224] width 59 height 21
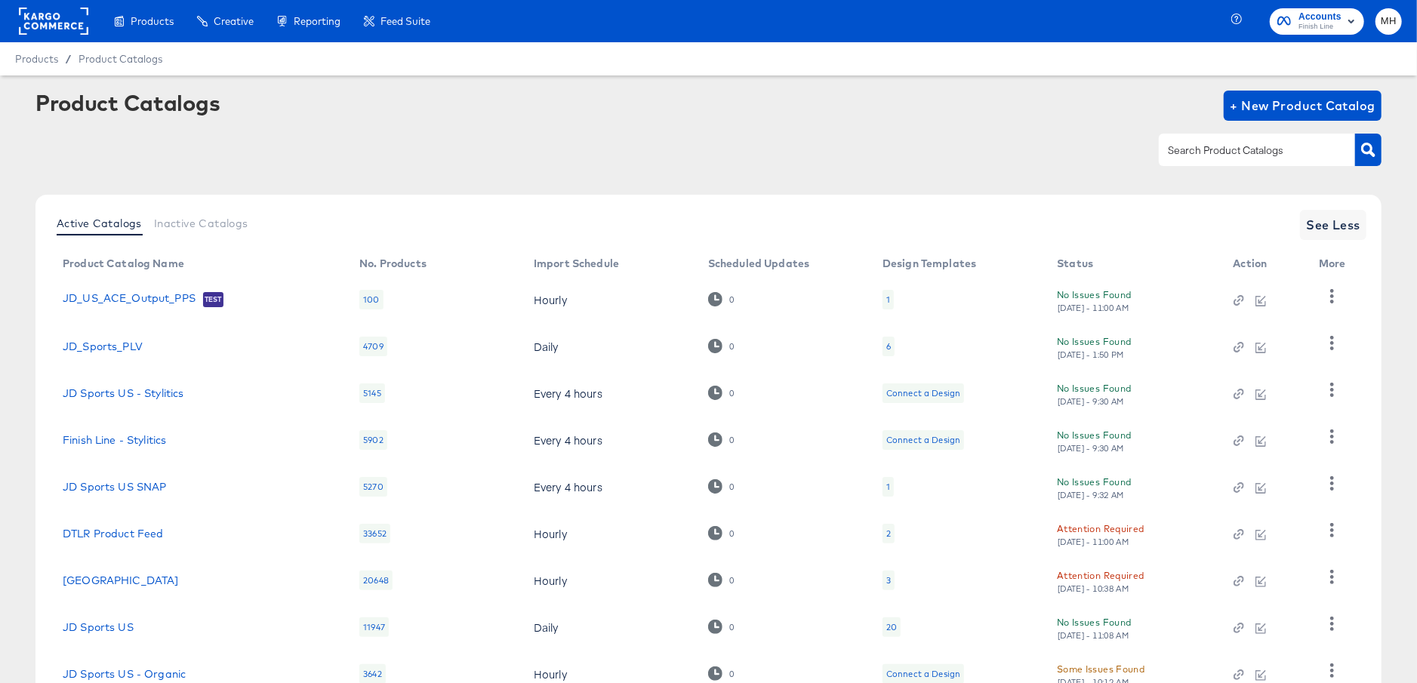
scroll to position [160, 0]
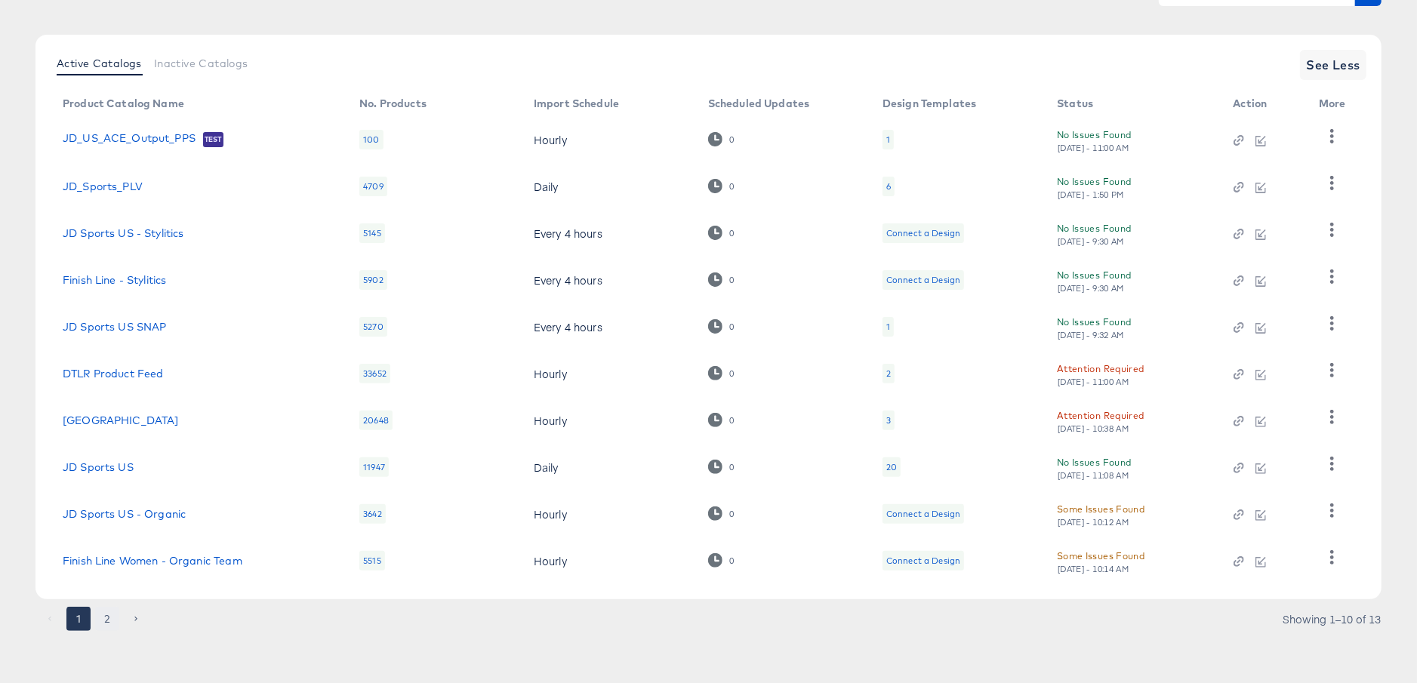
click at [106, 621] on button "2" at bounding box center [107, 619] width 24 height 24
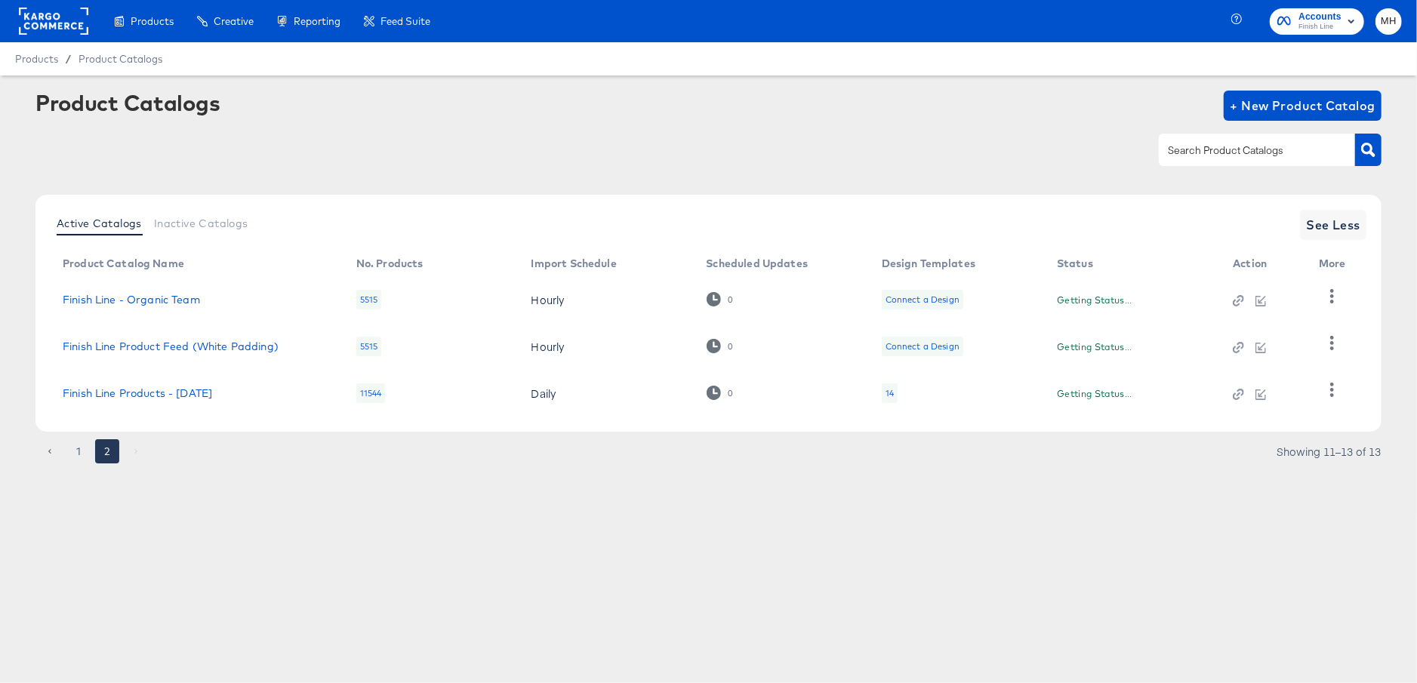
scroll to position [0, 0]
click at [1334, 398] on button "button" at bounding box center [1331, 390] width 26 height 30
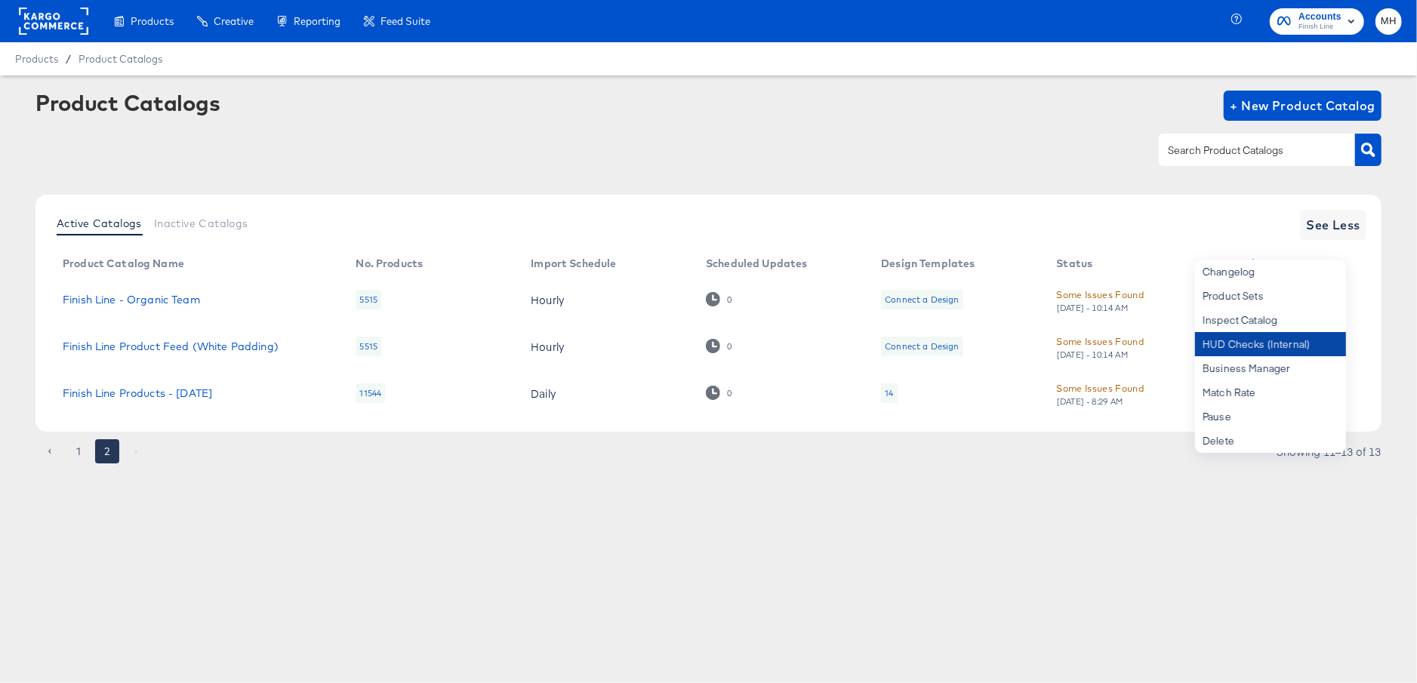
click at [1241, 347] on div "HUD Checks (Internal)" at bounding box center [1270, 344] width 151 height 24
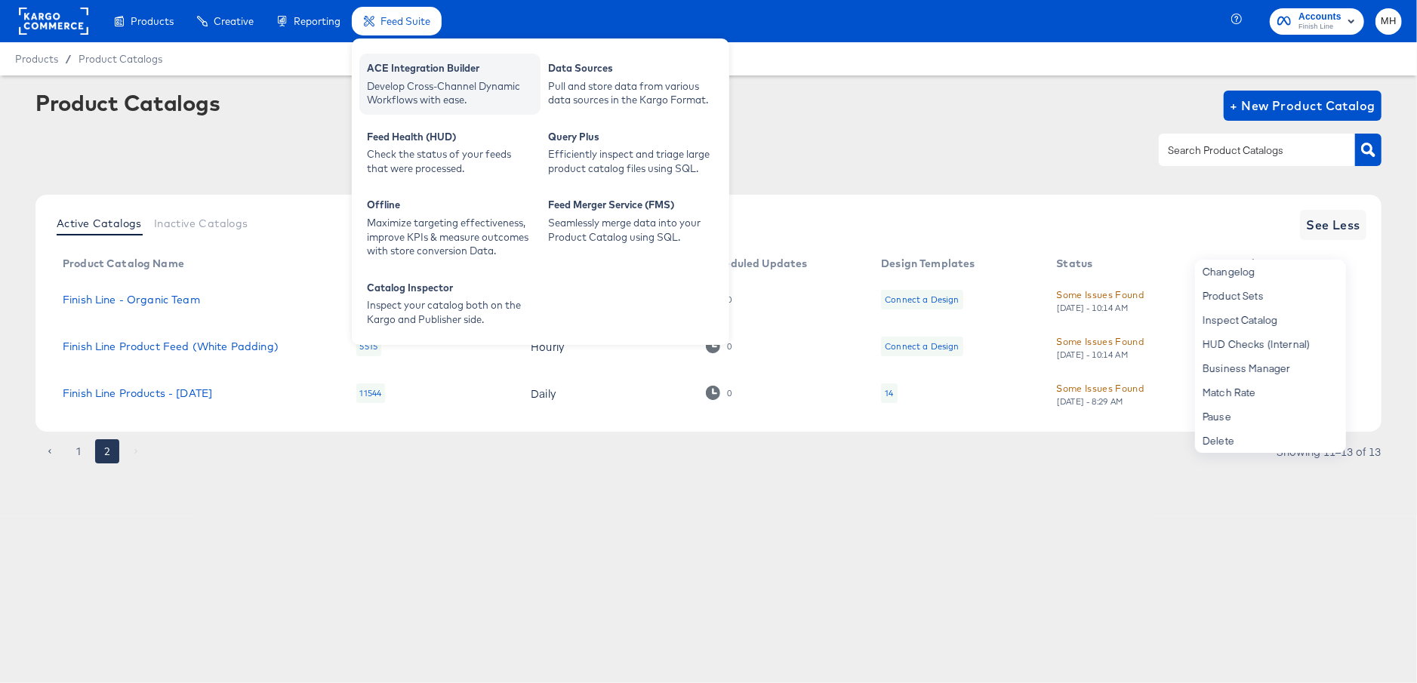
click at [431, 98] on div "Develop Cross-Channel Dynamic Workflows with ease." at bounding box center [450, 93] width 166 height 28
